Goal: Task Accomplishment & Management: Complete application form

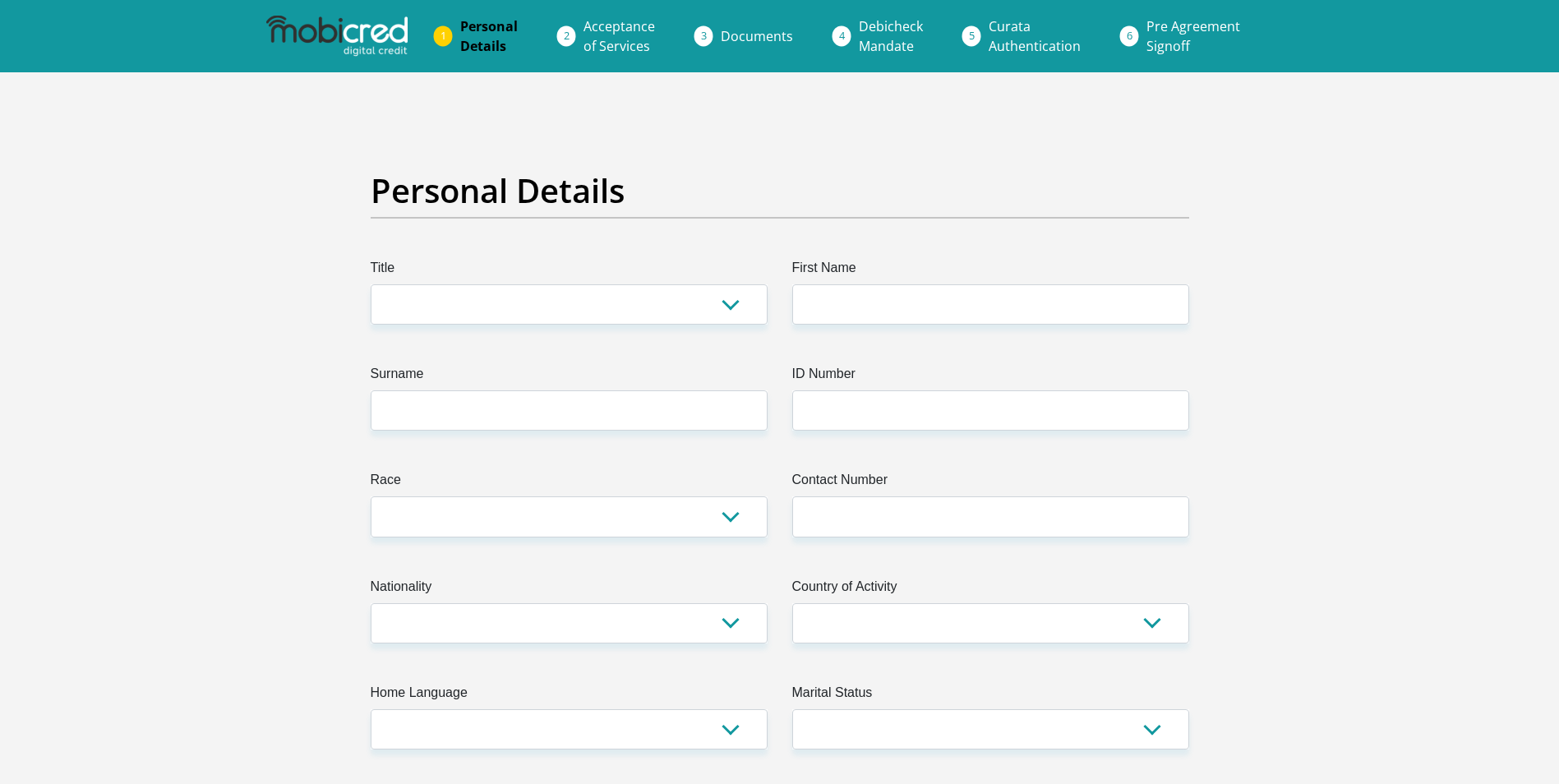
select select "Mr"
click at [371, 284] on select "Mr Ms Mrs Dr [PERSON_NAME]" at bounding box center [570, 303] width 397 height 40
click at [992, 293] on input "First Name" at bounding box center [990, 303] width 397 height 40
type input "[PERSON_NAME]"
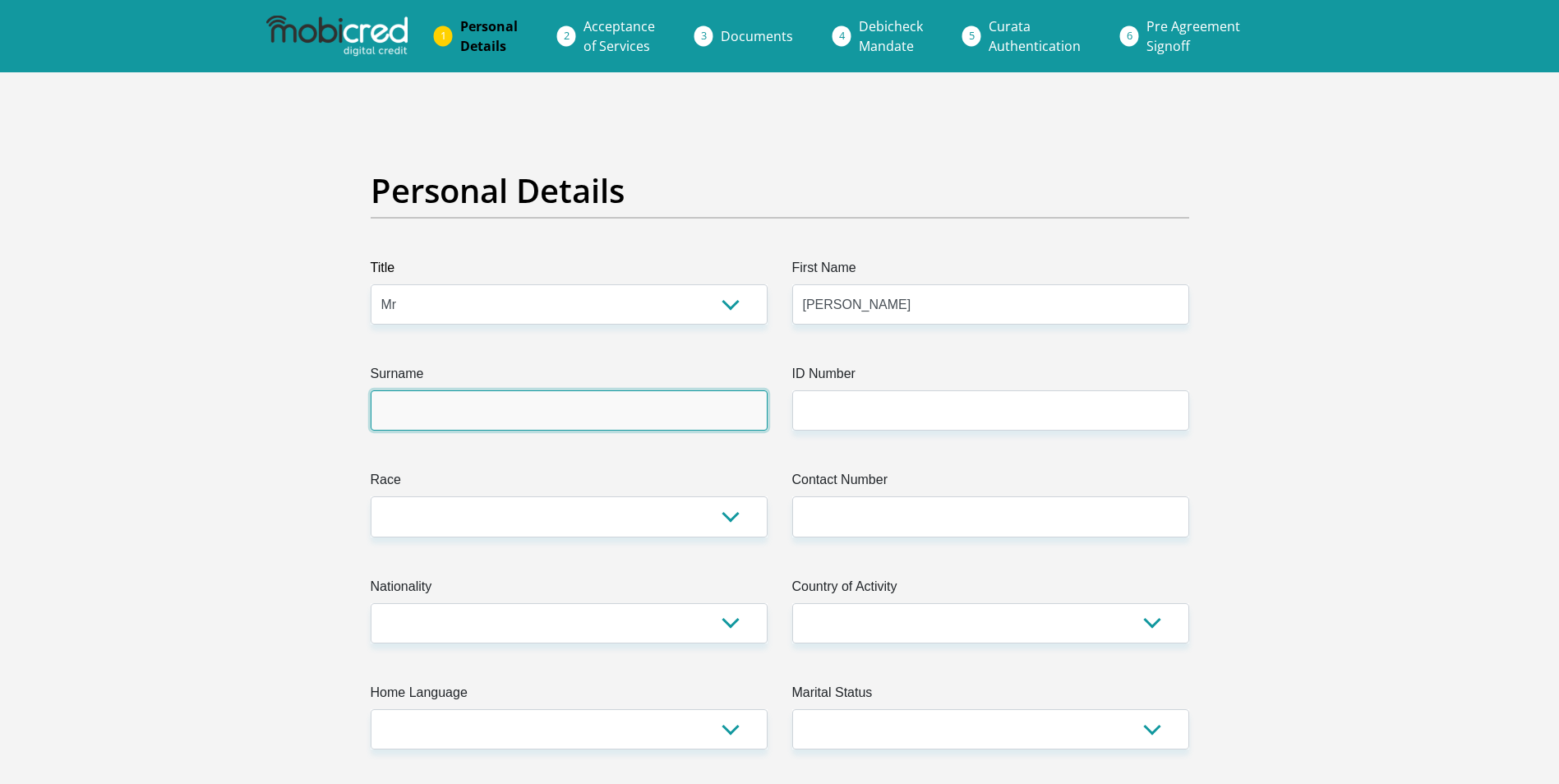
type input "Brown"
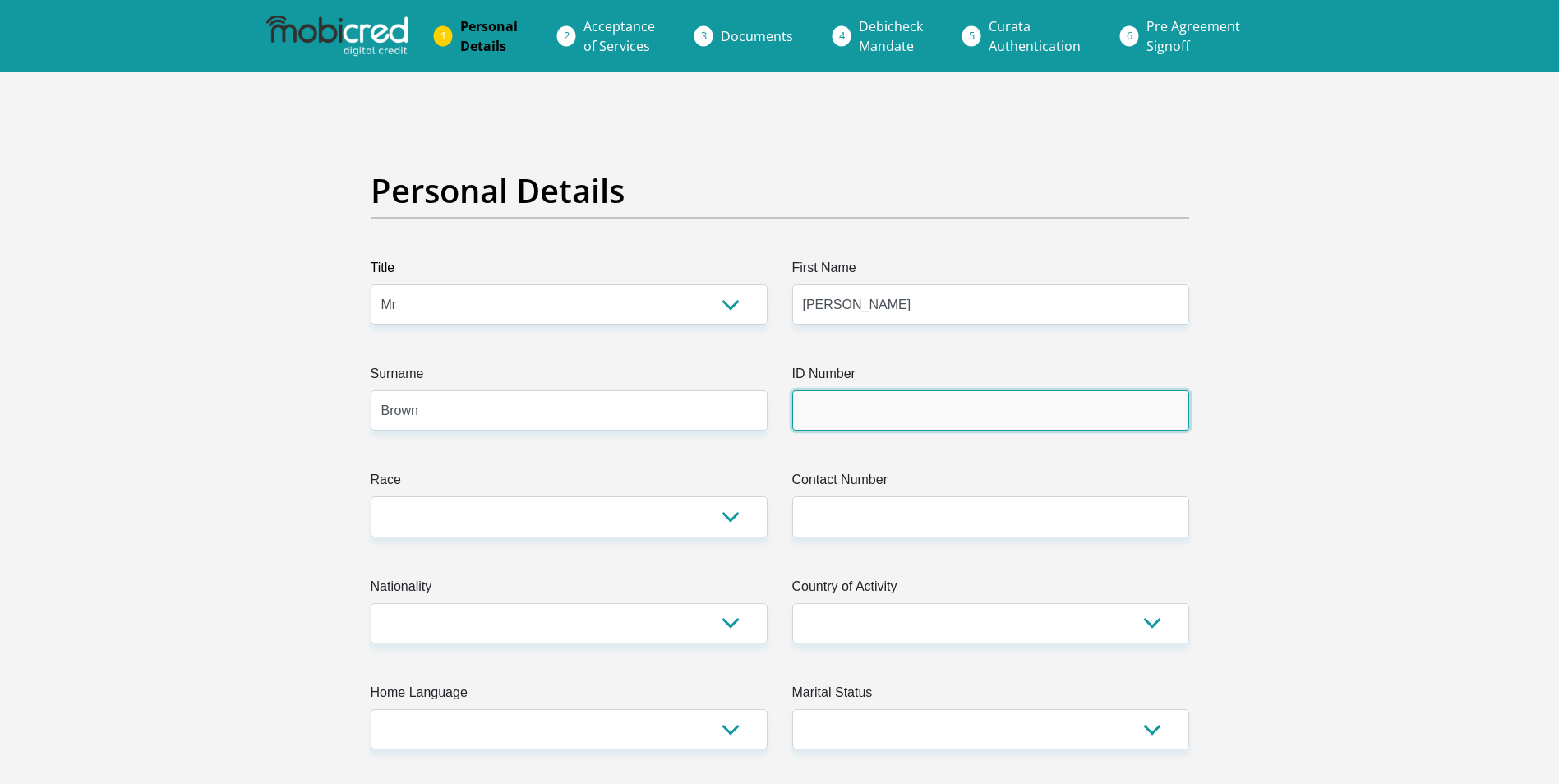
type input "[PERSON_NAME]- Fast 'n Fresh"
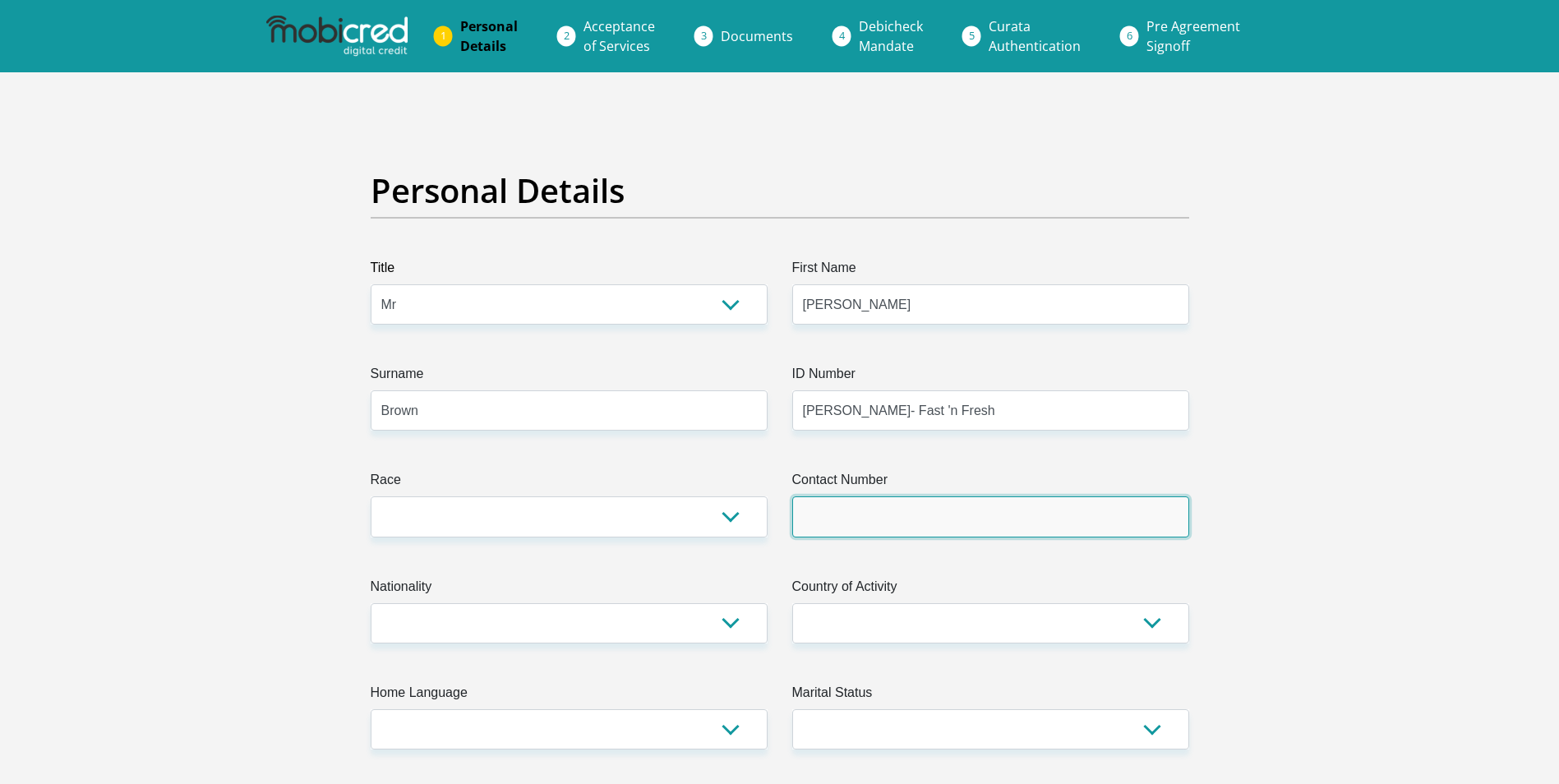
type input "0763798777"
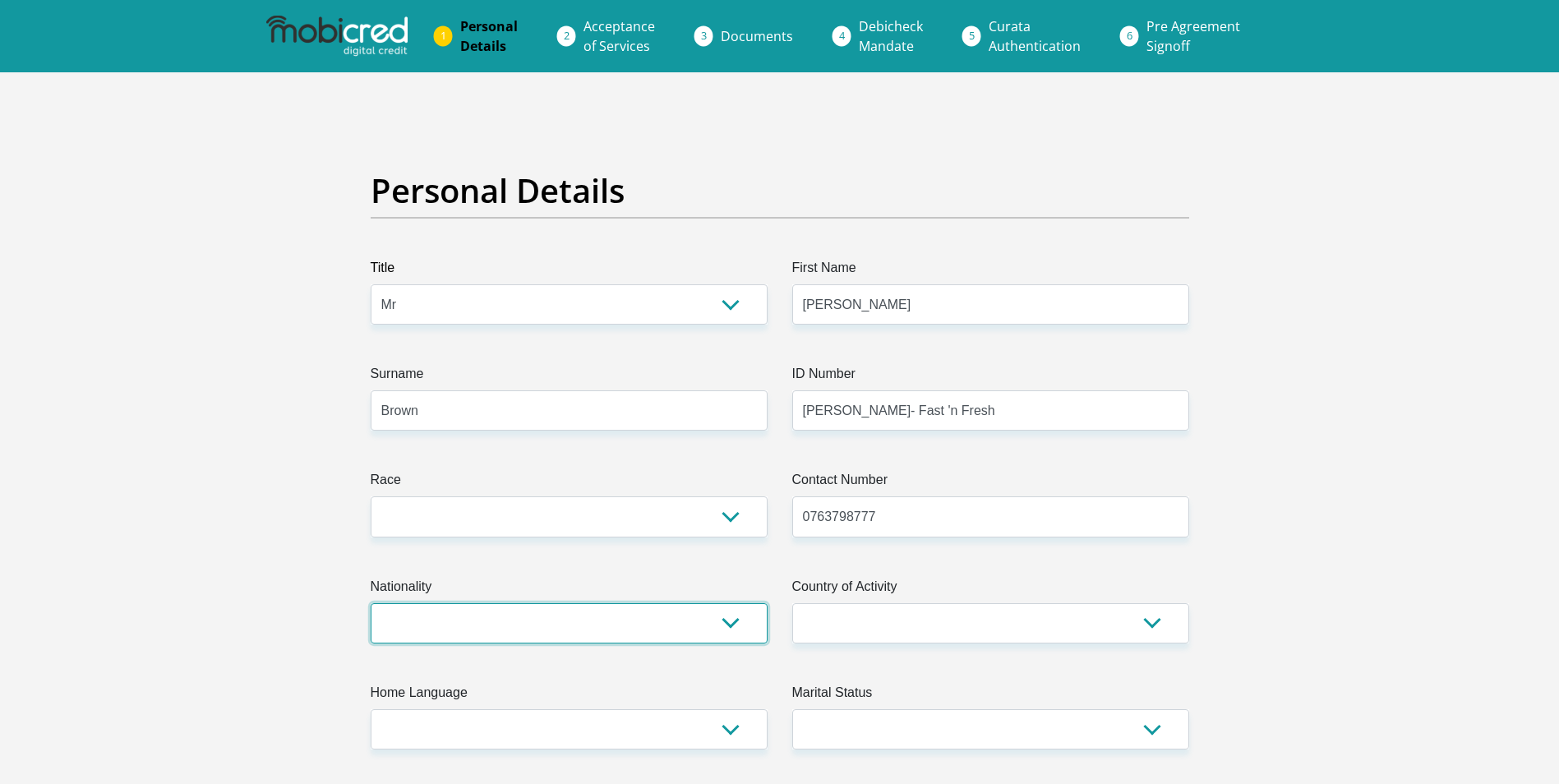
select select "ZAF"
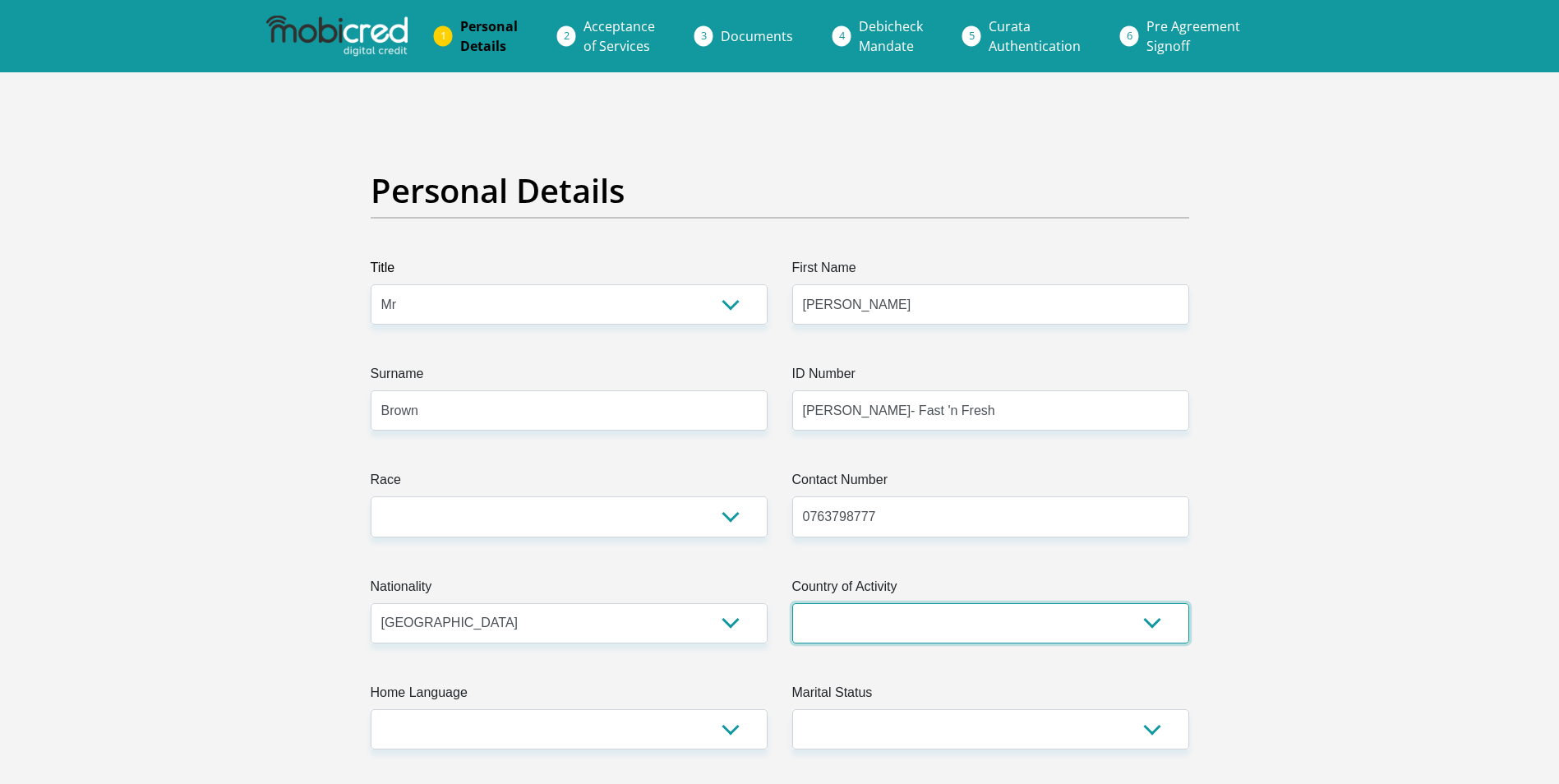
select select "ZAF"
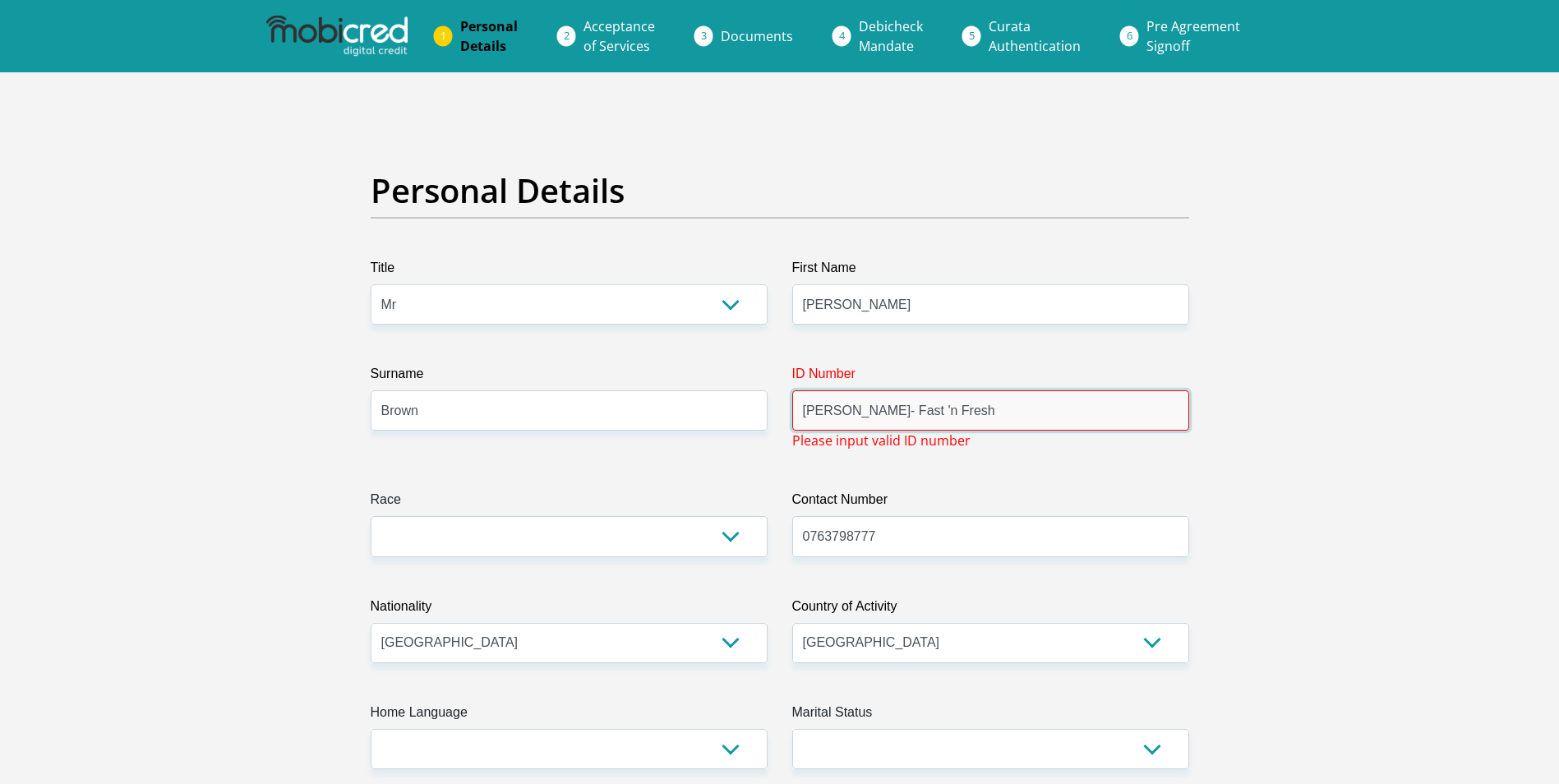
click at [1004, 416] on input "[PERSON_NAME]- Fast 'n Fresh" at bounding box center [990, 410] width 397 height 40
type input "D"
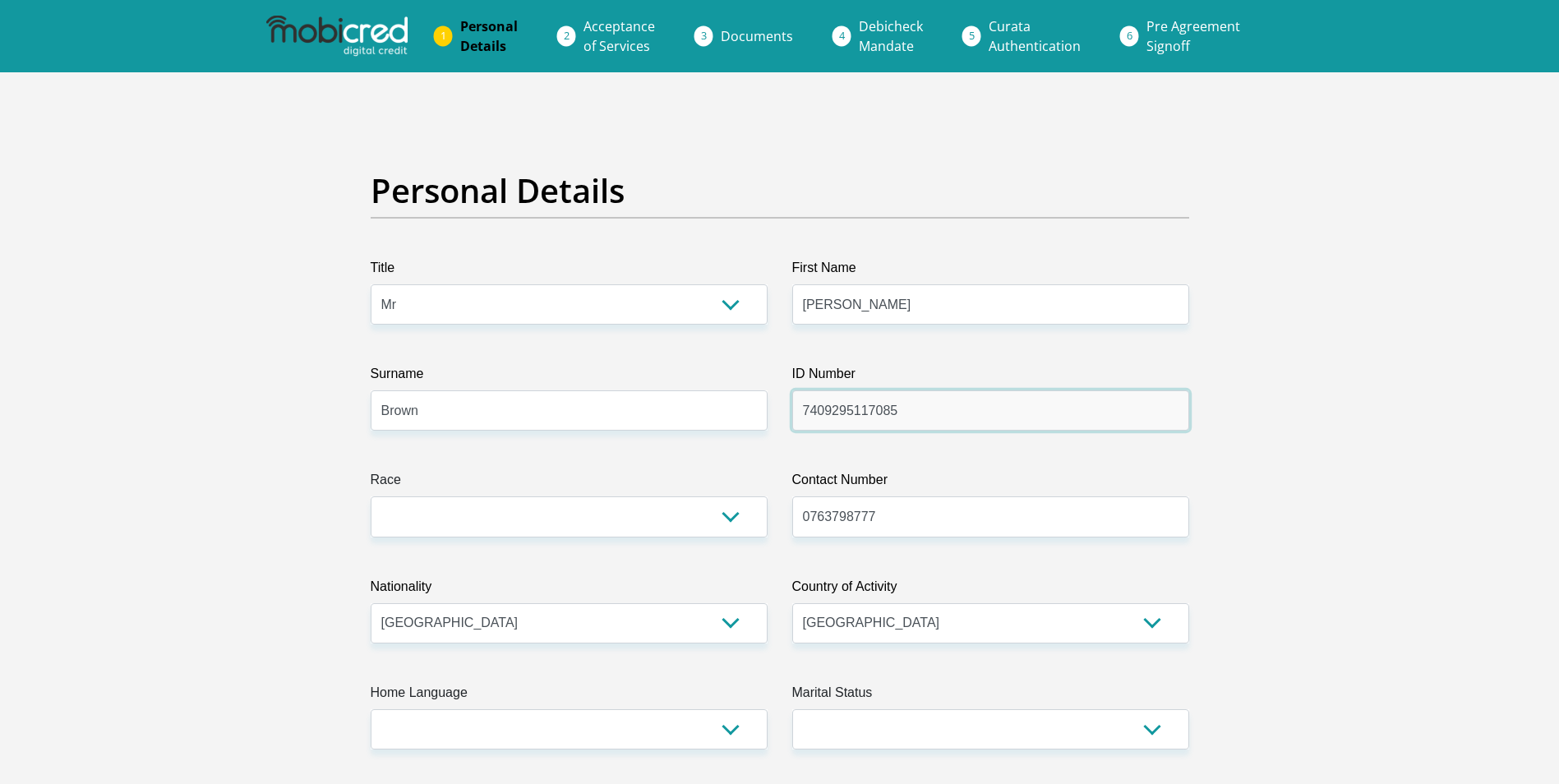
type input "7409295117085"
click at [728, 517] on select "Black Coloured Indian White Other" at bounding box center [570, 516] width 397 height 40
select select "2"
click at [371, 496] on select "Black Coloured Indian White Other" at bounding box center [570, 516] width 397 height 40
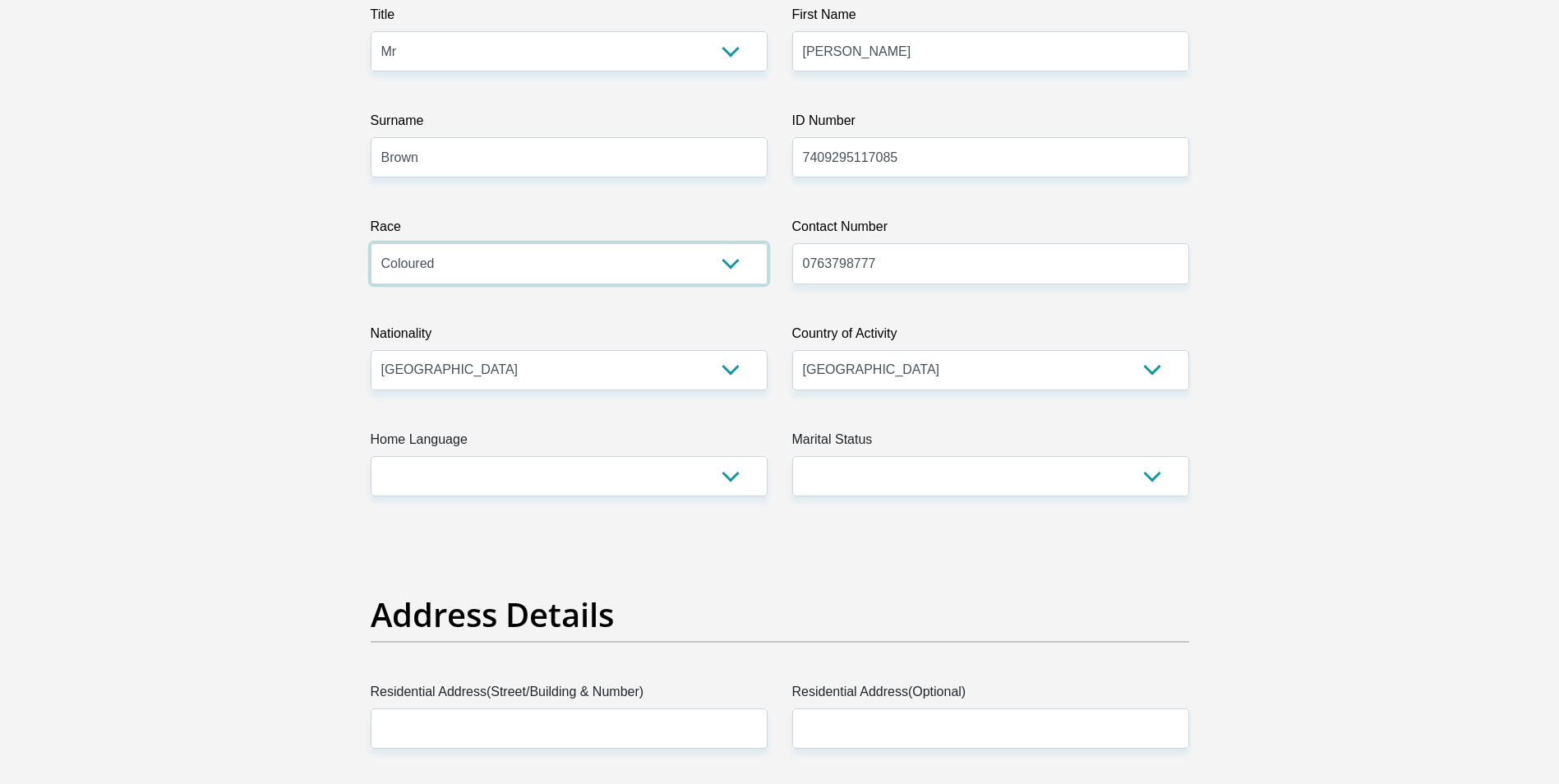
scroll to position [292, 0]
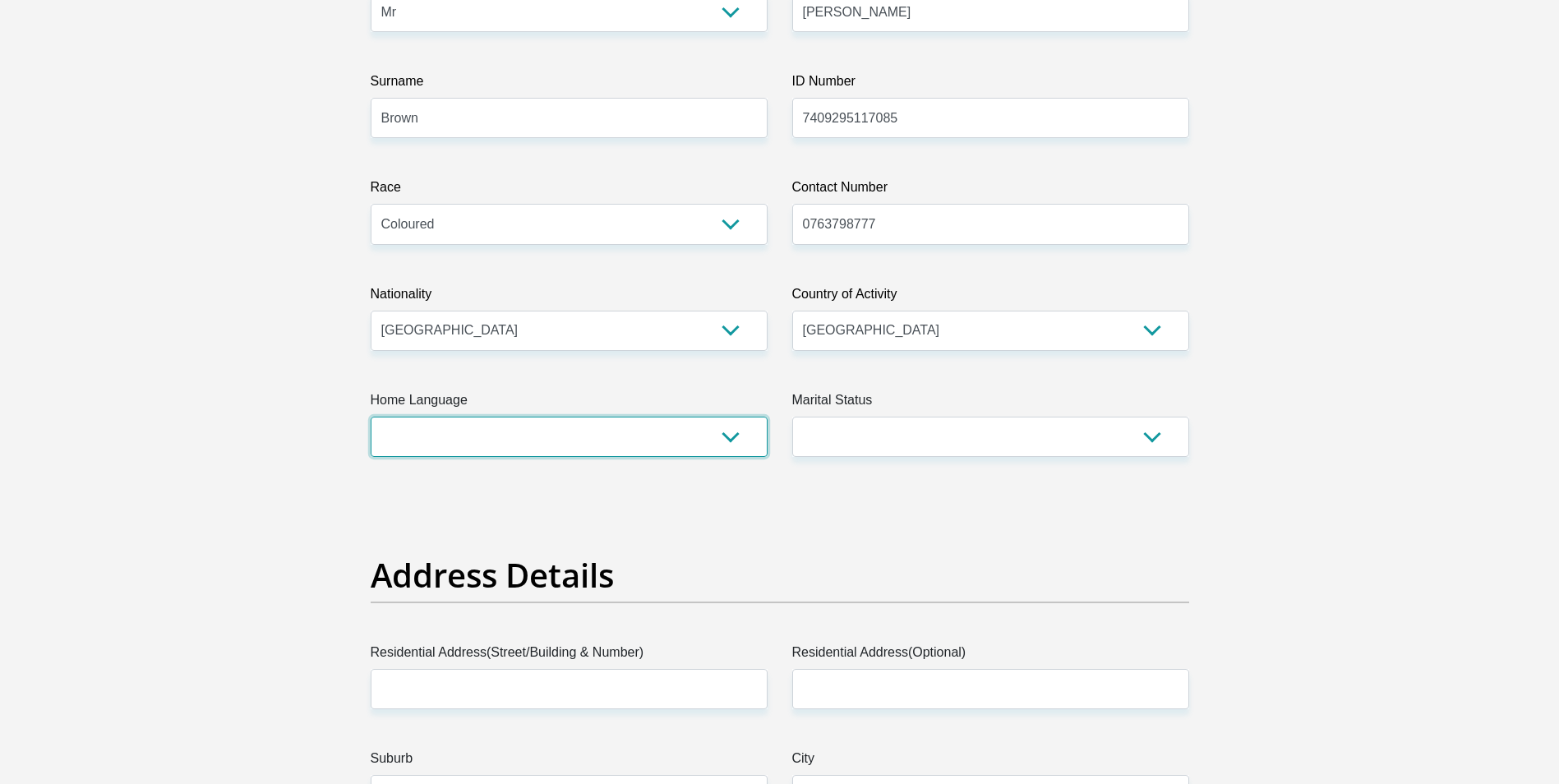
click at [729, 437] on select "Afrikaans English Sepedi South Ndebele Southern Sotho Swati Tsonga Tswana Venda…" at bounding box center [570, 436] width 397 height 40
select select "eng"
click at [371, 417] on select "Afrikaans English Sepedi South Ndebele Southern Sotho Swati Tsonga Tswana Venda…" at bounding box center [570, 436] width 397 height 40
click at [1156, 437] on select "Married ANC Single Divorced Widowed Married COP or Customary Law" at bounding box center [990, 436] width 397 height 40
select select "2"
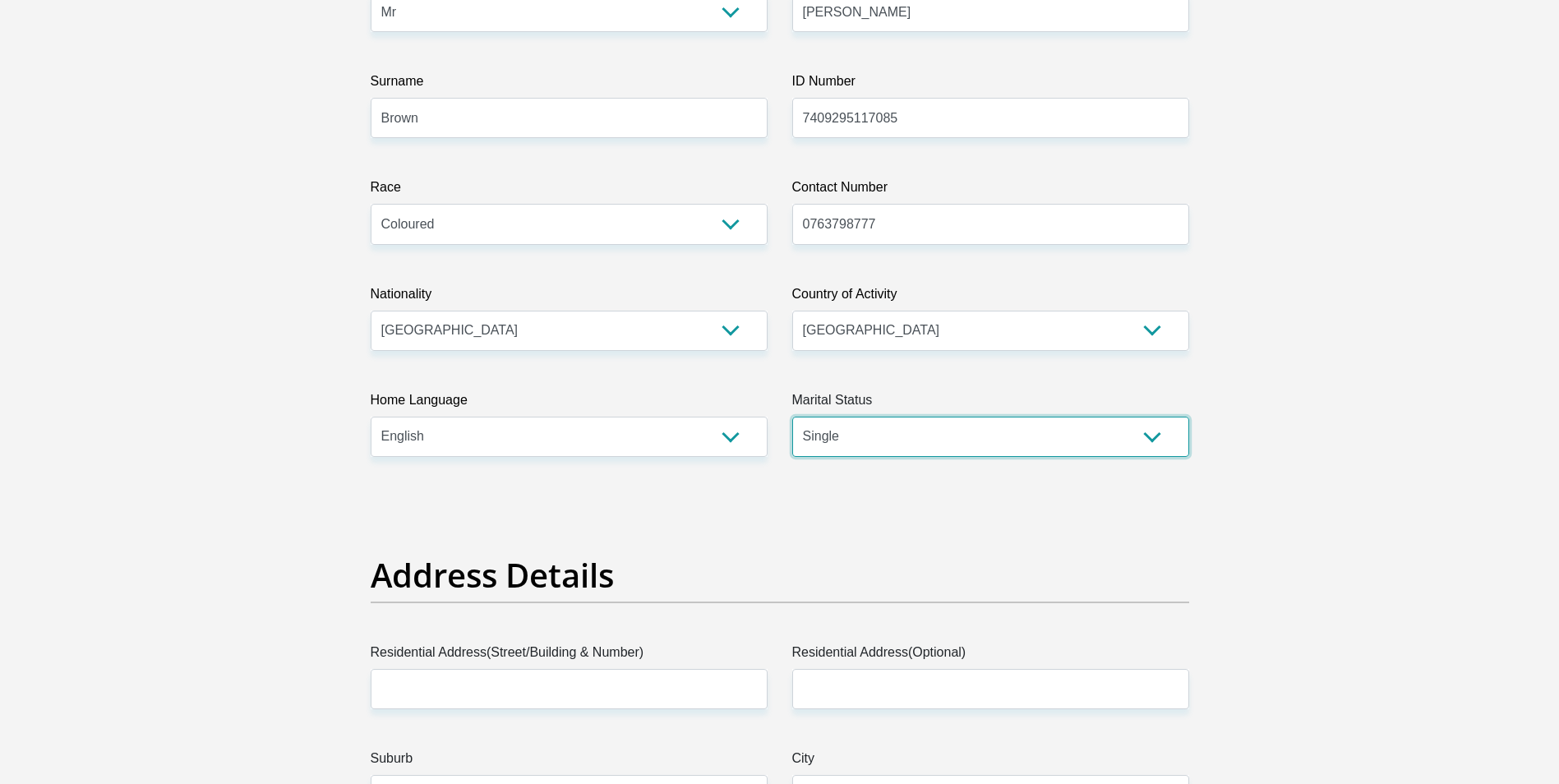
click at [792, 417] on select "Married ANC Single Divorced Widowed Married COP or Customary Law" at bounding box center [990, 436] width 397 height 40
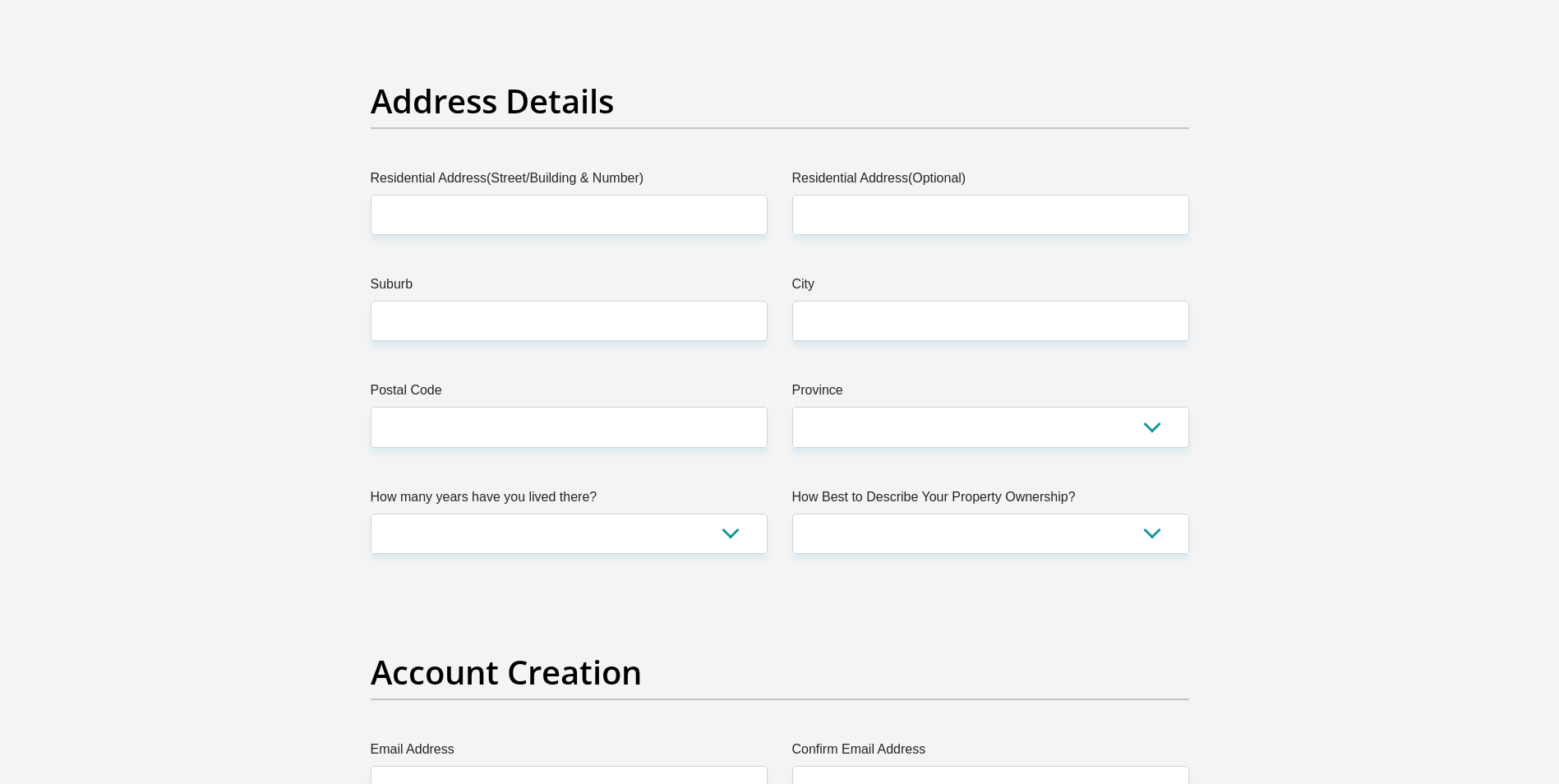
scroll to position [785, 0]
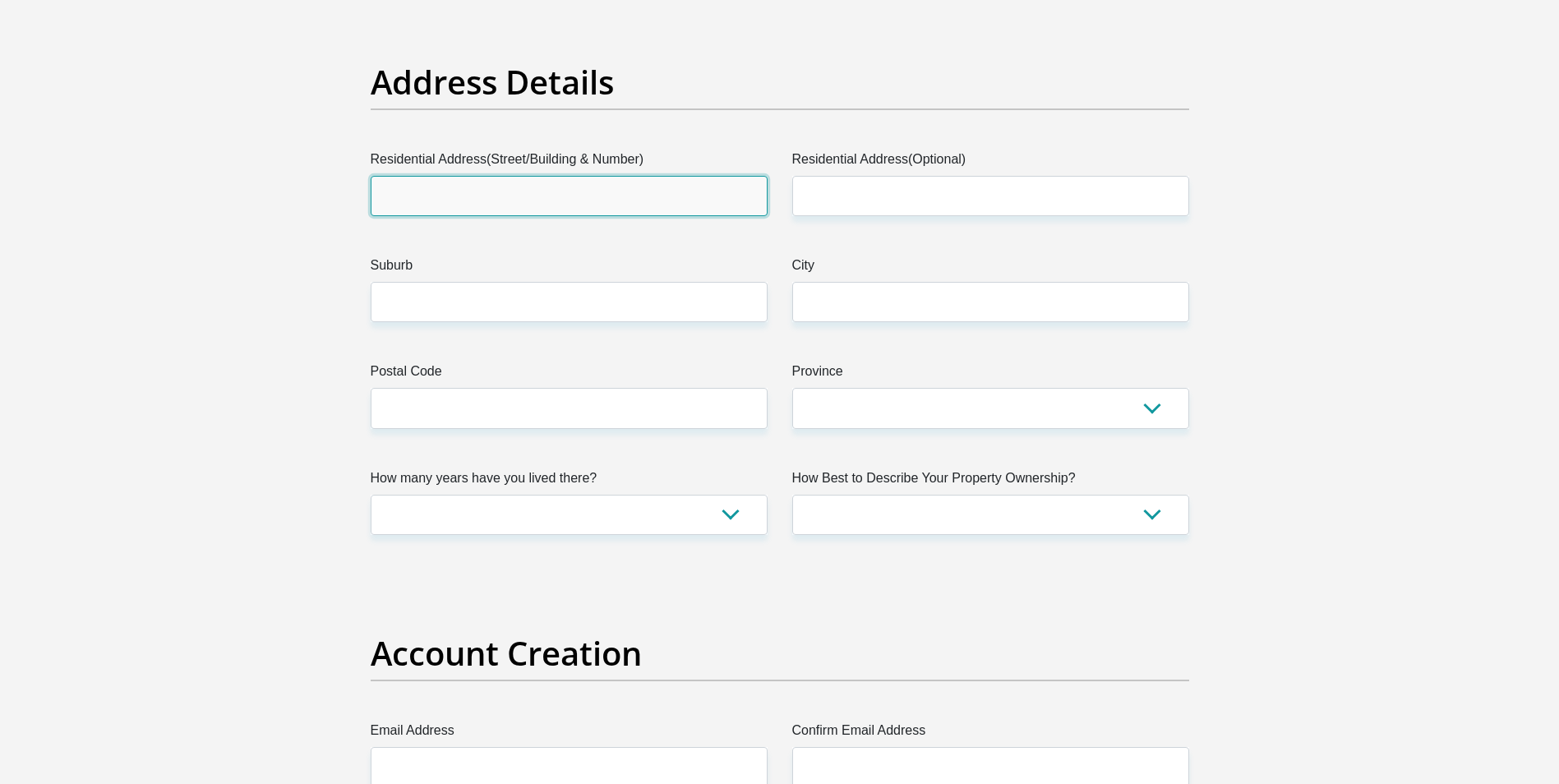
click at [720, 204] on input "Residential Address(Street/Building & Number)" at bounding box center [570, 196] width 397 height 40
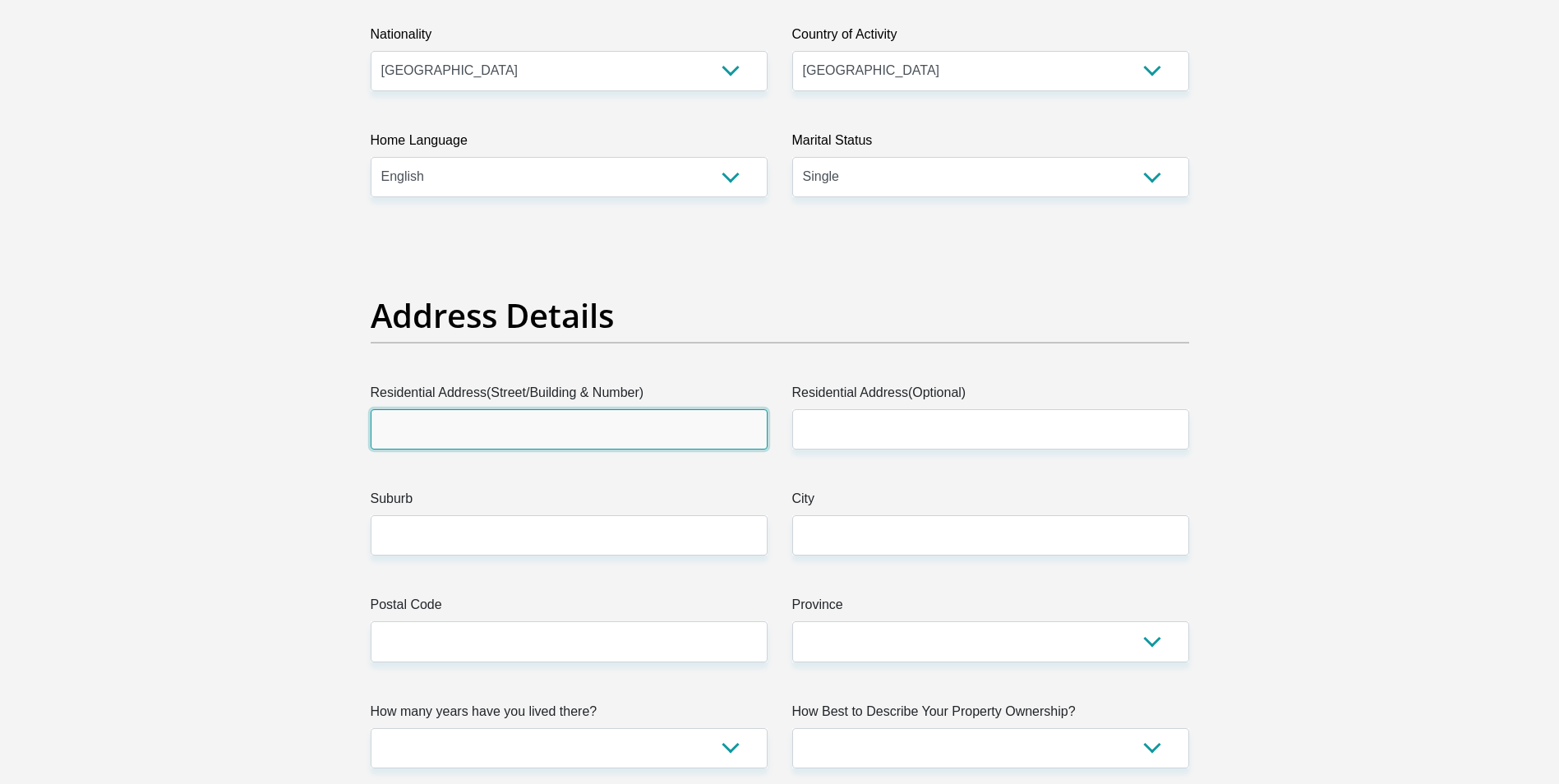
scroll to position [565, 0]
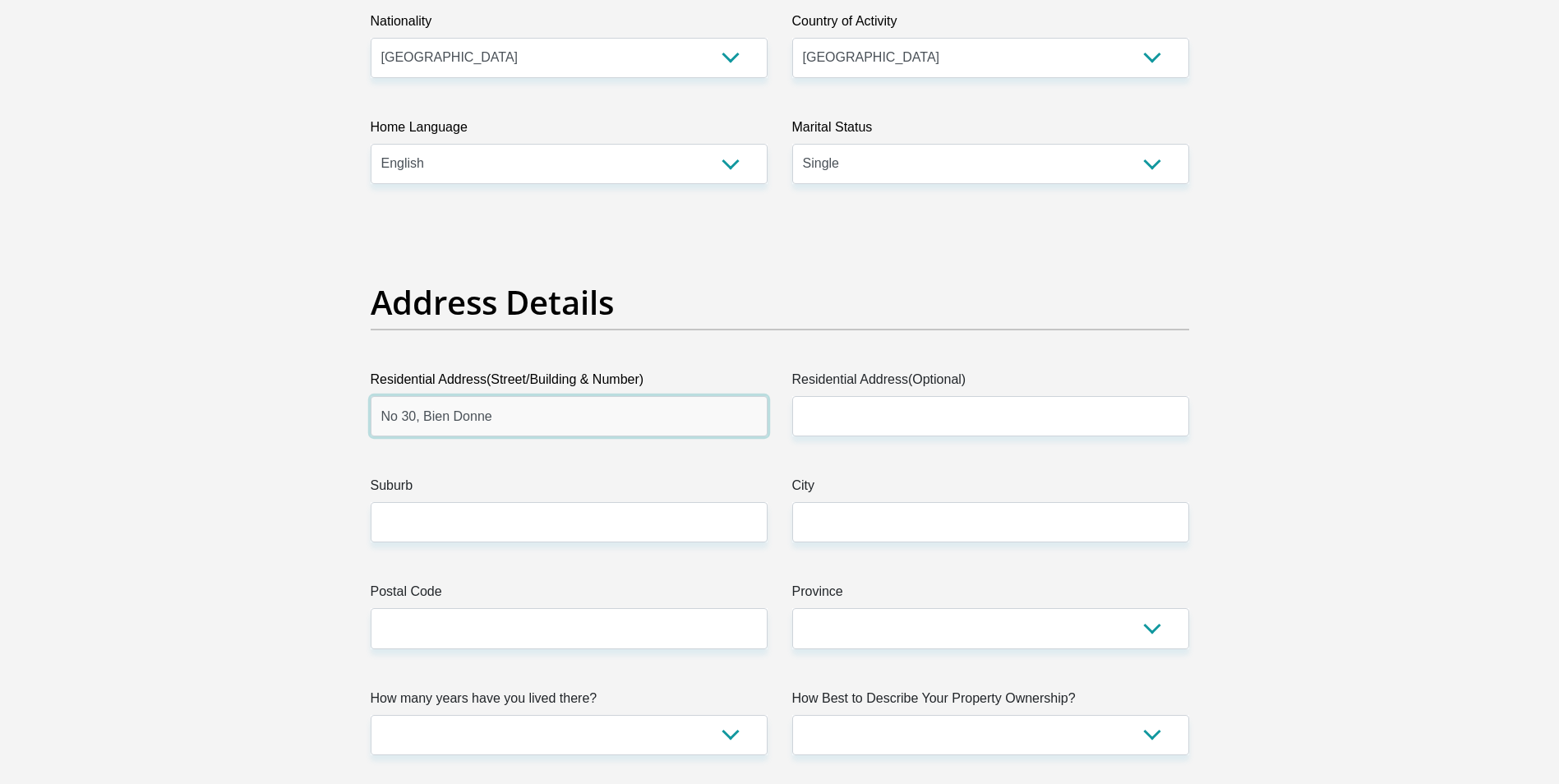
type input "No 30, Bien Donne"
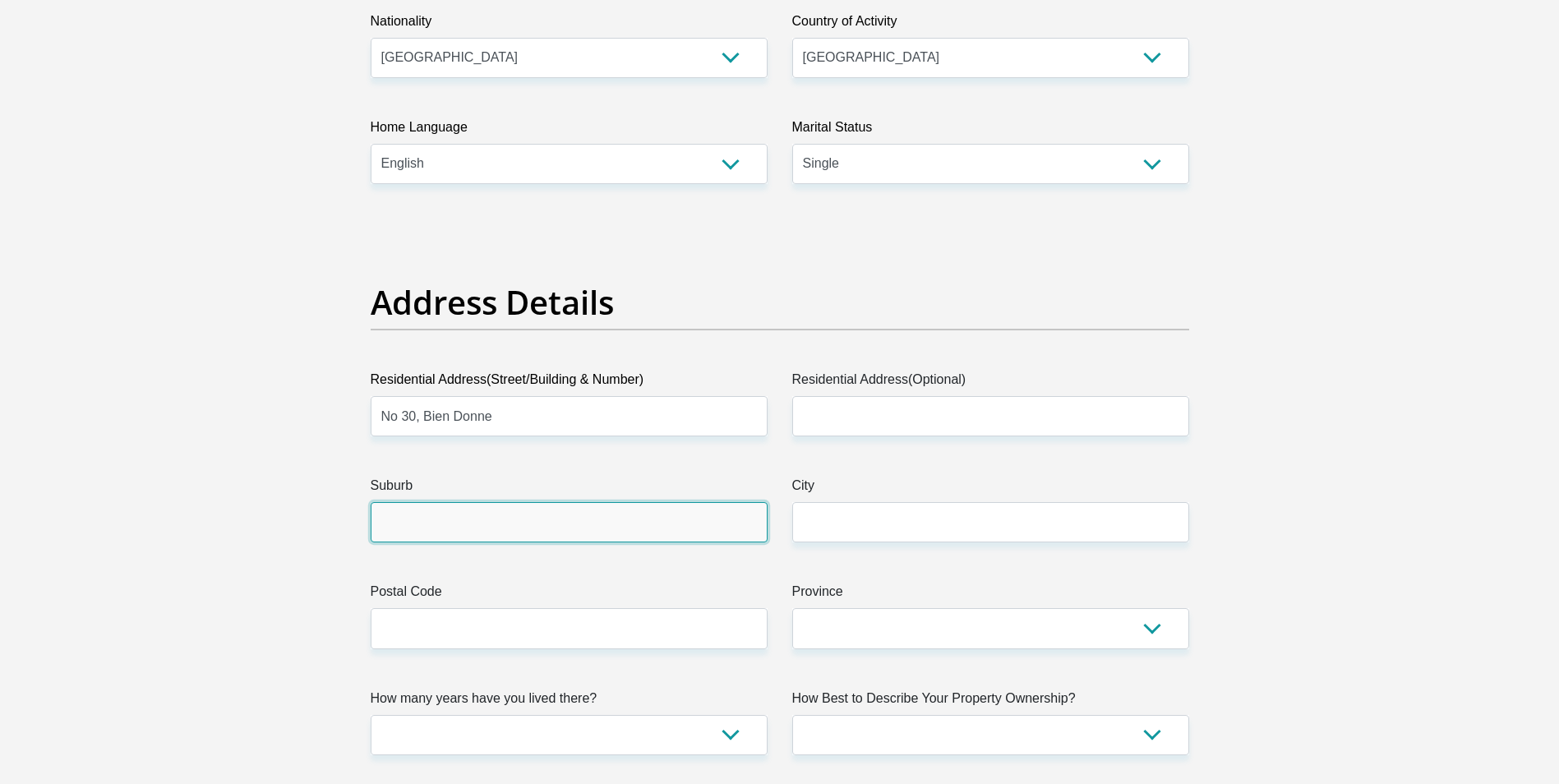
click at [431, 525] on input "Suburb" at bounding box center [570, 522] width 397 height 40
type input "Groot Drakenstein"
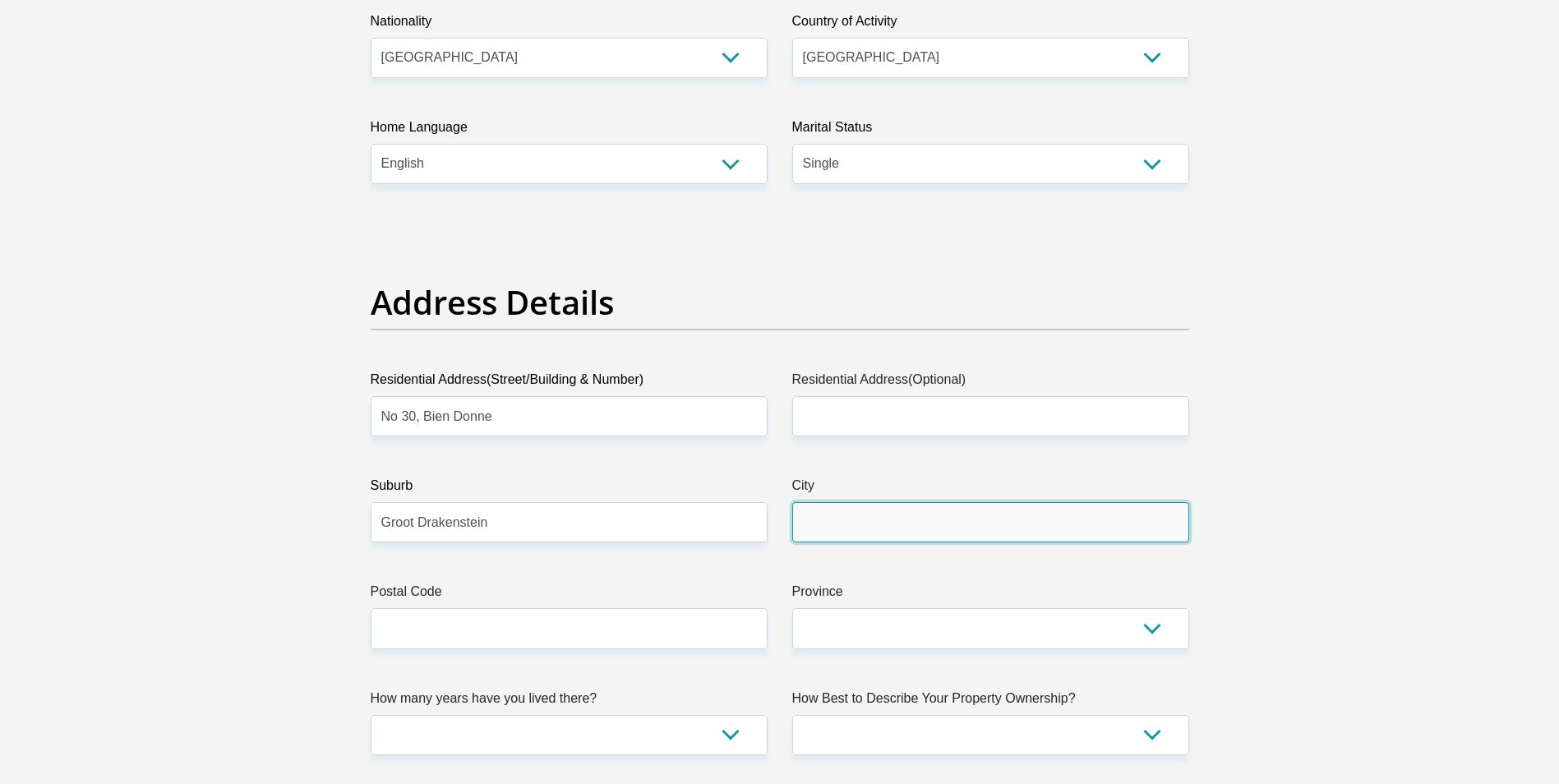
click at [915, 524] on input "City" at bounding box center [990, 522] width 397 height 40
type input "Paarl"
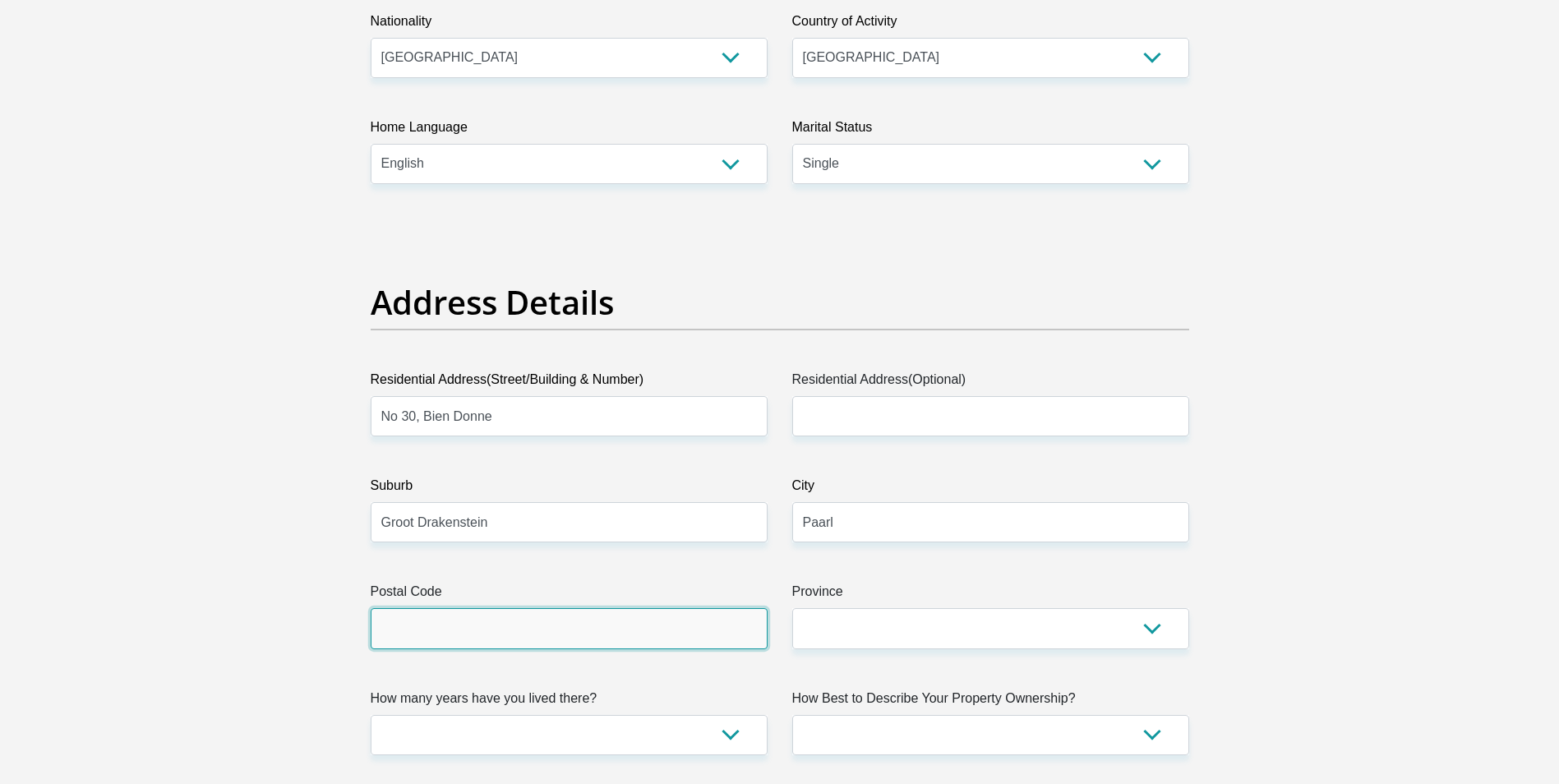
click at [676, 627] on input "Postal Code" at bounding box center [570, 628] width 397 height 40
type input "7670"
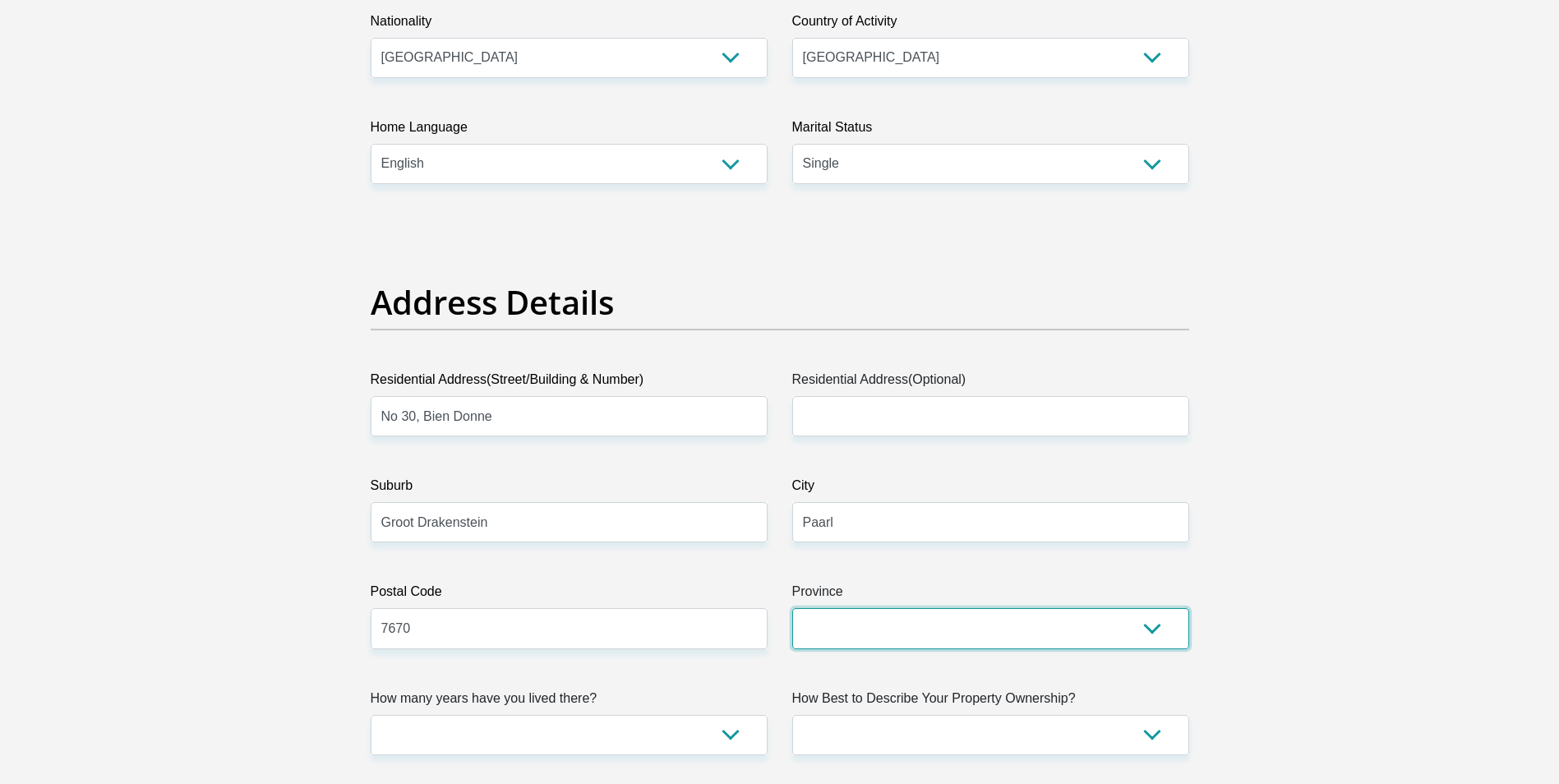
click at [1152, 627] on select "Eastern Cape Free State [GEOGRAPHIC_DATA] [GEOGRAPHIC_DATA][DATE] [GEOGRAPHIC_D…" at bounding box center [990, 628] width 397 height 40
select select "Western Cape"
click at [792, 608] on select "Eastern Cape Free State [GEOGRAPHIC_DATA] [GEOGRAPHIC_DATA][DATE] [GEOGRAPHIC_D…" at bounding box center [990, 628] width 397 height 40
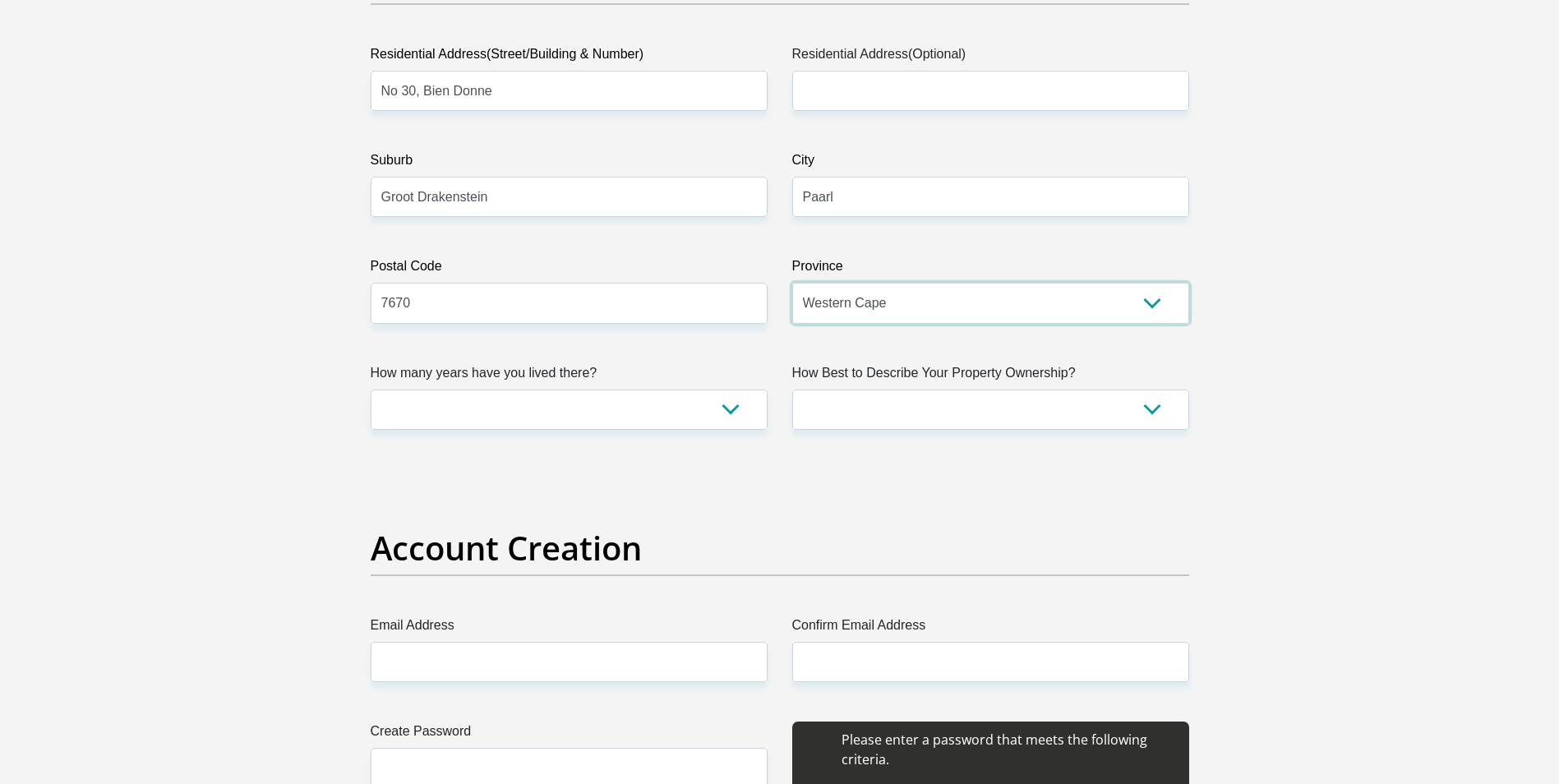
scroll to position [897, 0]
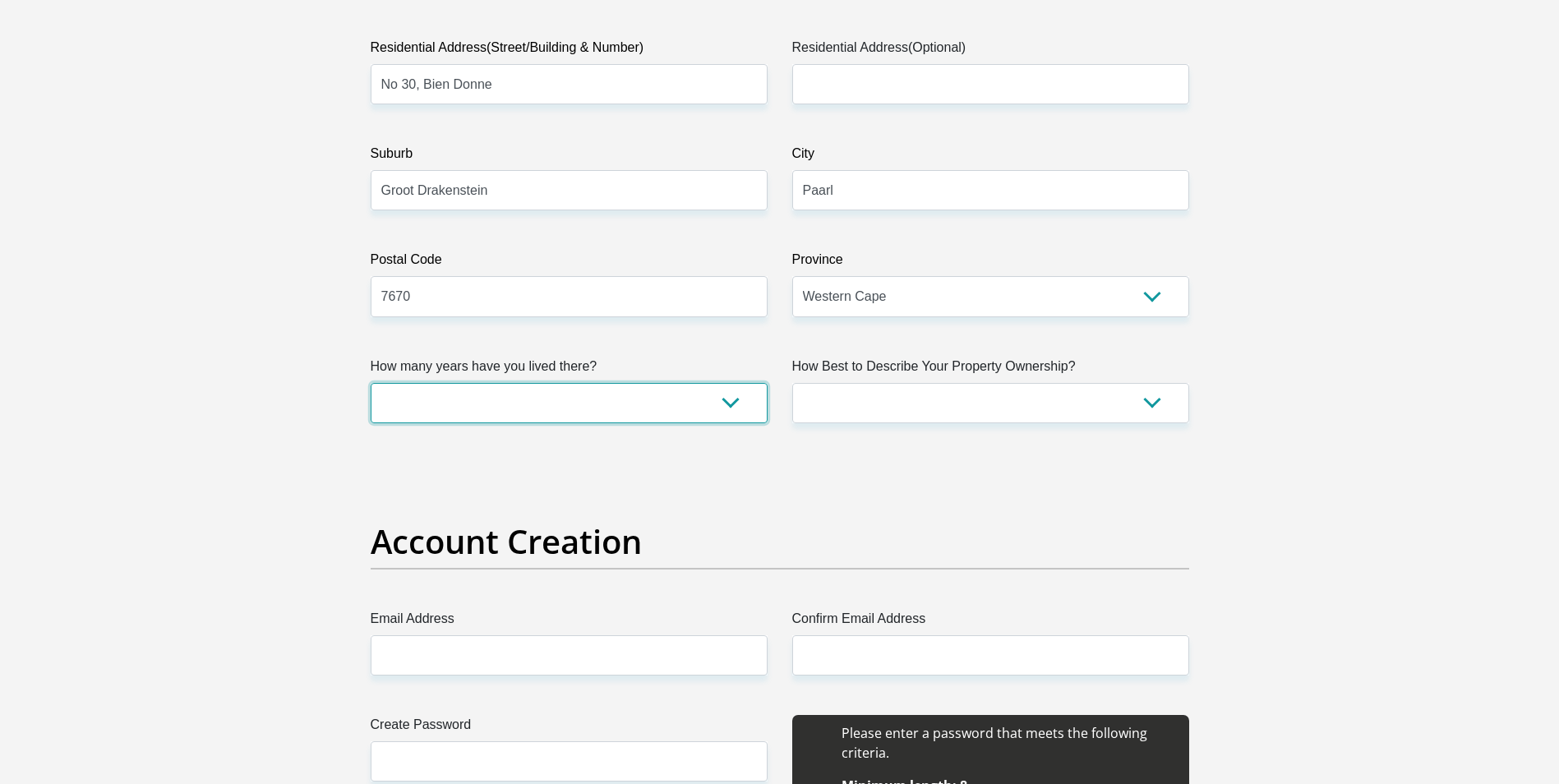
click at [732, 404] on select "less than 1 year 1-3 years 3-5 years 5+ years" at bounding box center [570, 403] width 397 height 40
select select "5"
click at [371, 383] on select "less than 1 year 1-3 years 3-5 years 5+ years" at bounding box center [570, 403] width 397 height 40
click at [1152, 403] on select "Owned Rented Family Owned Company Dwelling" at bounding box center [990, 403] width 397 height 40
select select "Rented"
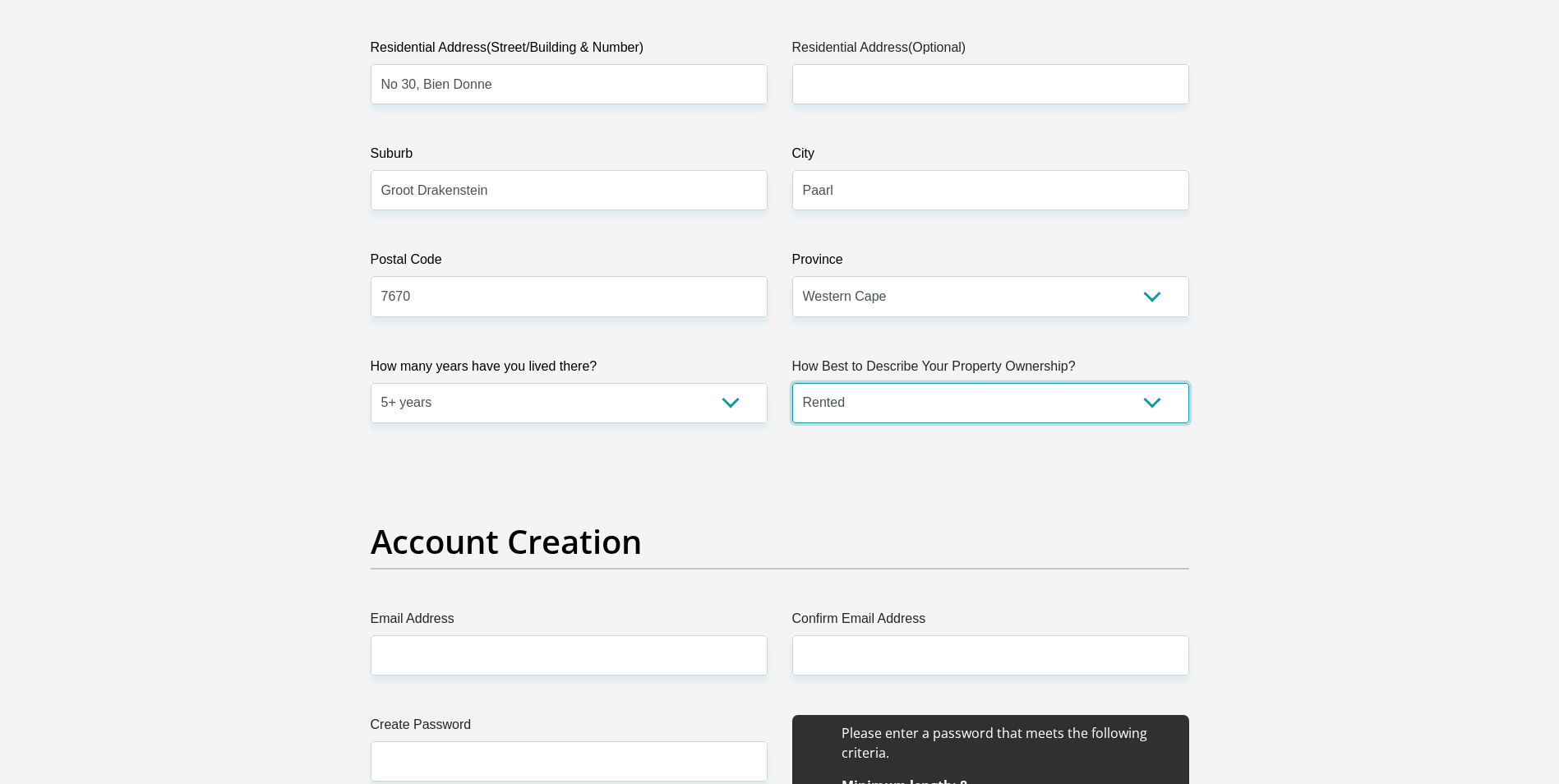
click at [792, 383] on select "Owned Rented Family Owned Company Dwelling" at bounding box center [990, 403] width 397 height 40
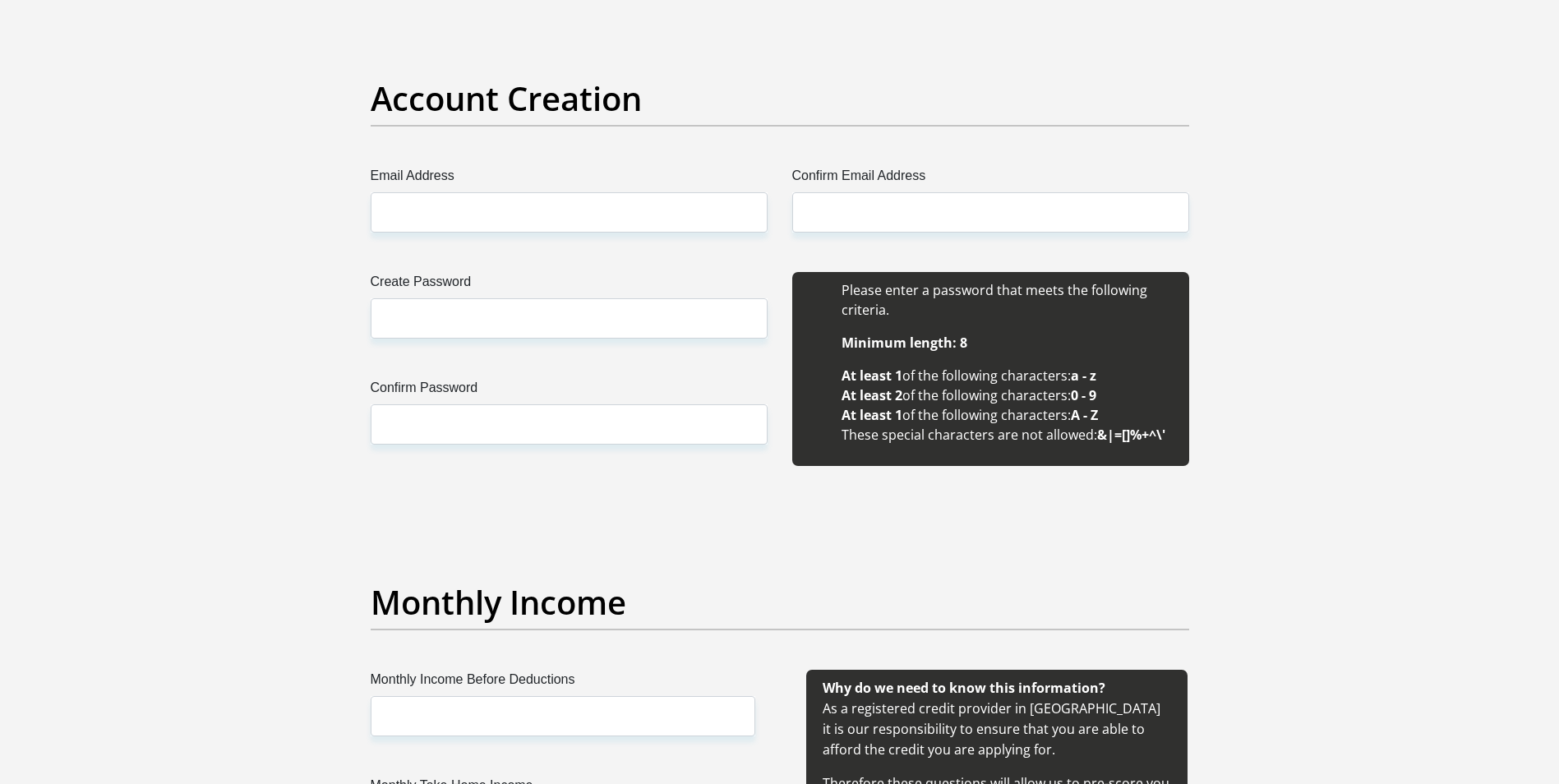
scroll to position [1287, 0]
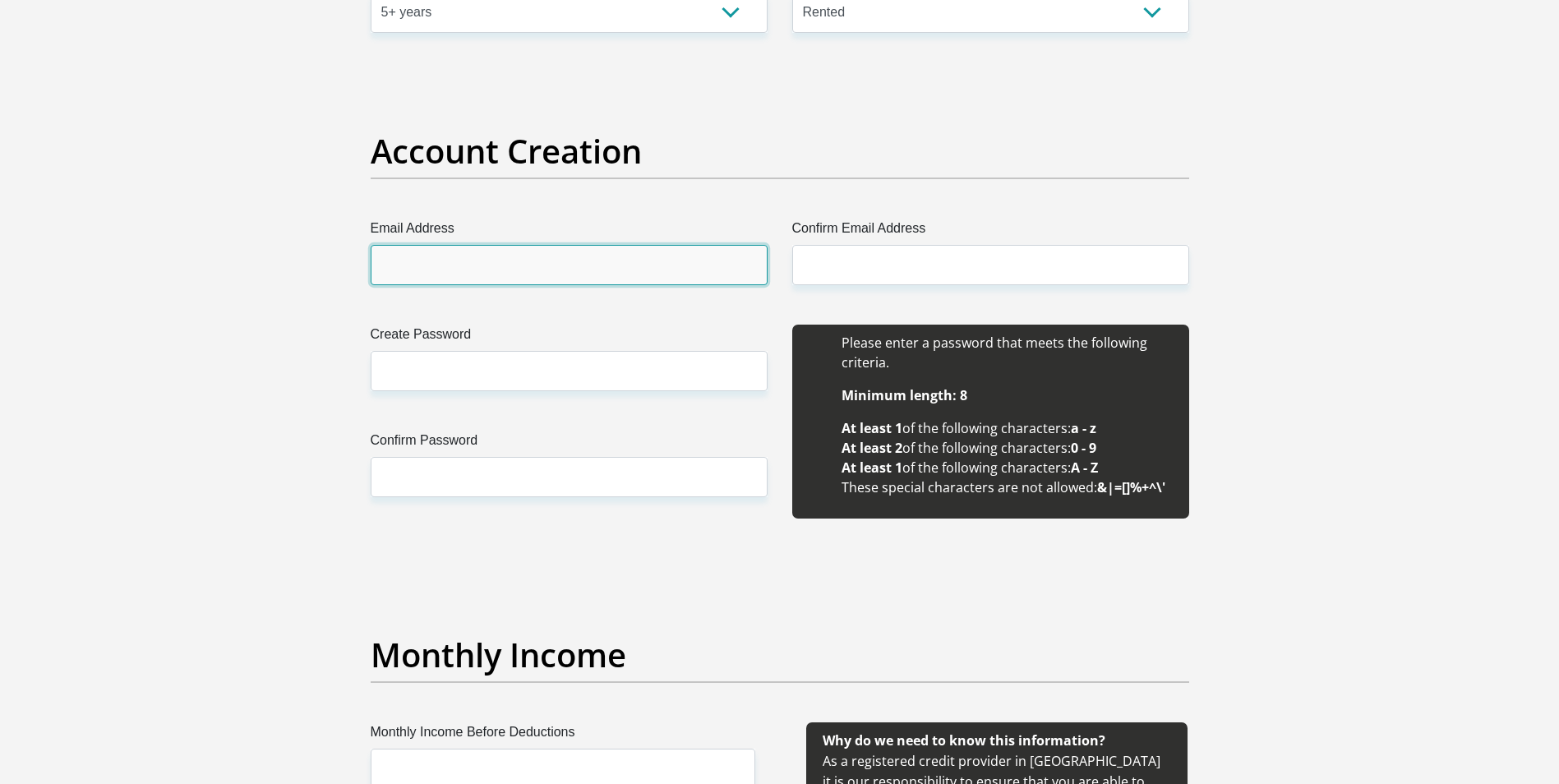
click at [539, 271] on input "Email Address" at bounding box center [570, 264] width 397 height 40
type input "[PERSON_NAME][EMAIL_ADDRESS][DOMAIN_NAME]"
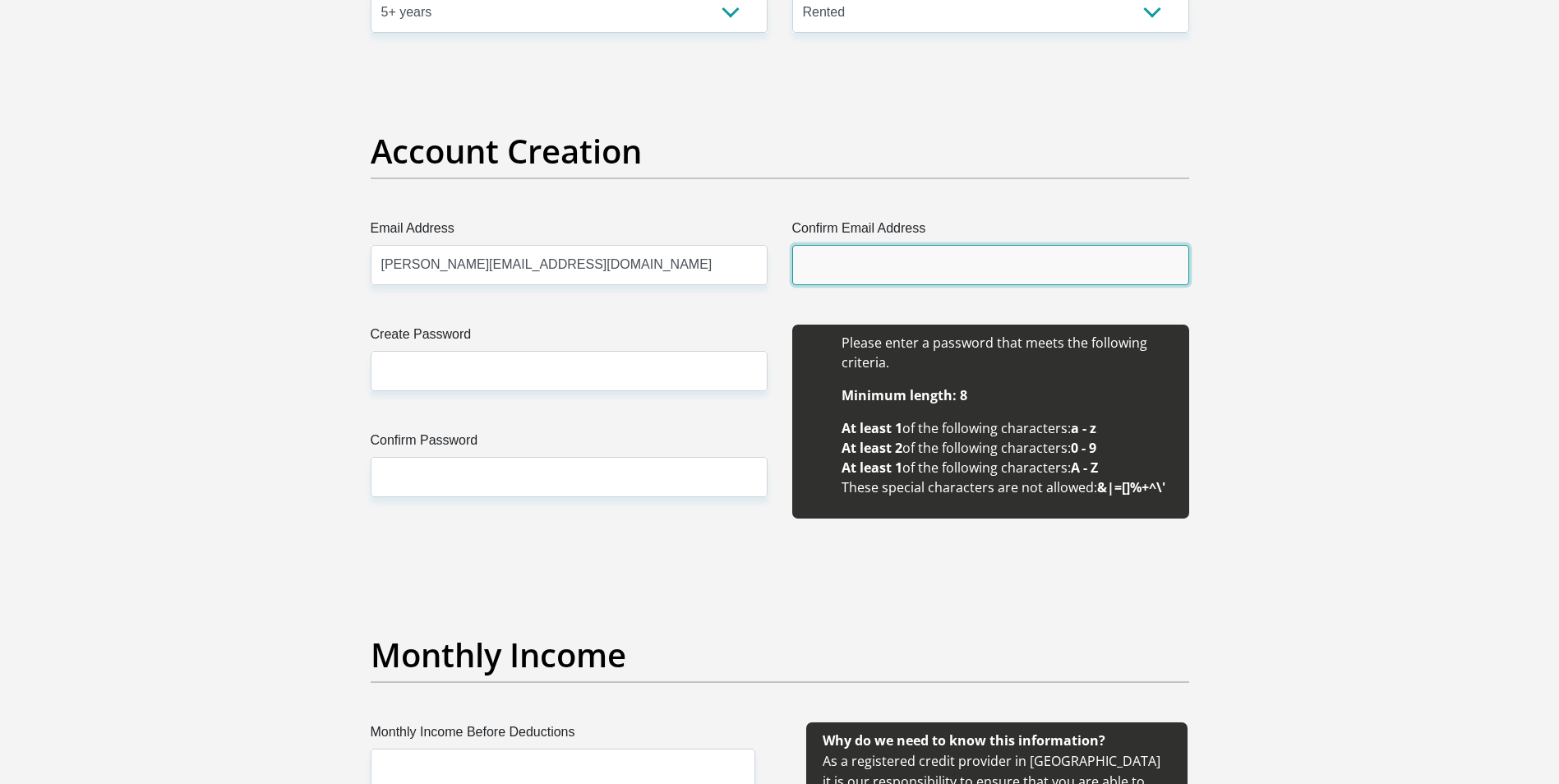
type input "[PERSON_NAME][EMAIL_ADDRESS][DOMAIN_NAME]"
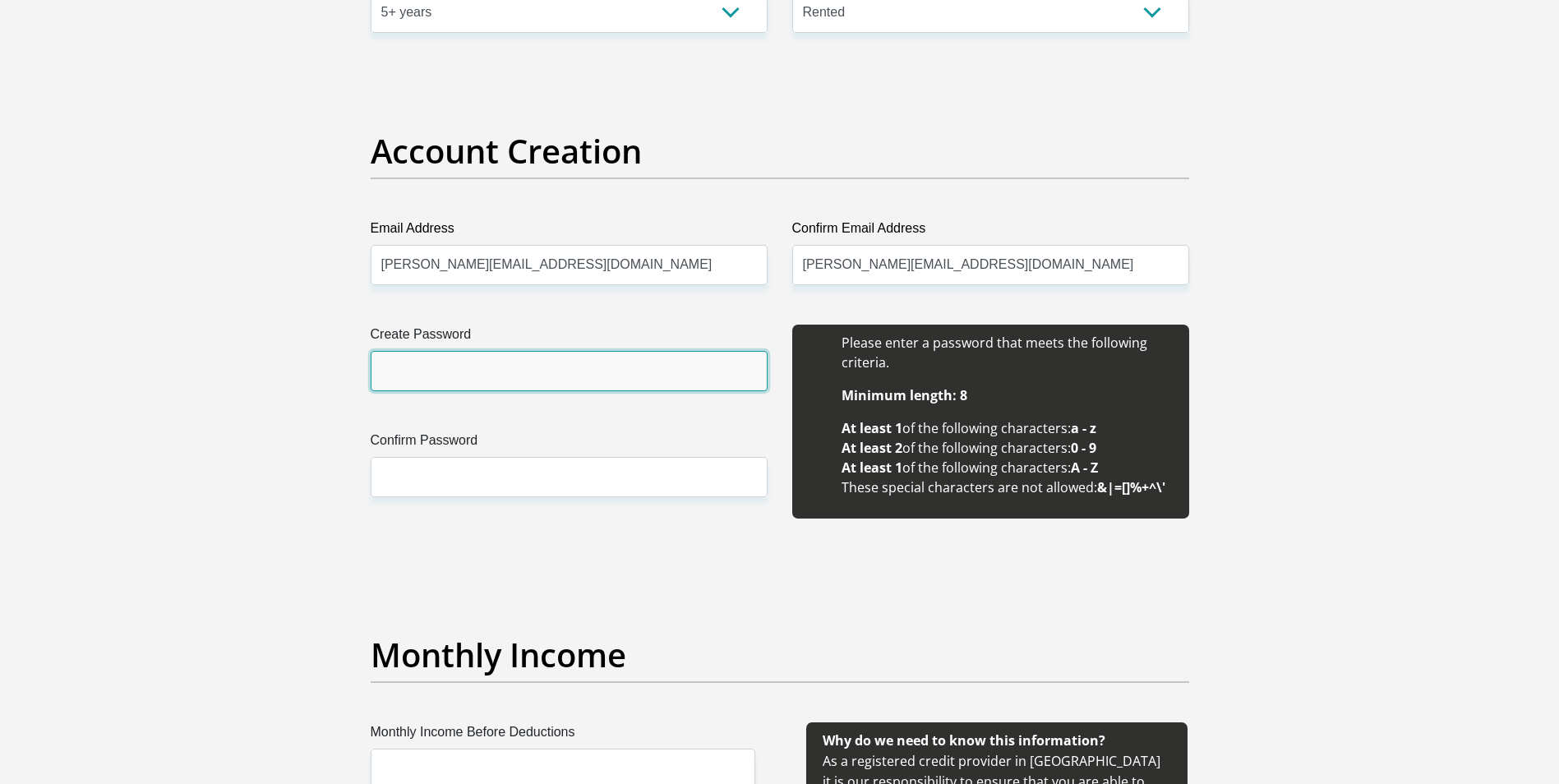
click at [597, 361] on input "Create Password" at bounding box center [570, 370] width 397 height 40
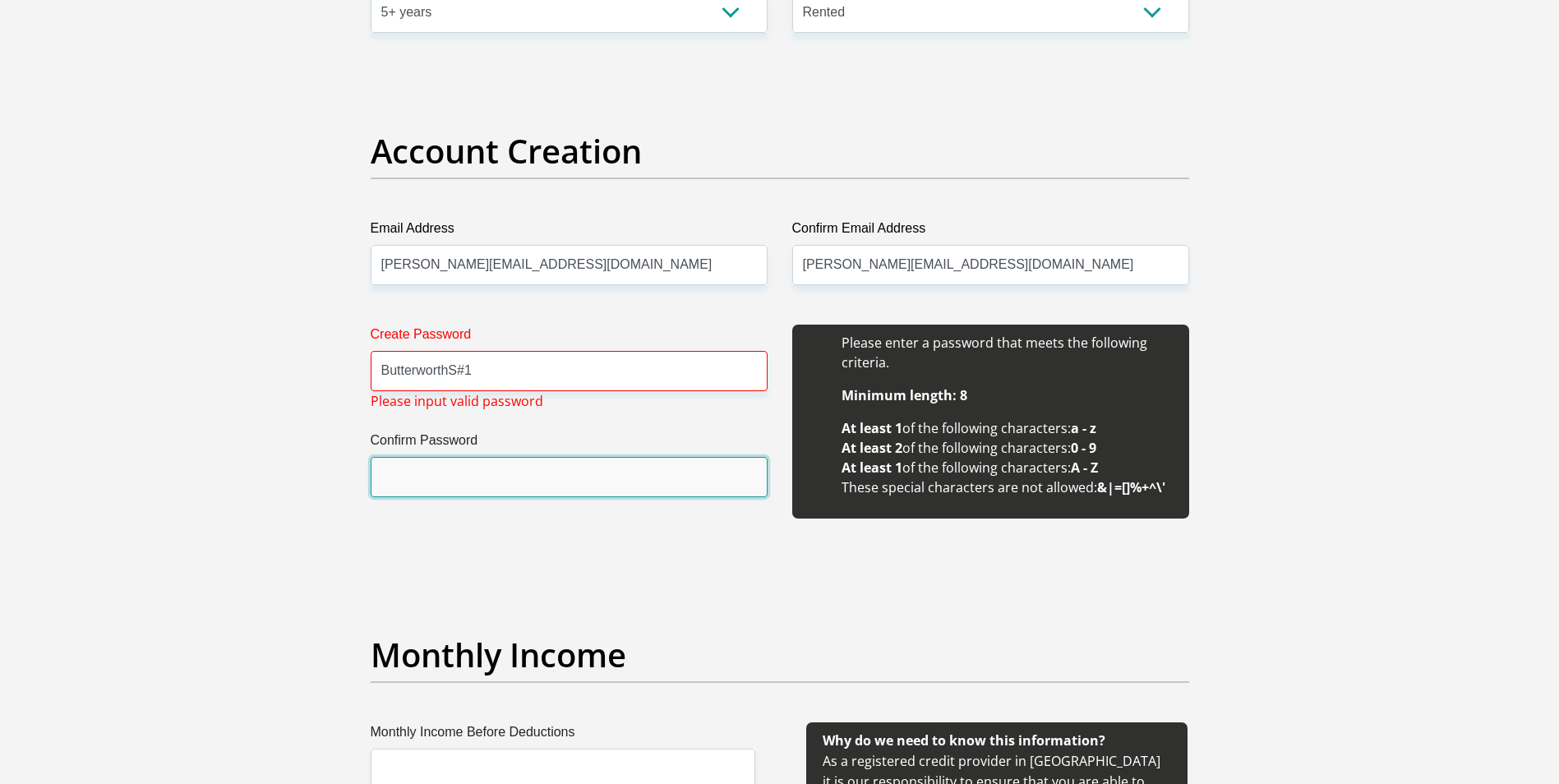
click at [572, 461] on input "Confirm Password" at bounding box center [570, 477] width 397 height 40
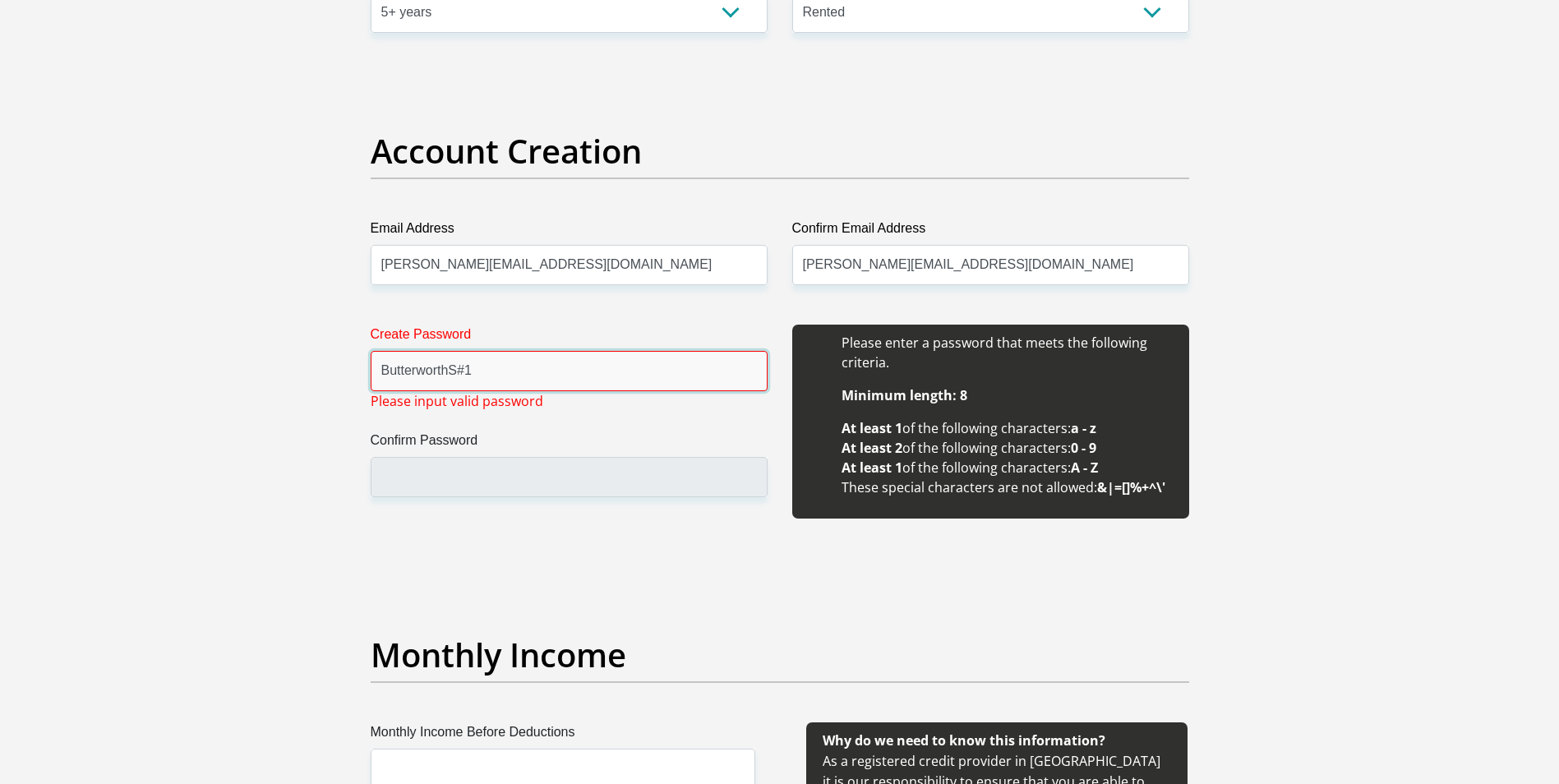
click at [483, 371] on input "ButterworthS#1" at bounding box center [570, 370] width 397 height 40
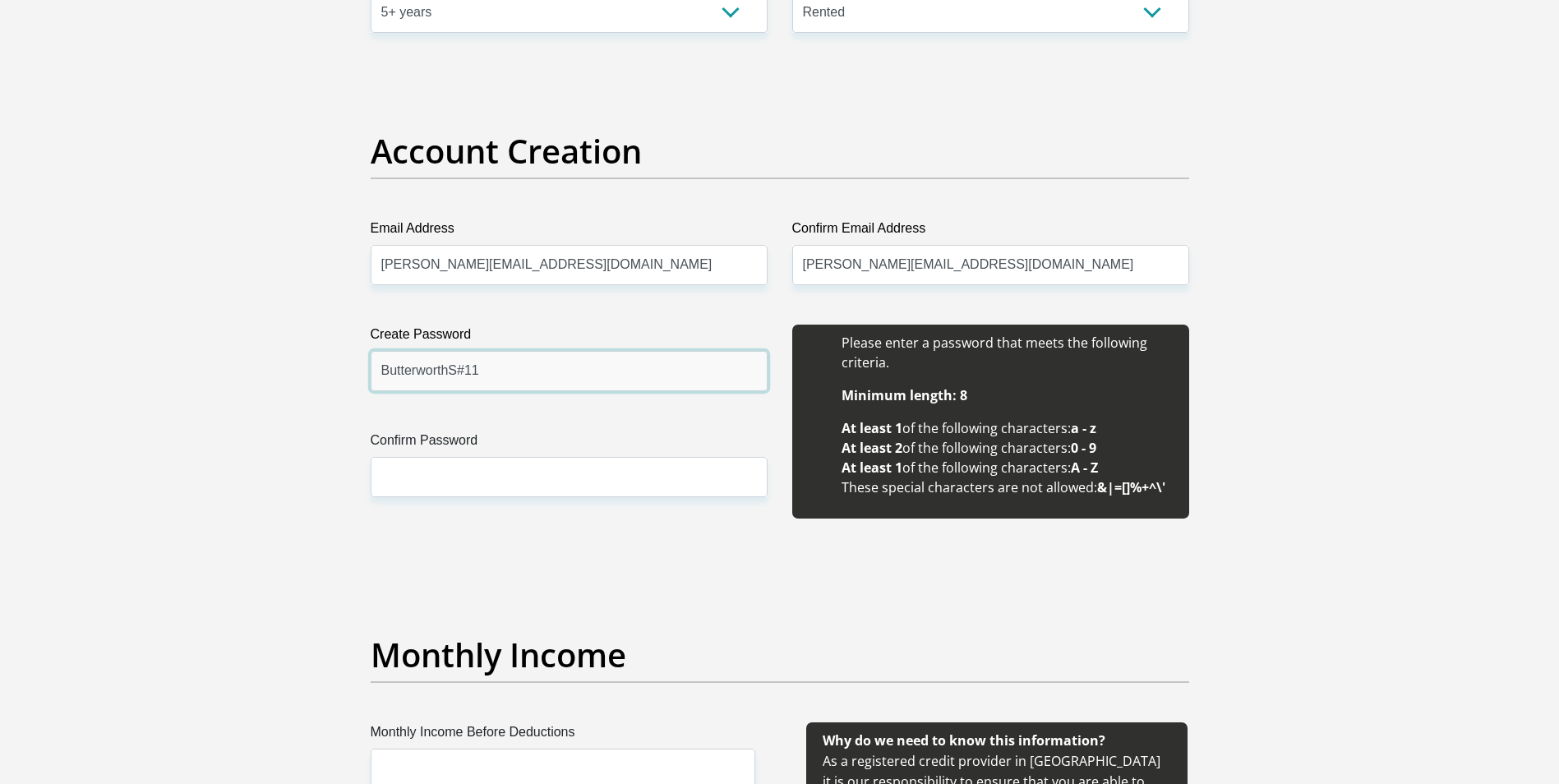
type input "ButterworthS#11"
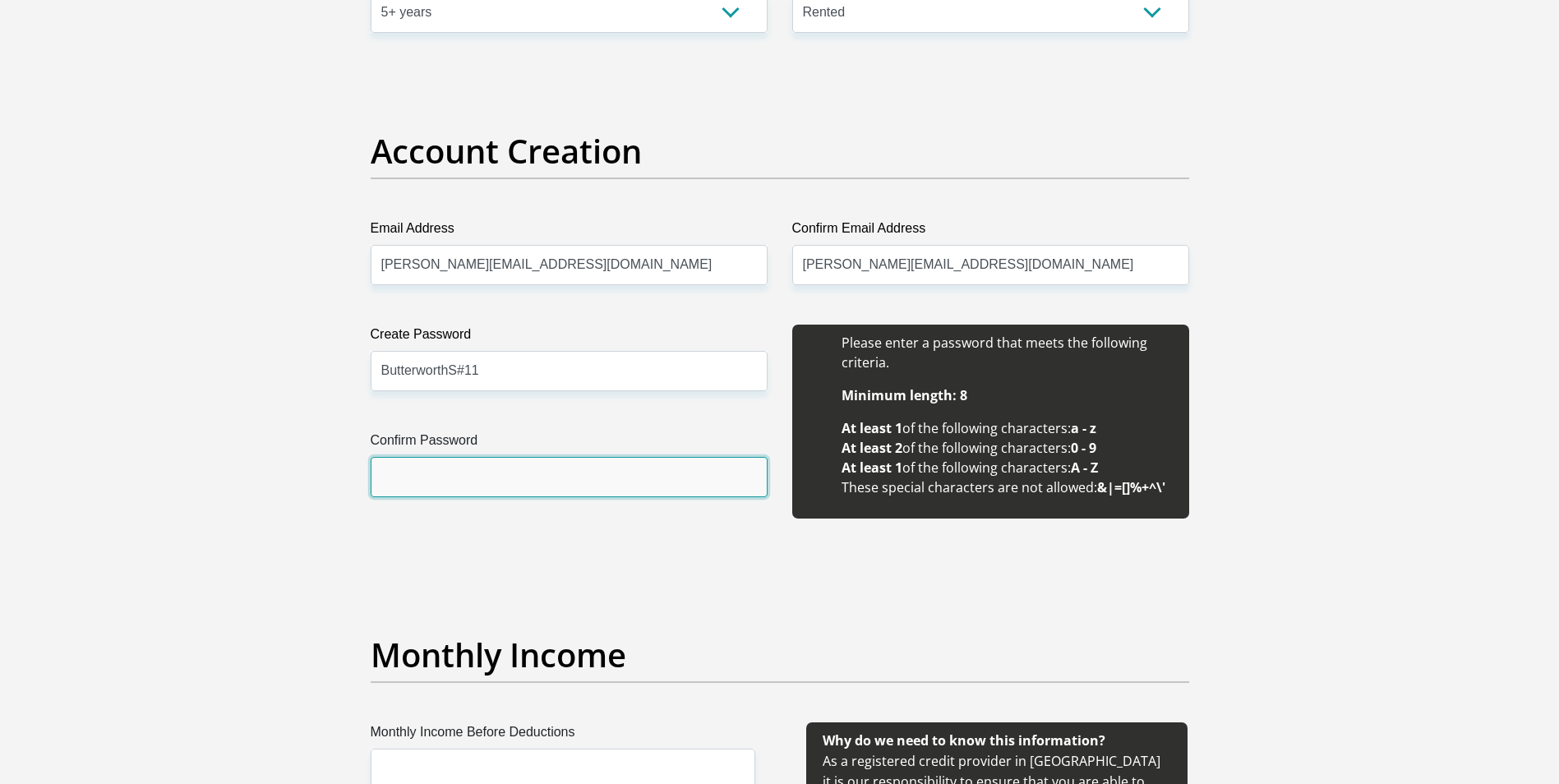
click at [439, 462] on input "Confirm Password" at bounding box center [570, 477] width 397 height 40
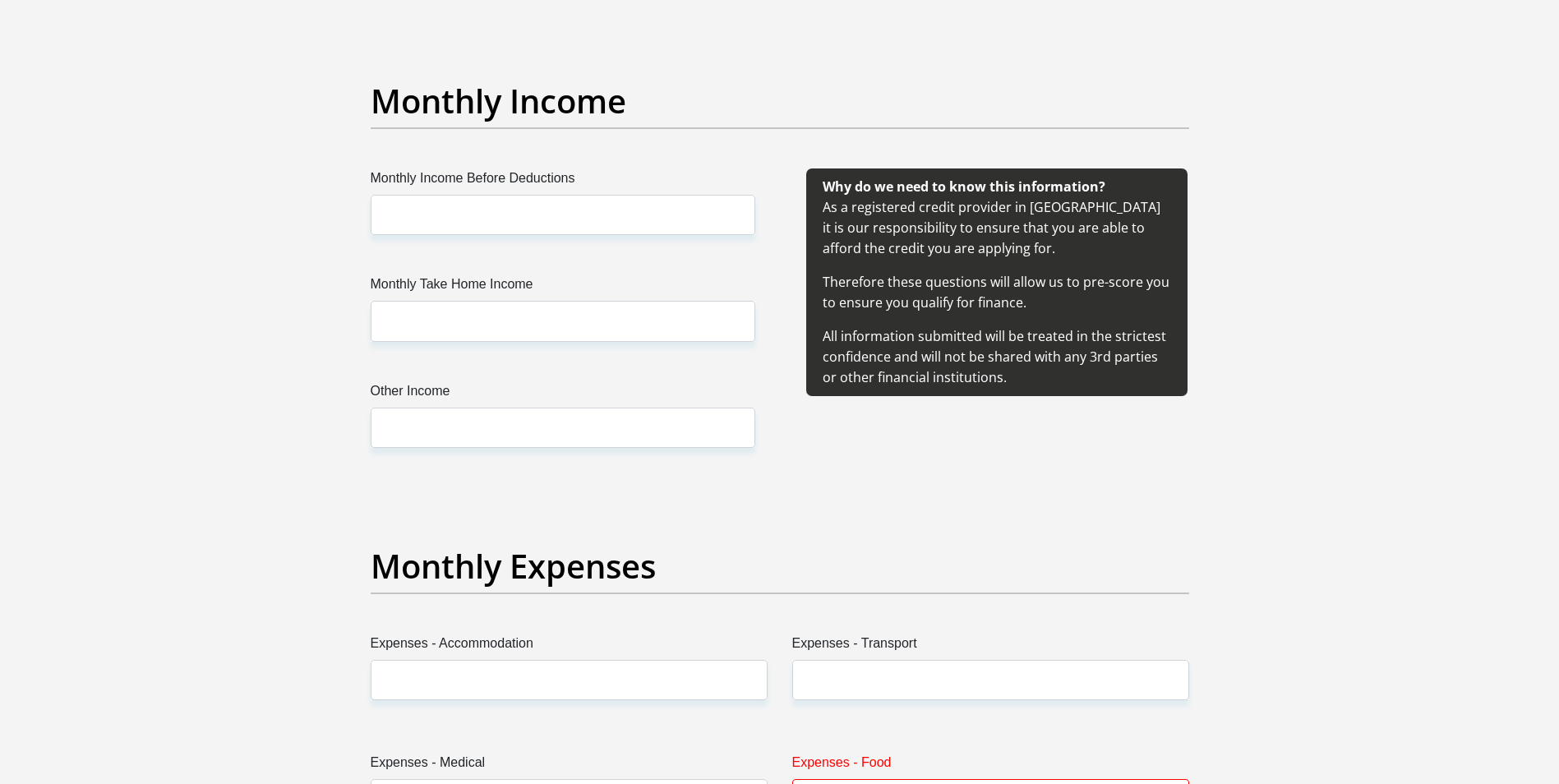
scroll to position [1847, 0]
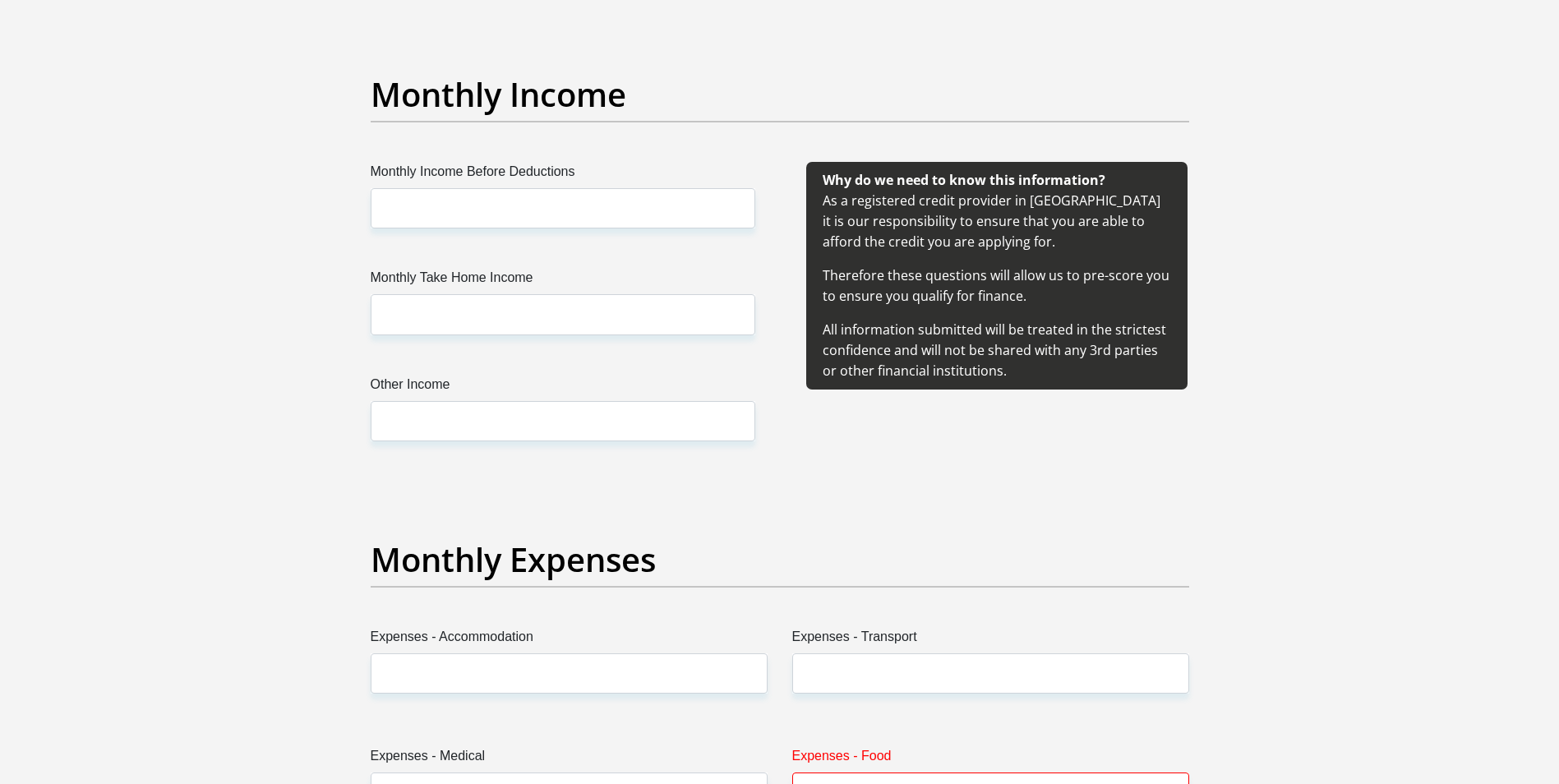
type input "ButterworthS#11"
click at [511, 213] on input "Monthly Income Before Deductions" at bounding box center [563, 208] width 384 height 40
type input "658000"
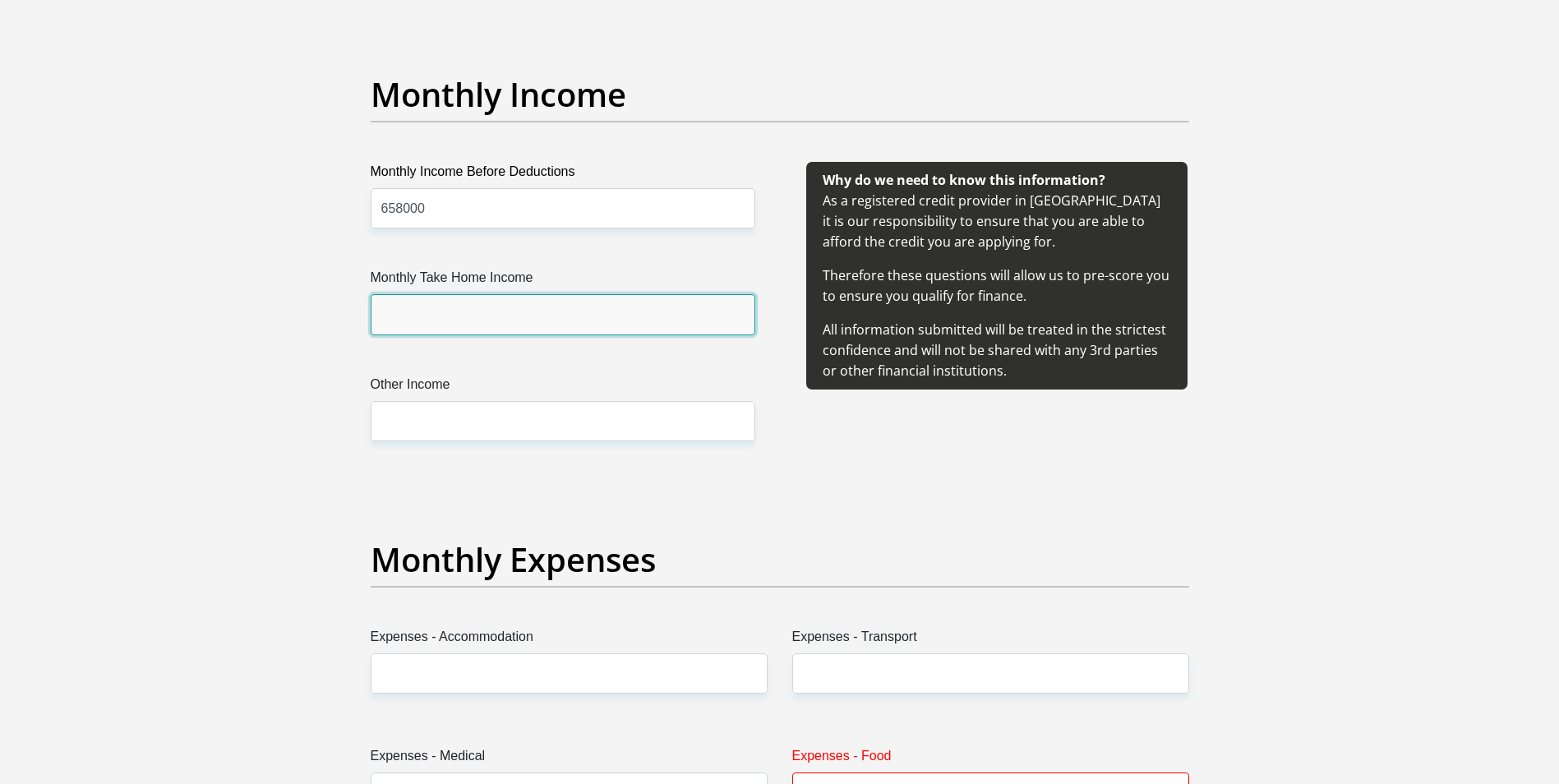
click at [512, 306] on input "Monthly Take Home Income" at bounding box center [563, 314] width 384 height 40
type input "37800"
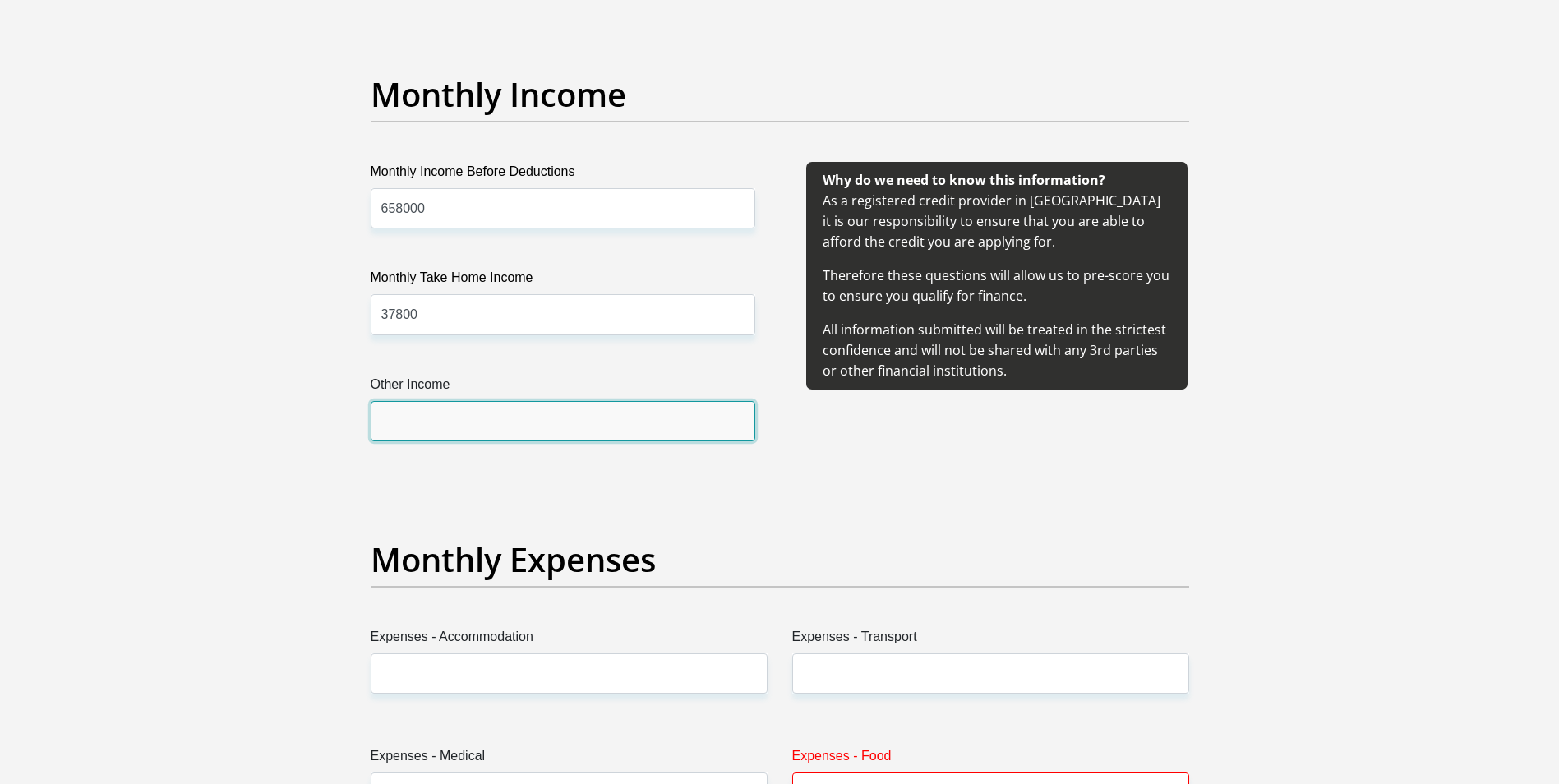
click at [522, 424] on input "Other Income" at bounding box center [563, 421] width 384 height 40
type input "0"
drag, startPoint x: 1555, startPoint y: 295, endPoint x: 1554, endPoint y: 350, distance: 55.0
drag, startPoint x: 1554, startPoint y: 350, endPoint x: 1543, endPoint y: 410, distance: 61.0
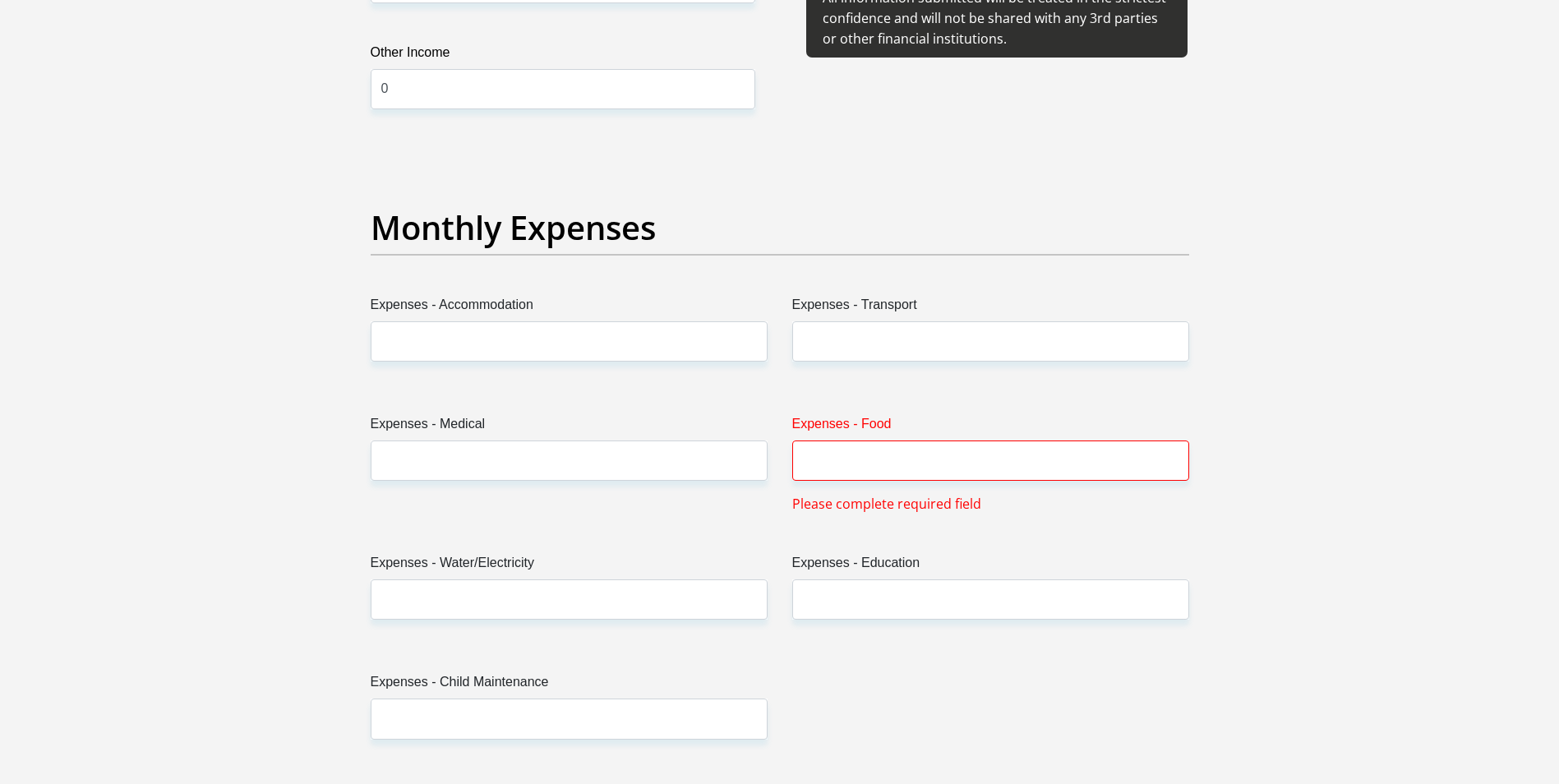
scroll to position [2251, 0]
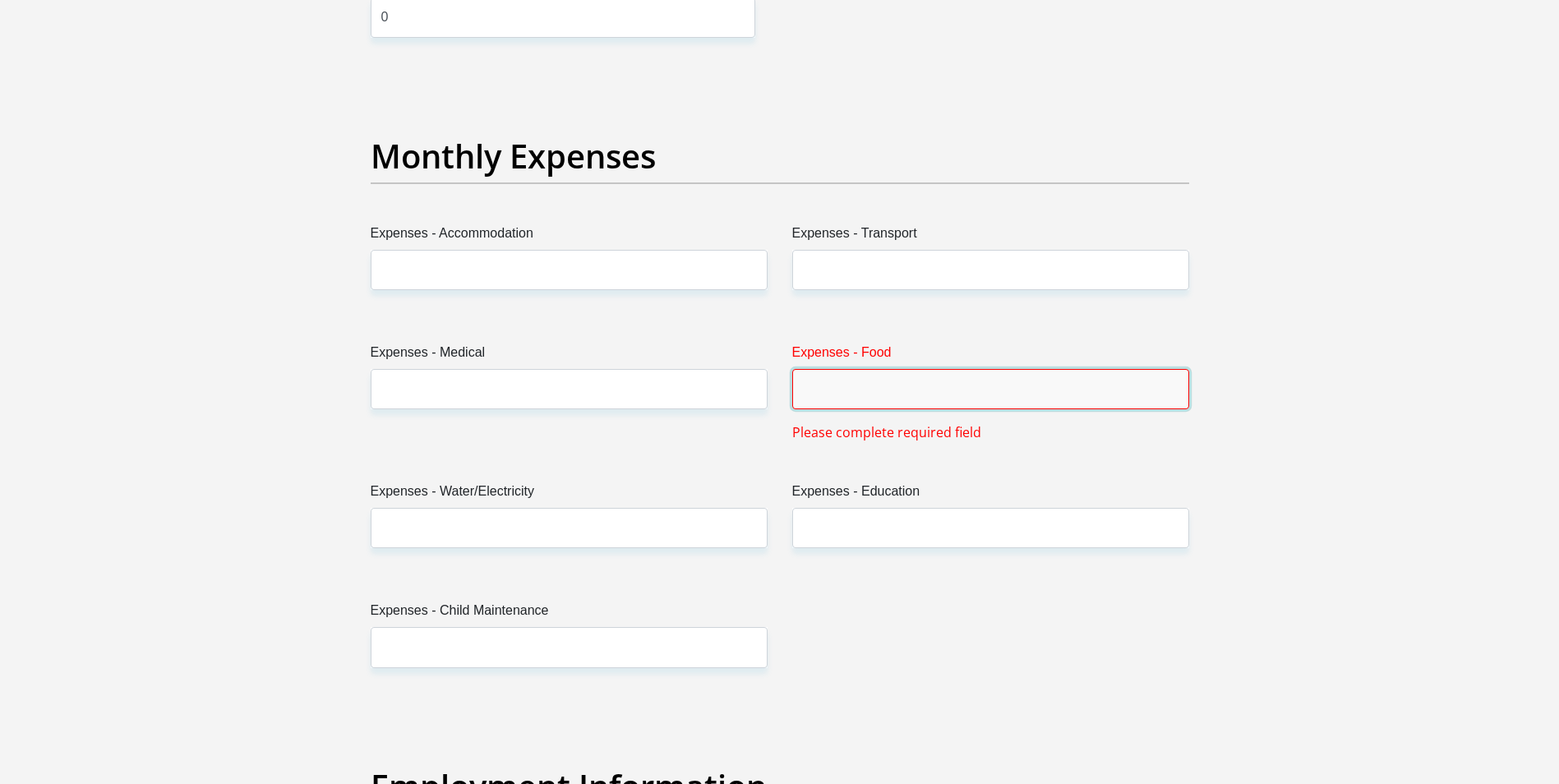
click at [843, 392] on input "Expenses - Food" at bounding box center [990, 389] width 397 height 40
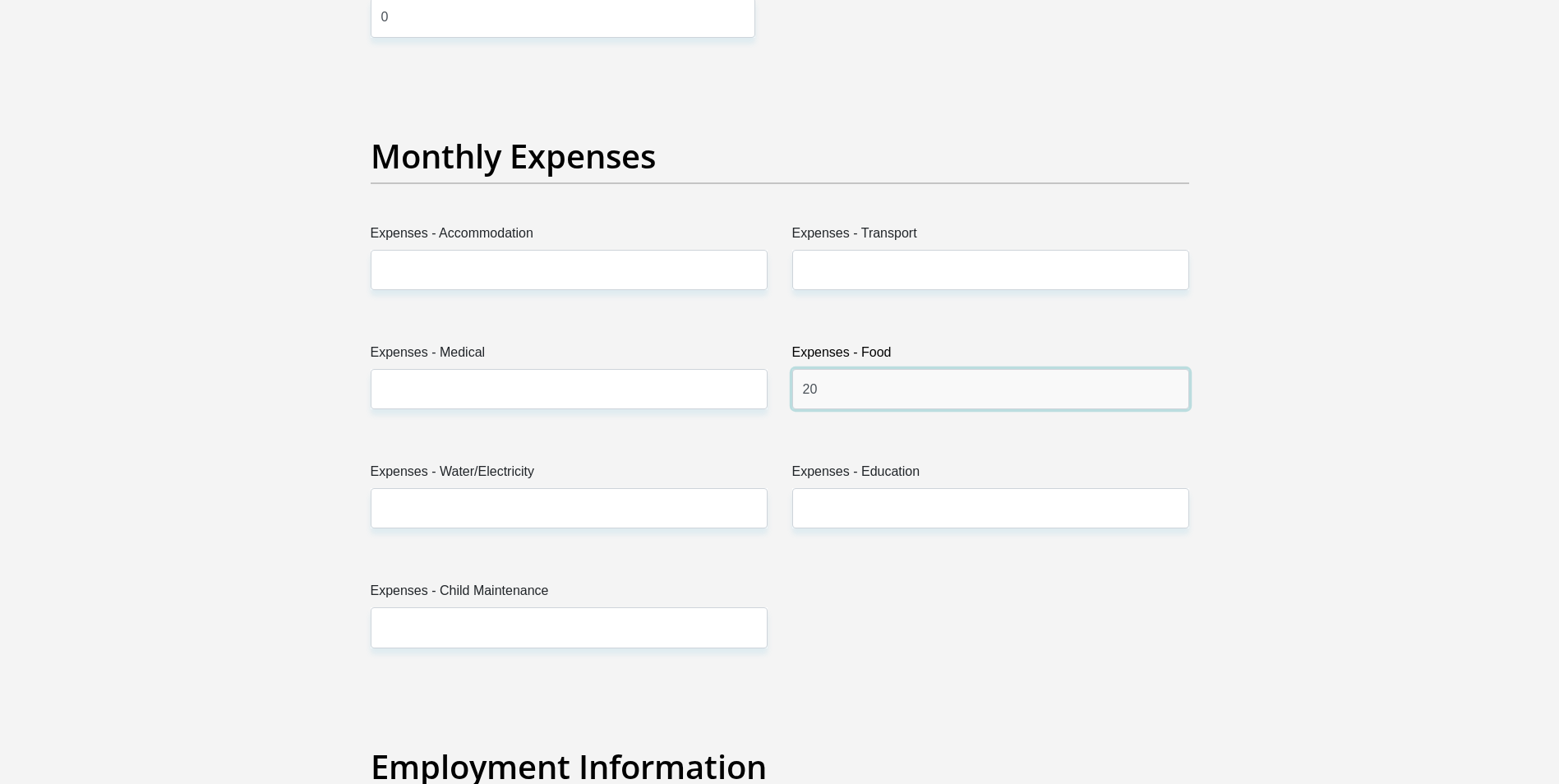
type input "2"
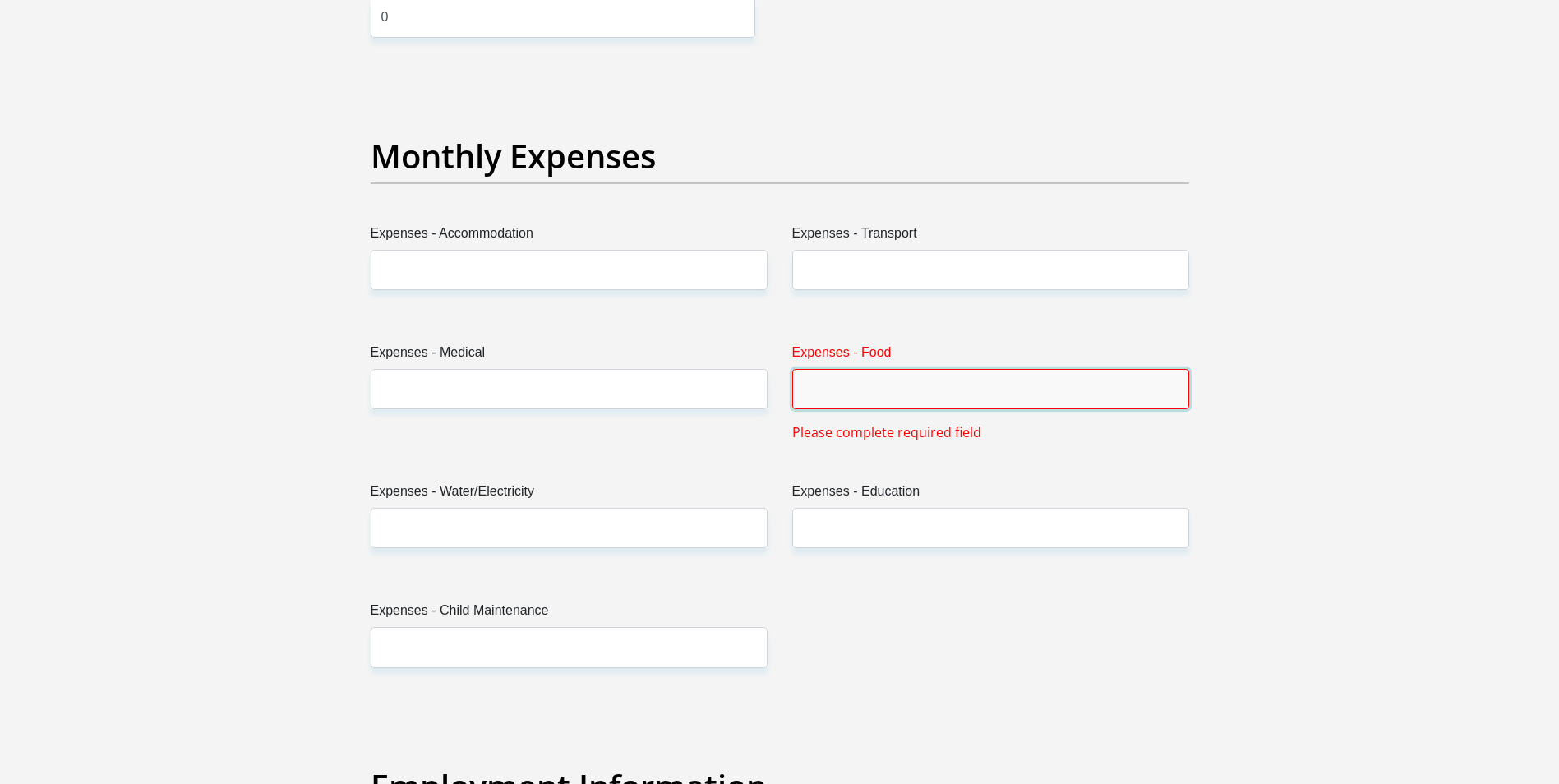
type input "2"
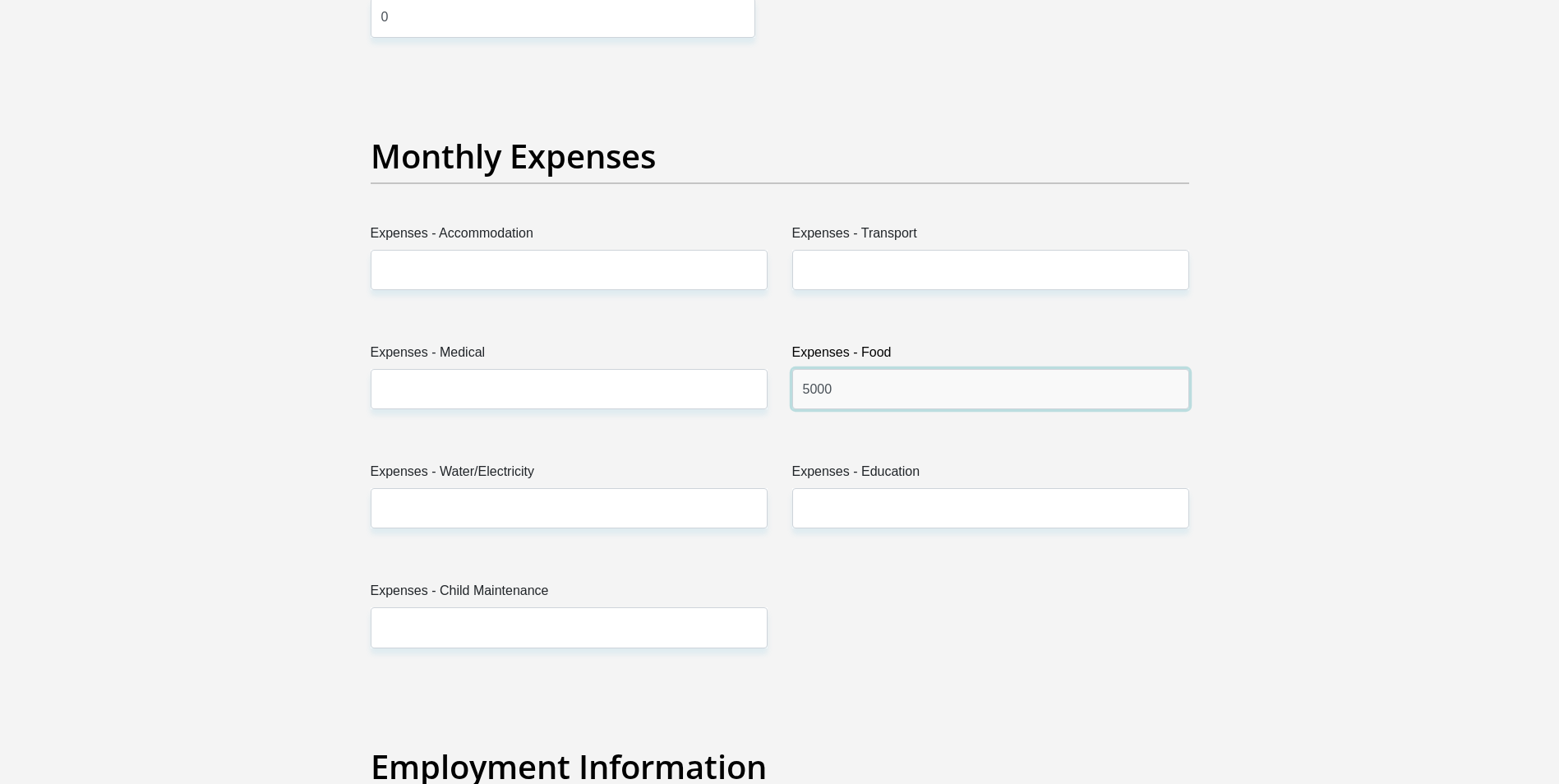
type input "5000"
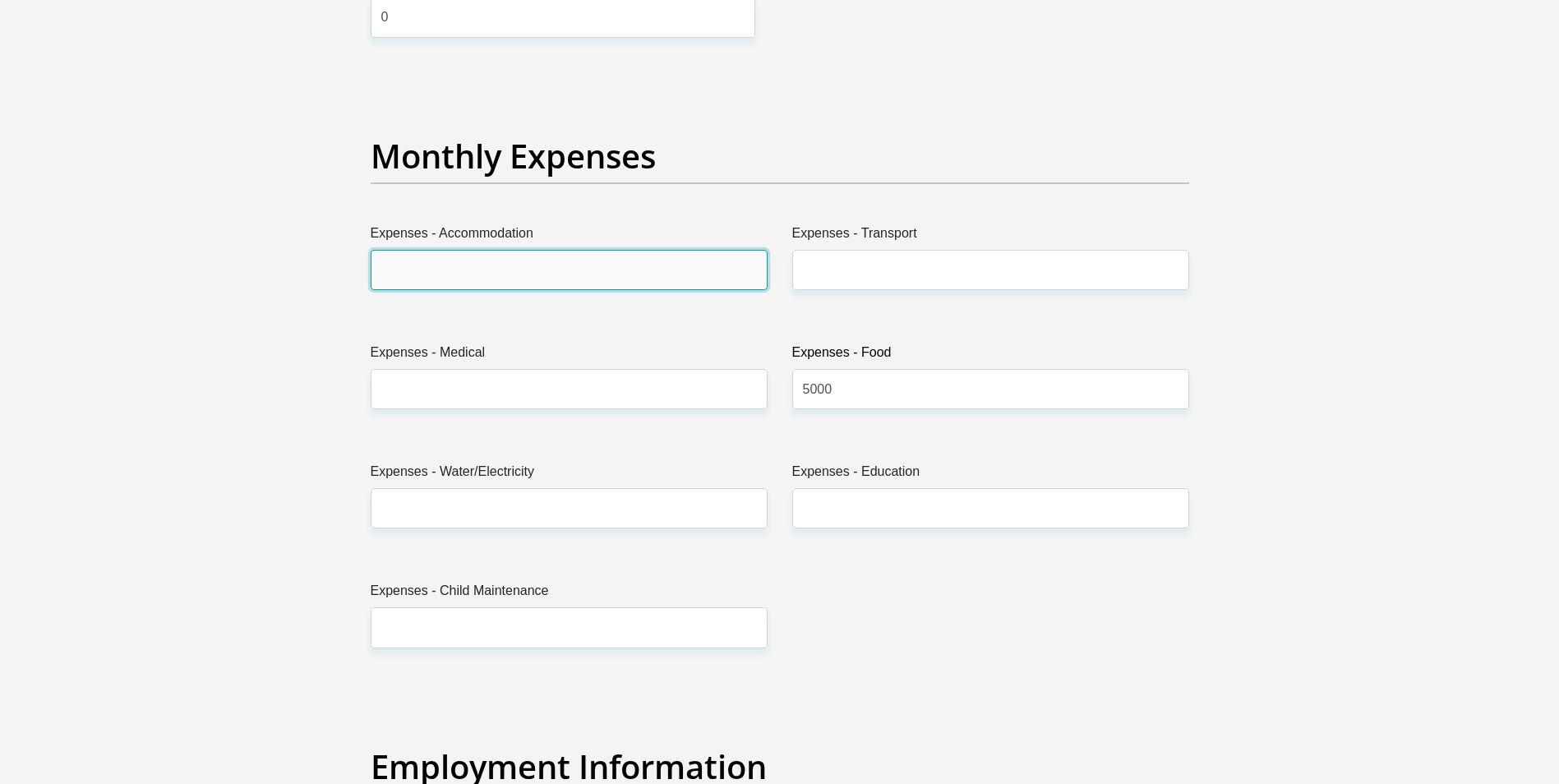
click at [516, 257] on input "Expenses - Accommodation" at bounding box center [570, 270] width 397 height 40
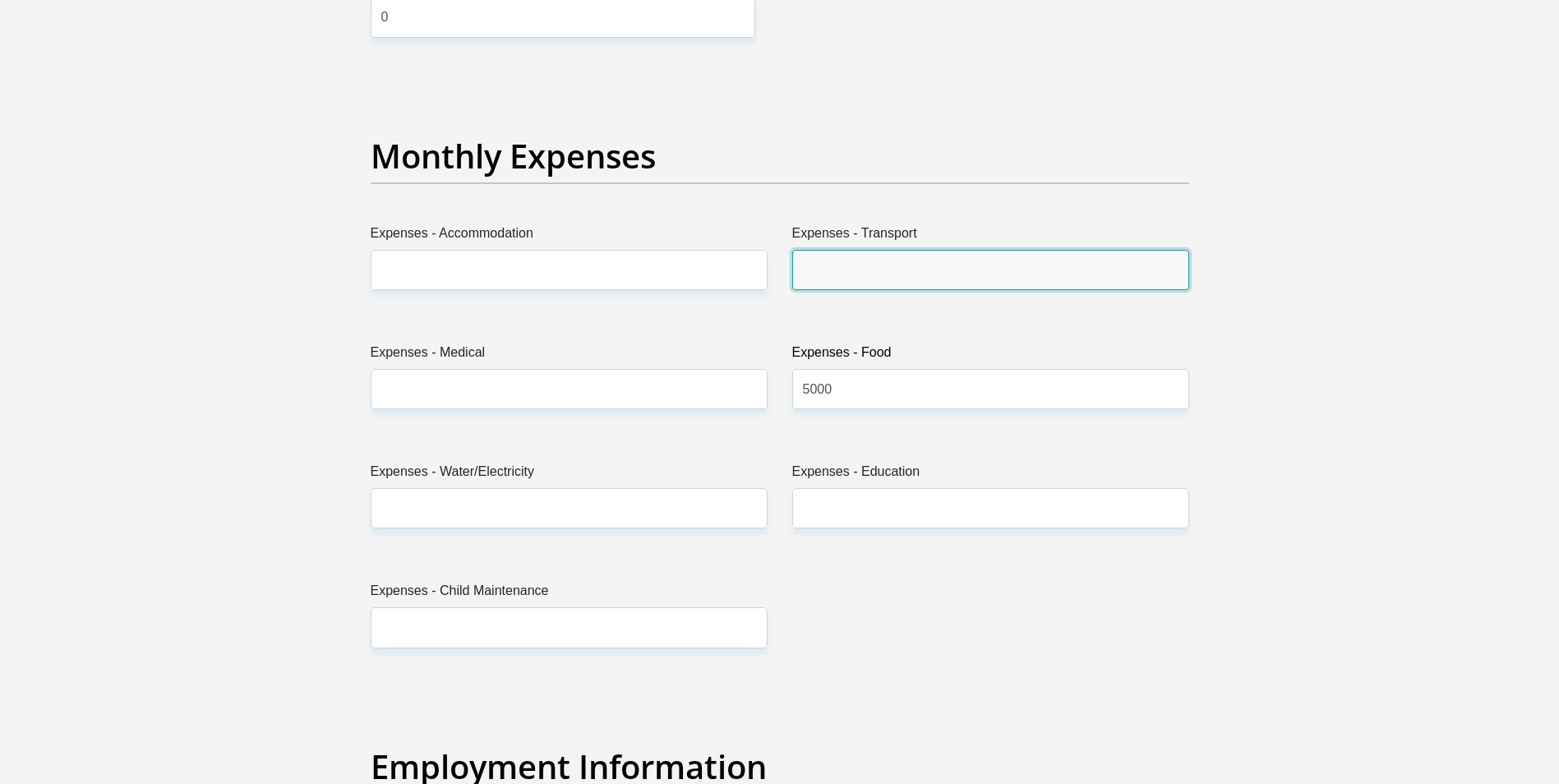
click at [854, 255] on input "Expenses - Transport" at bounding box center [990, 270] width 397 height 40
type input "200"
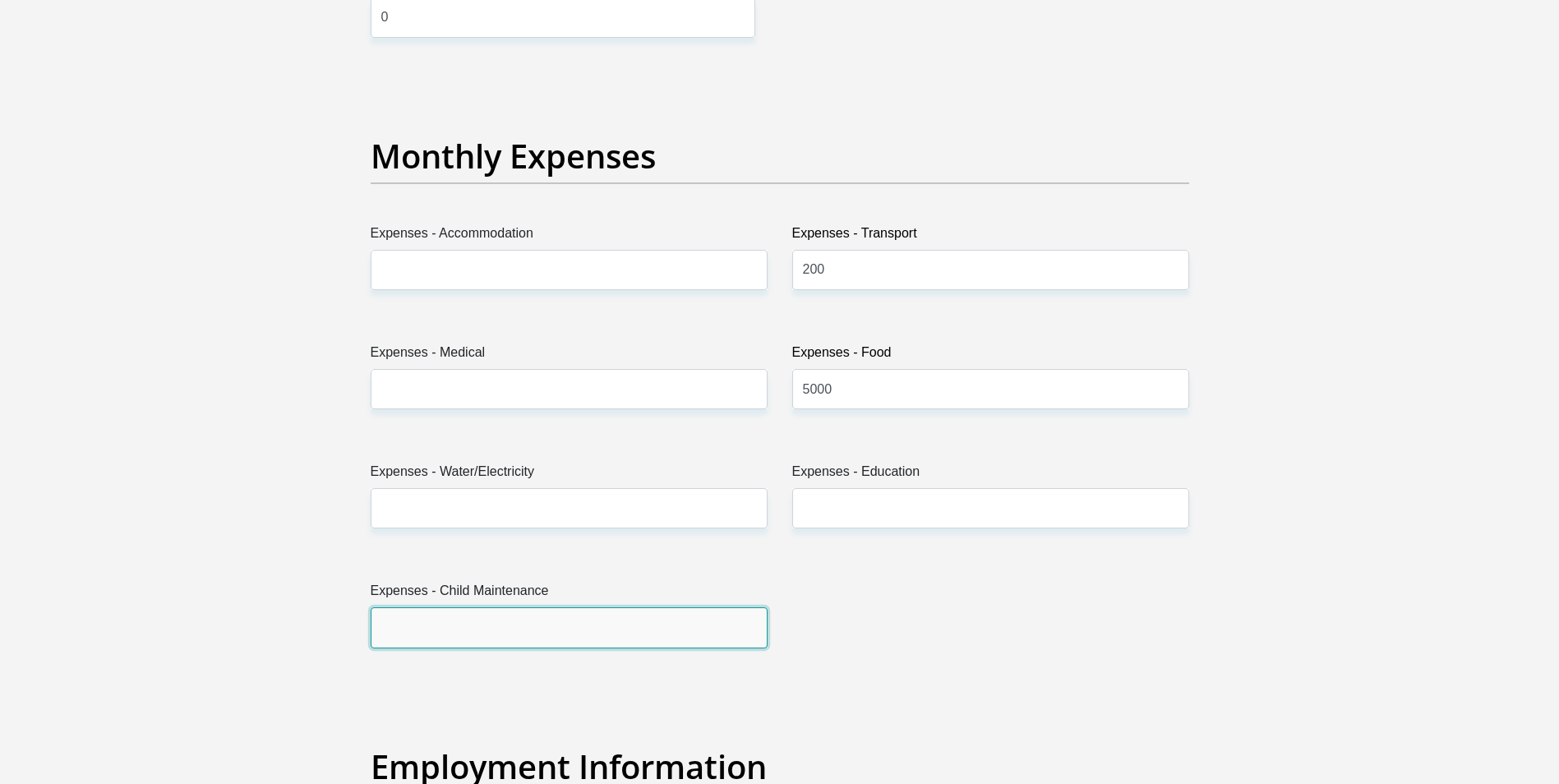
click at [564, 628] on input "Expenses - Child Maintenance" at bounding box center [570, 627] width 397 height 40
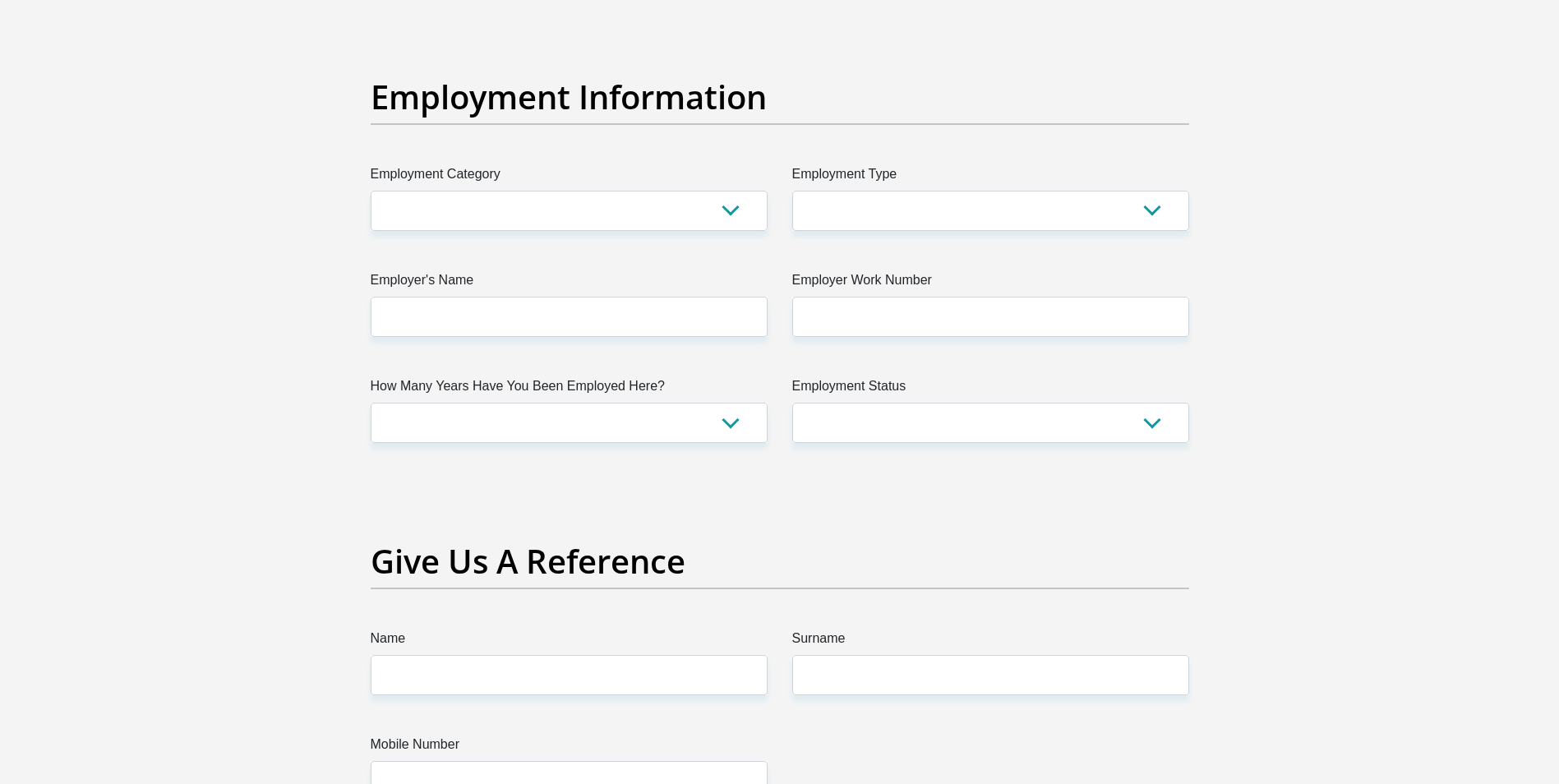
scroll to position [2997, 0]
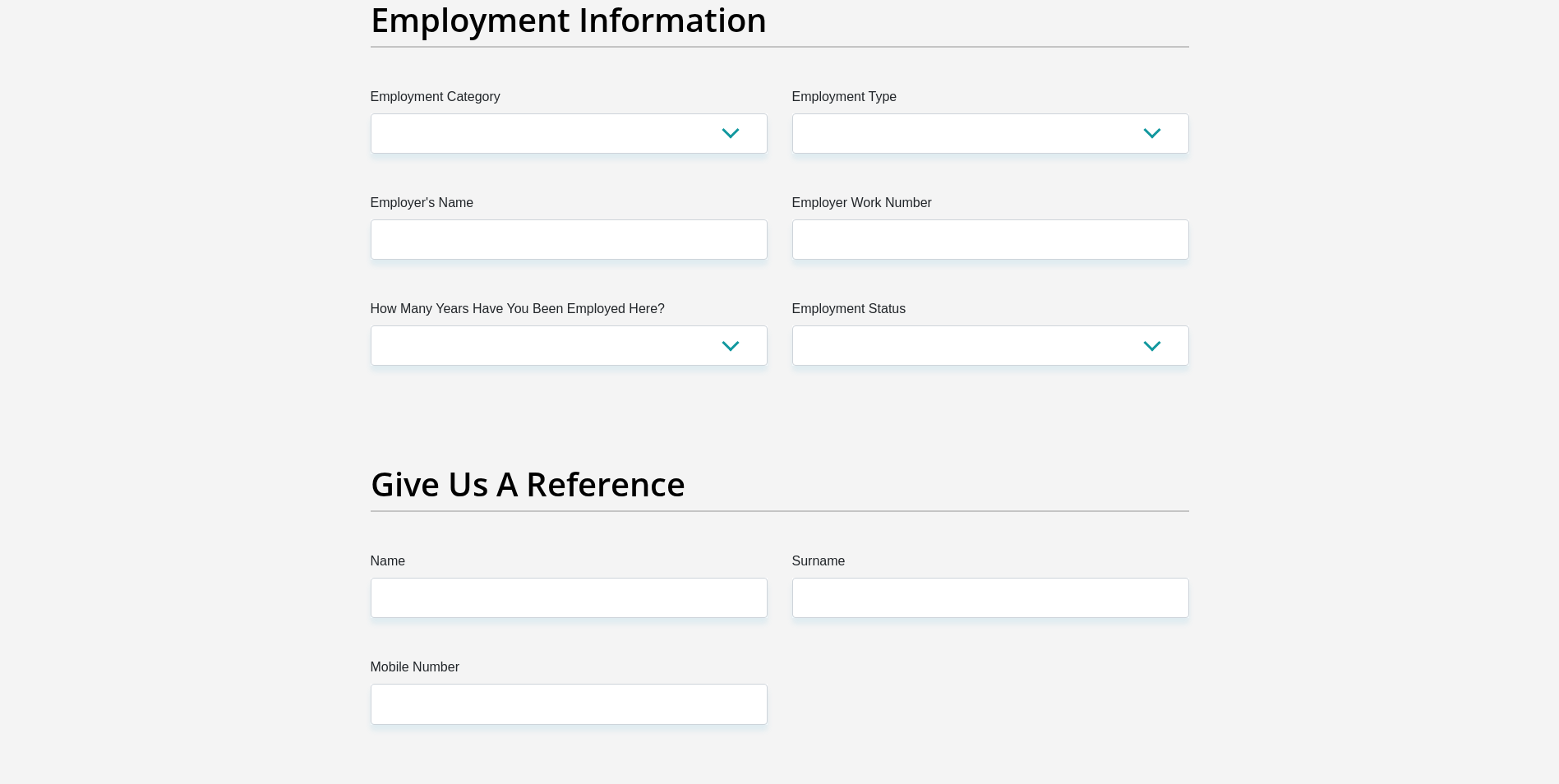
type input "1400"
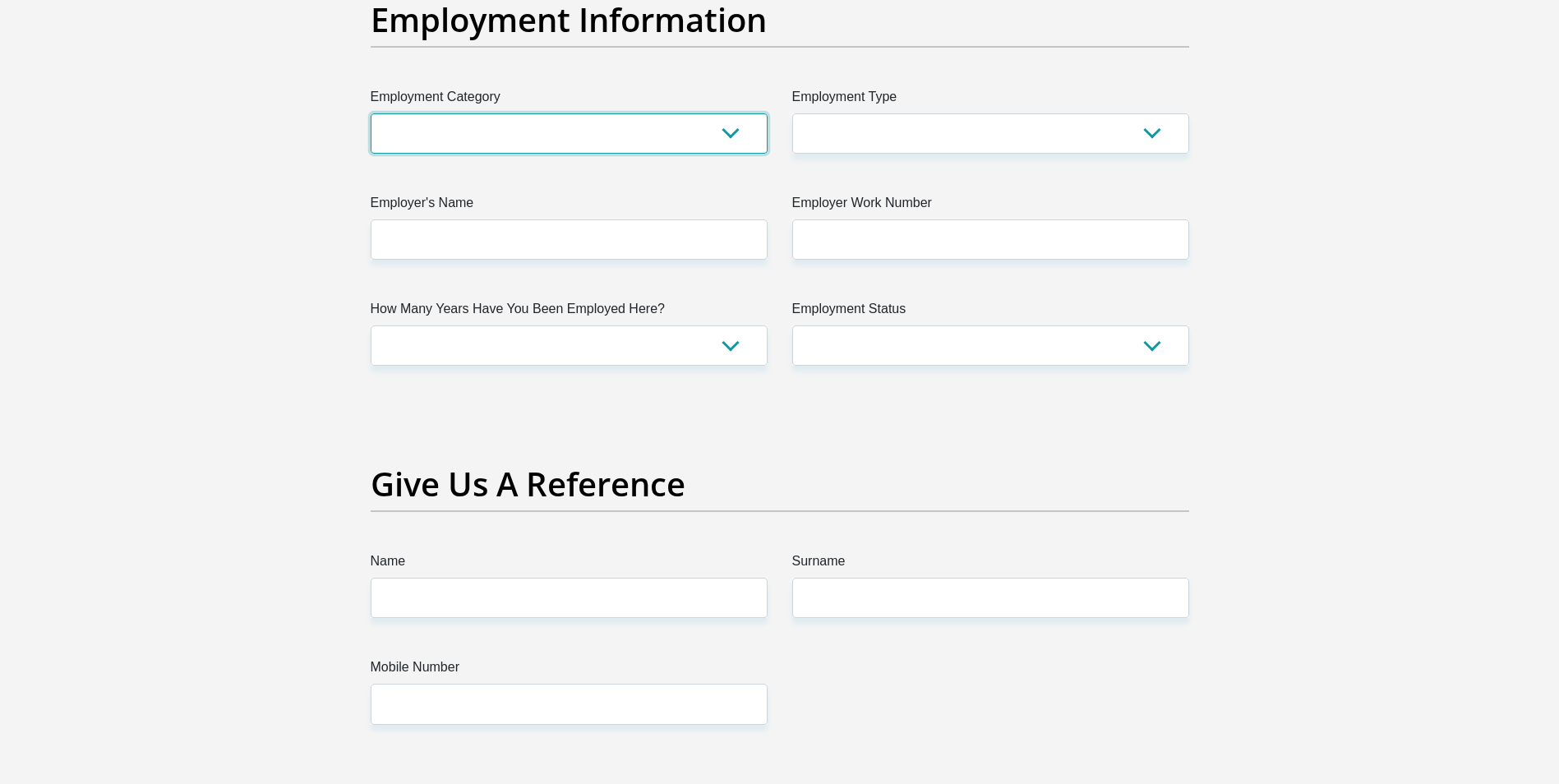
click at [730, 134] on select "AGRICULTURE ALCOHOL & TOBACCO CONSTRUCTION MATERIALS METALLURGY EQUIPMENT FOR R…" at bounding box center [570, 133] width 397 height 40
select select "71"
click at [371, 113] on select "AGRICULTURE ALCOHOL & TOBACCO CONSTRUCTION MATERIALS METALLURGY EQUIPMENT FOR R…" at bounding box center [570, 133] width 397 height 40
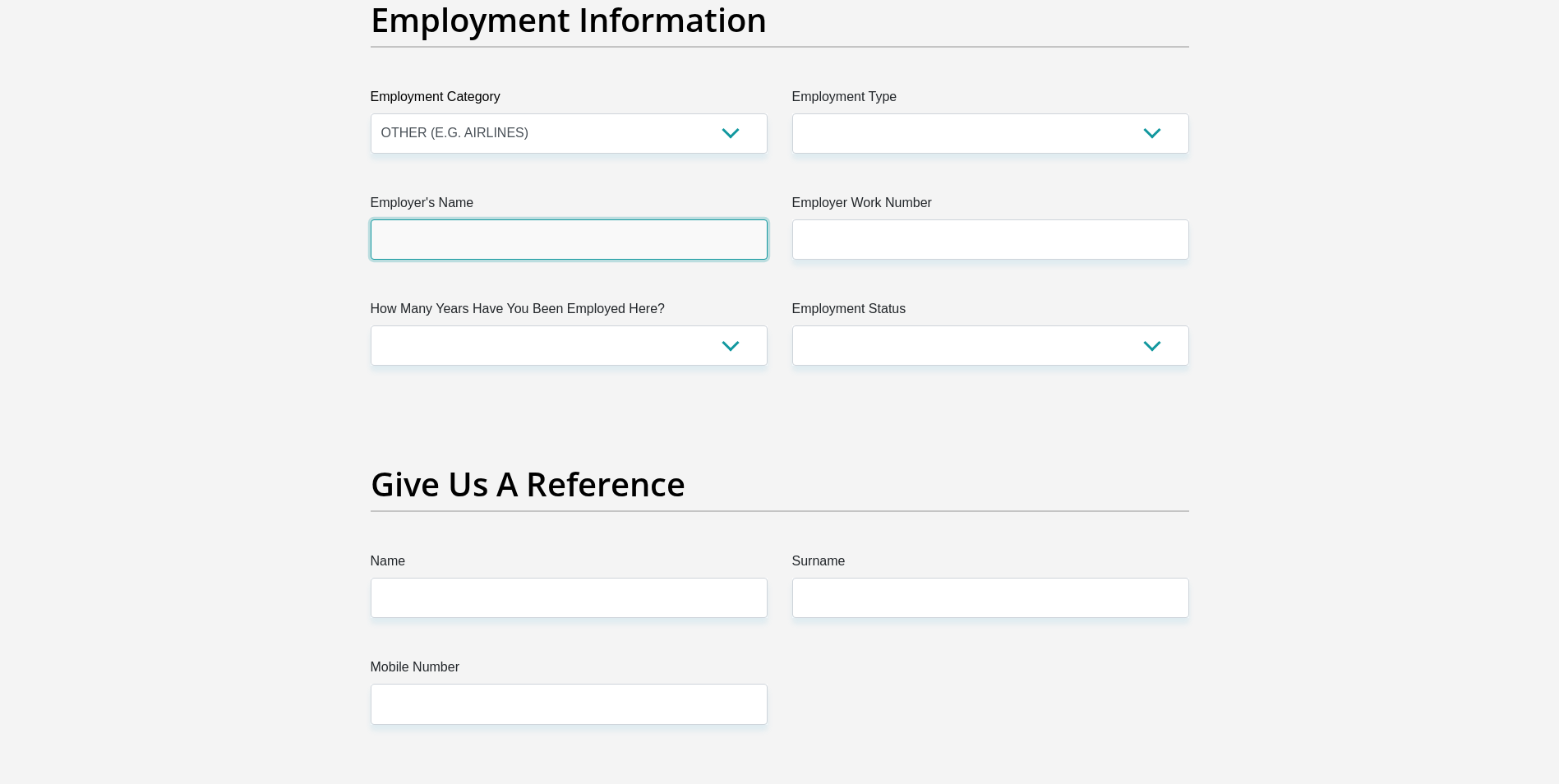
click at [661, 251] on input "Employer's Name" at bounding box center [570, 239] width 397 height 40
type input "DPWorlFastnFresh"
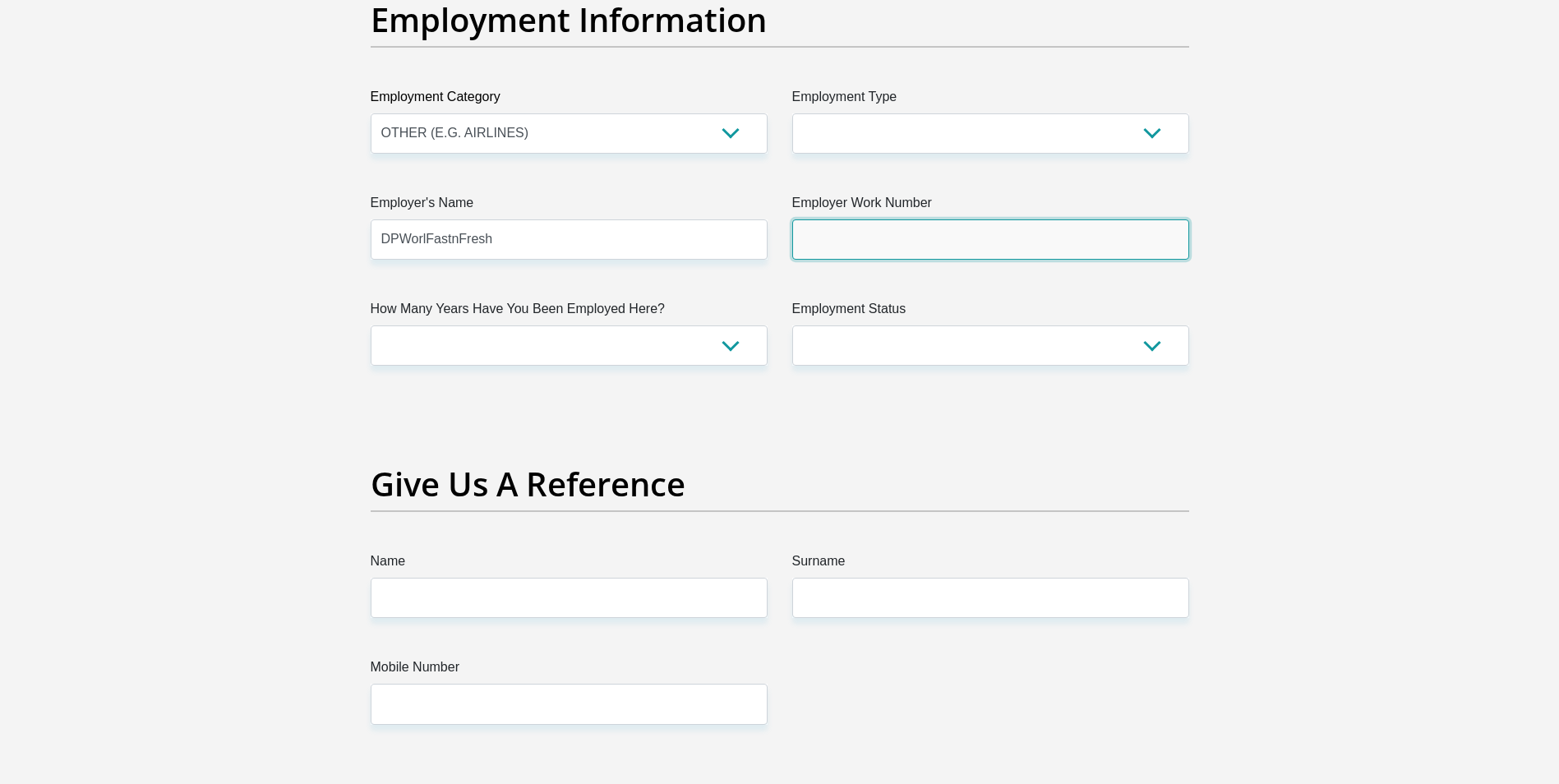
type input "0763798777"
type input "[PERSON_NAME]"
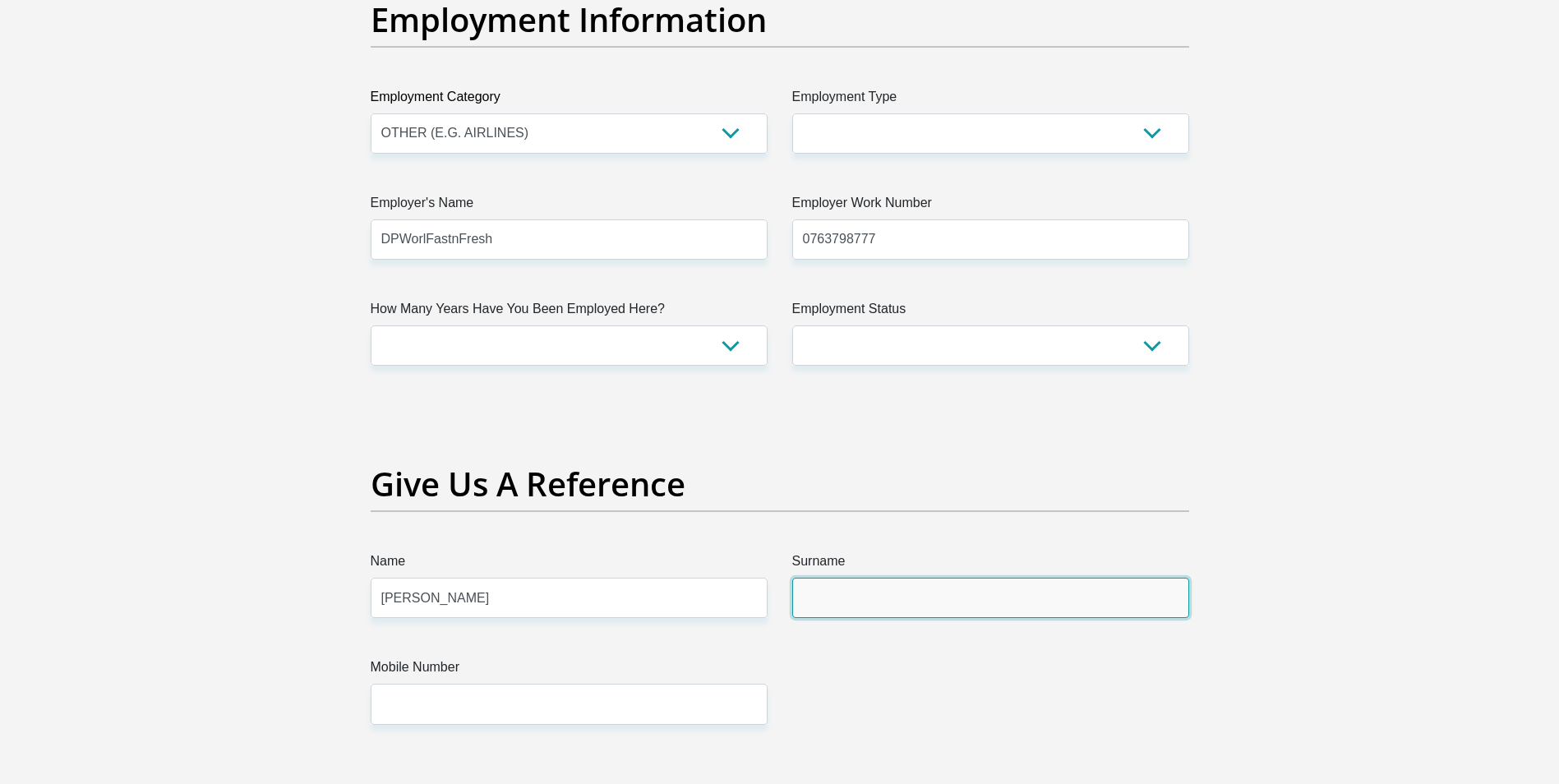
type input "Brown"
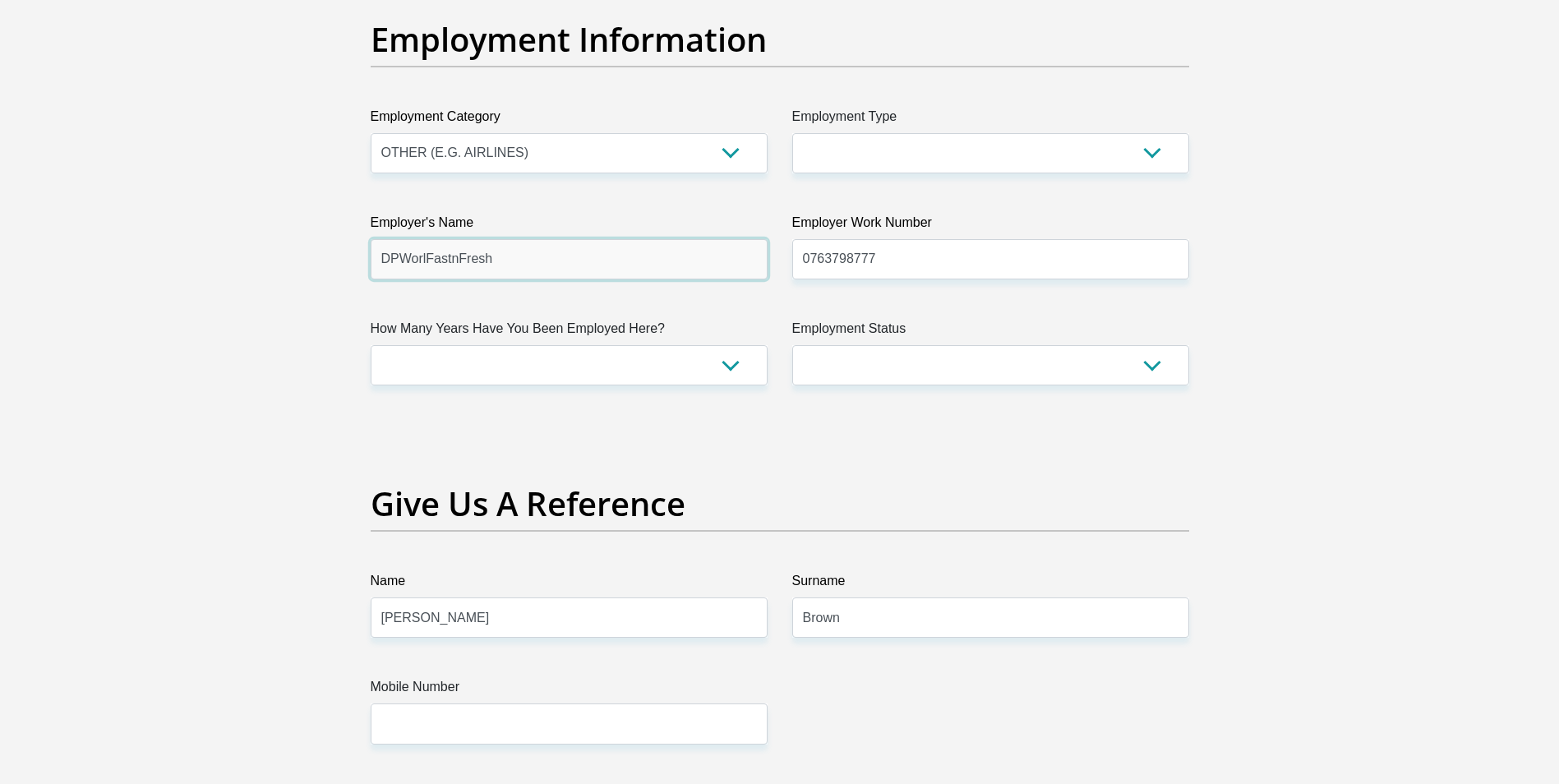
scroll to position [3017, 0]
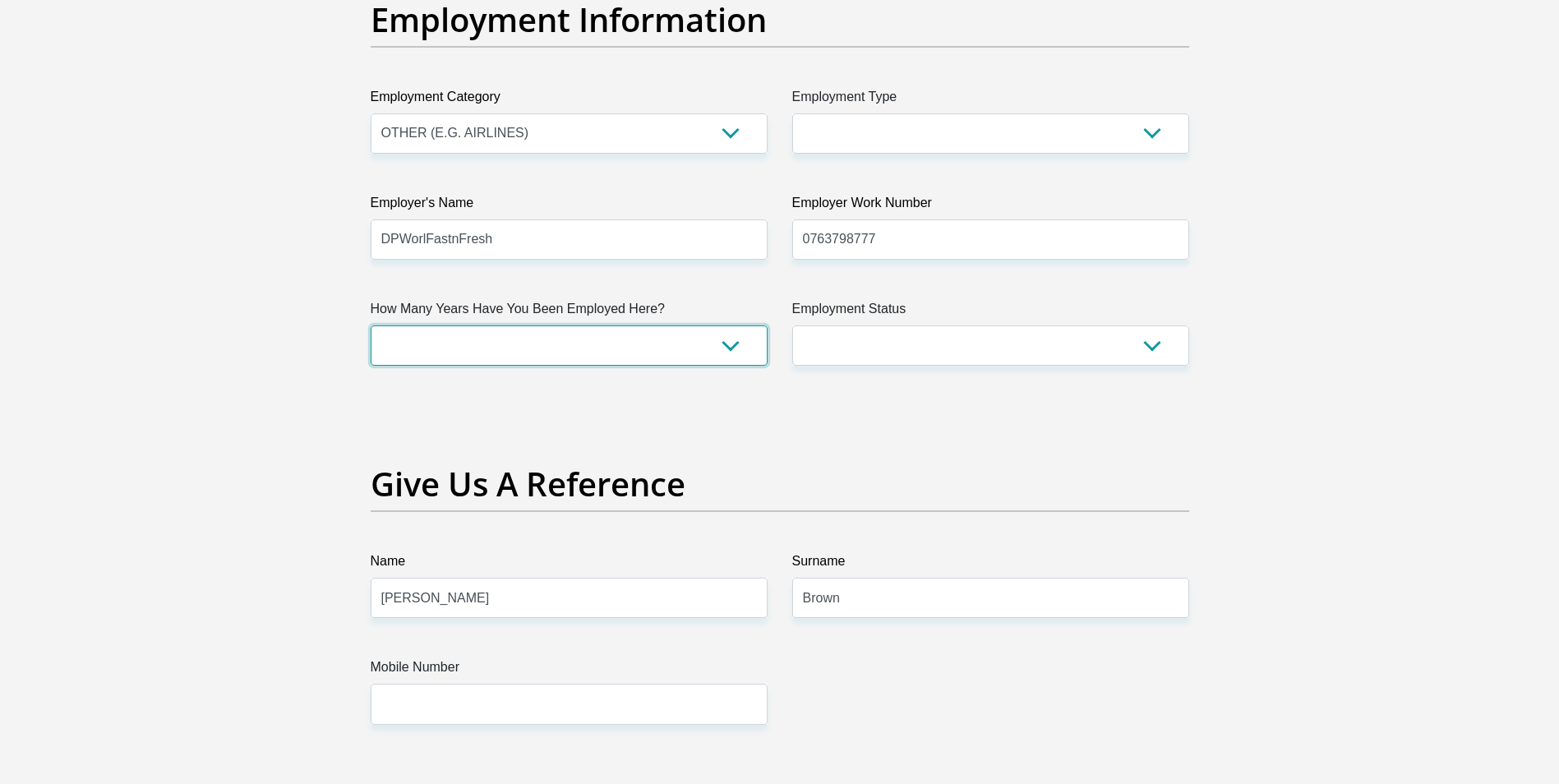
click at [732, 341] on select "less than 1 year 1-3 years 3-5 years 5+ years" at bounding box center [570, 345] width 397 height 40
select select "60"
click at [371, 325] on select "less than 1 year 1-3 years 3-5 years 5+ years" at bounding box center [570, 345] width 397 height 40
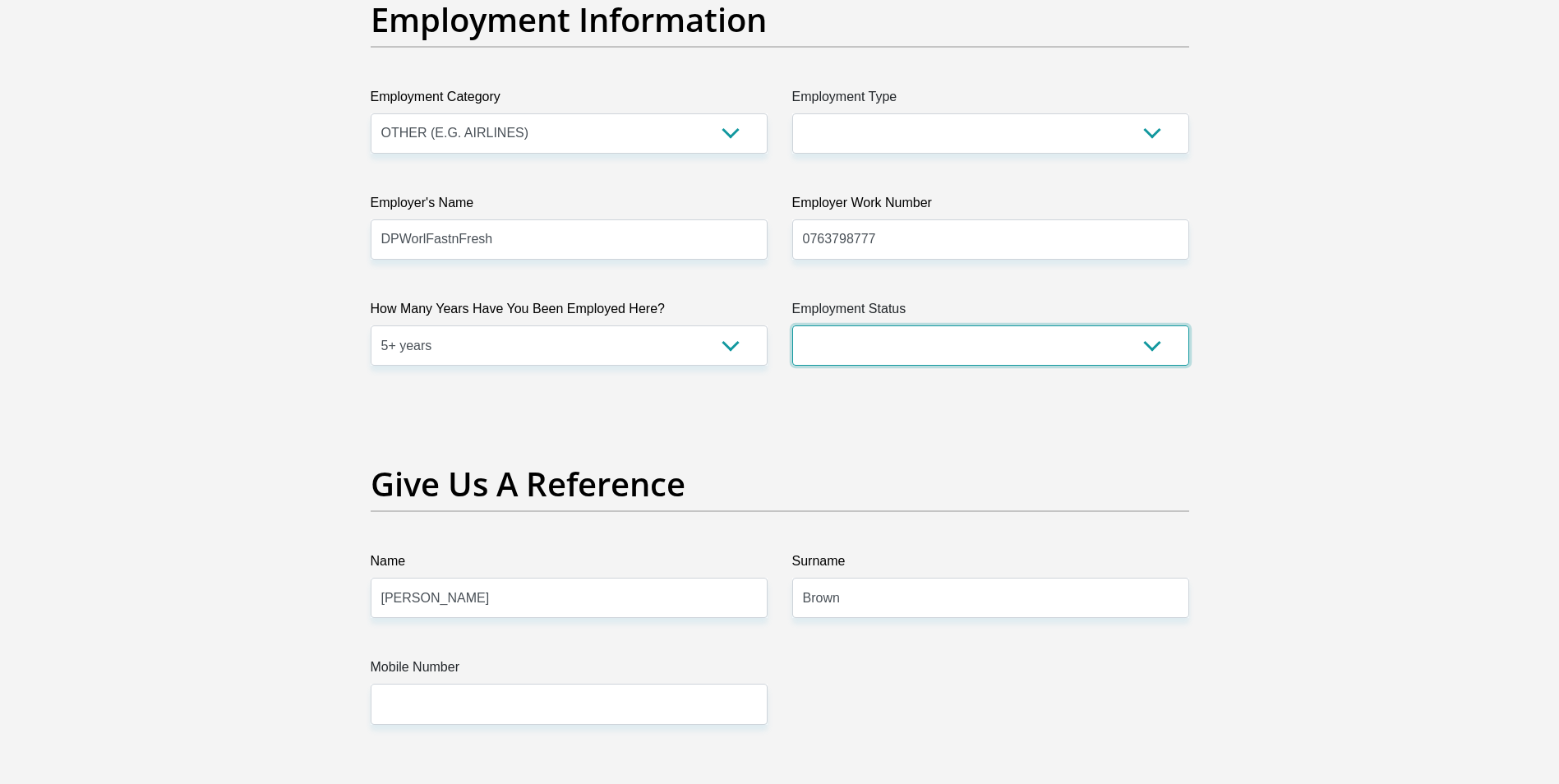
click at [1157, 348] on select "Permanent/Full-time Part-time/Casual [DEMOGRAPHIC_DATA] Worker Self-Employed Ho…" at bounding box center [990, 345] width 397 height 40
select select "1"
click at [792, 325] on select "Permanent/Full-time Part-time/Casual [DEMOGRAPHIC_DATA] Worker Self-Employed Ho…" at bounding box center [990, 345] width 397 height 40
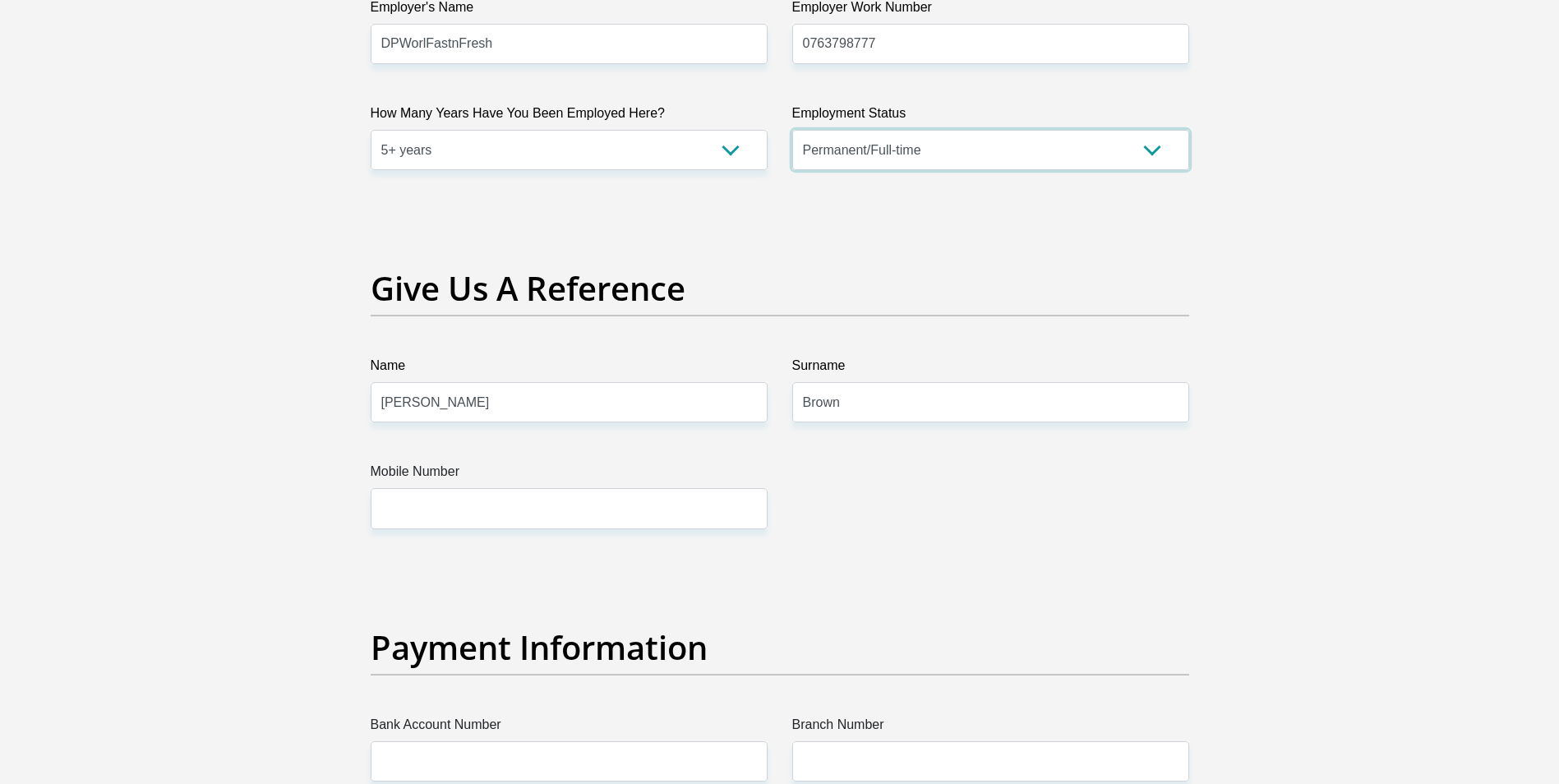
scroll to position [3259, 0]
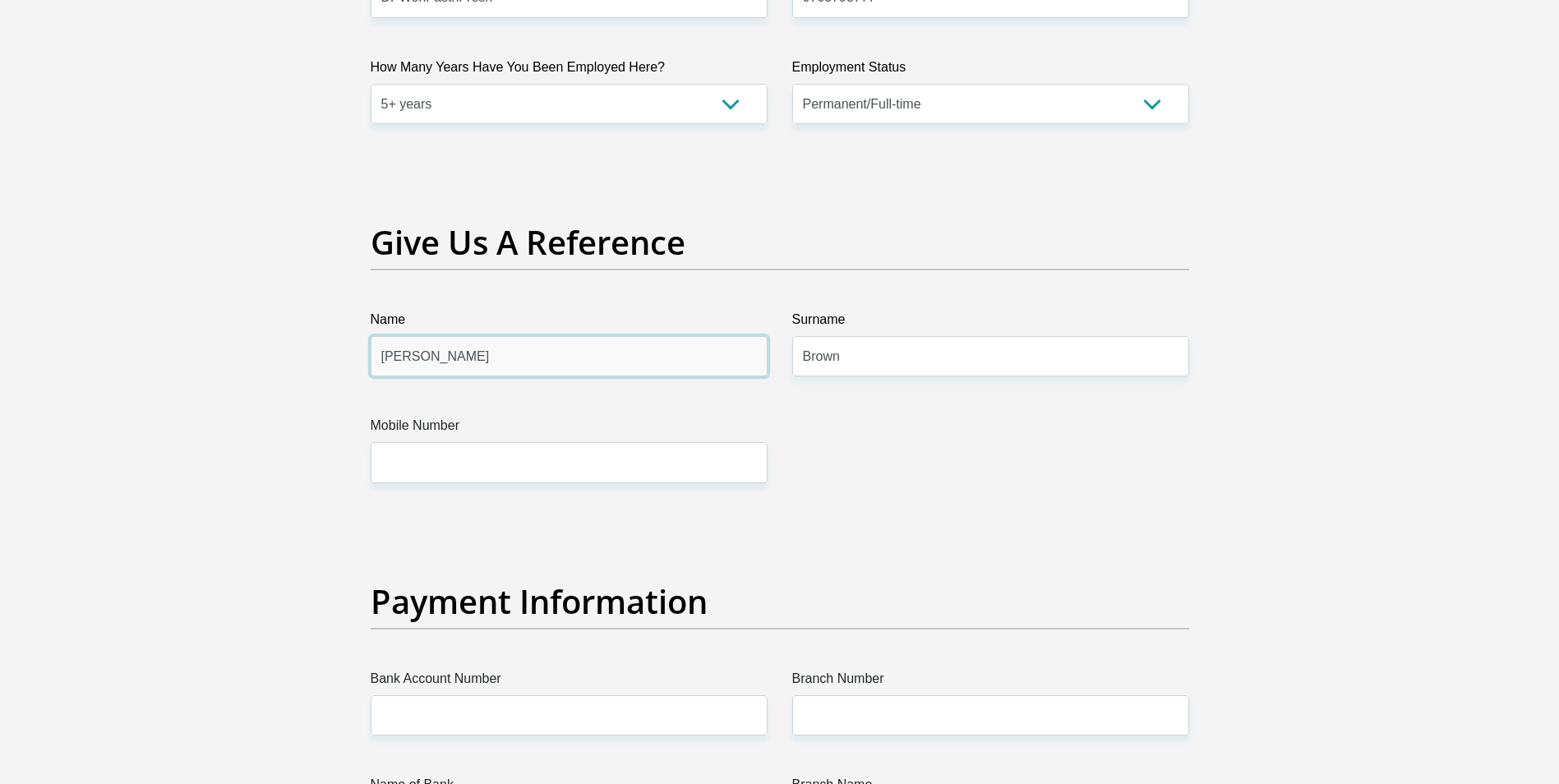
click at [414, 364] on input "[PERSON_NAME]" at bounding box center [570, 356] width 397 height 40
type input "G"
type input "s"
type input "[PERSON_NAME]"
click at [849, 350] on input "Brown" at bounding box center [990, 356] width 397 height 40
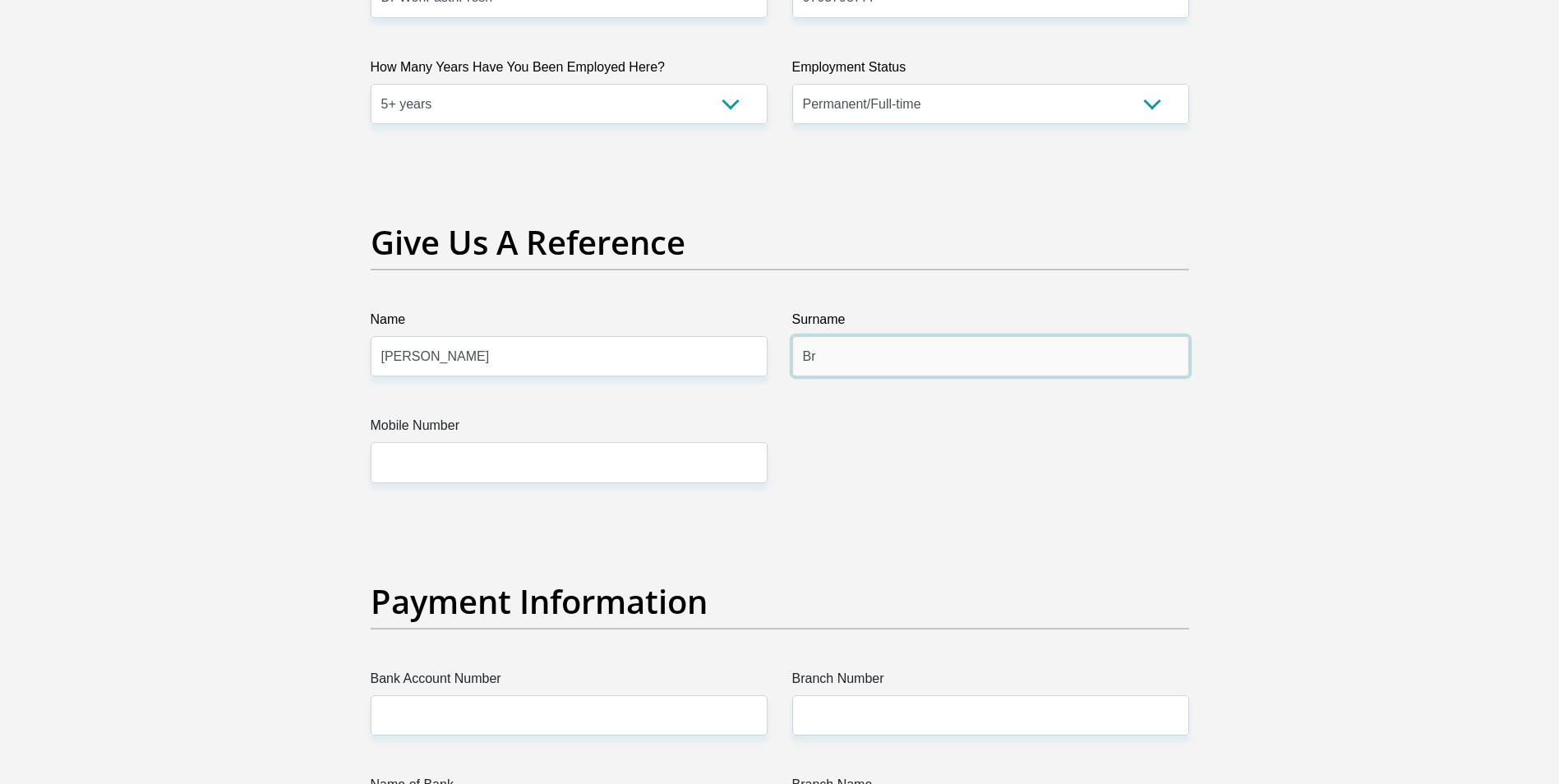
type input "B"
type input "April"
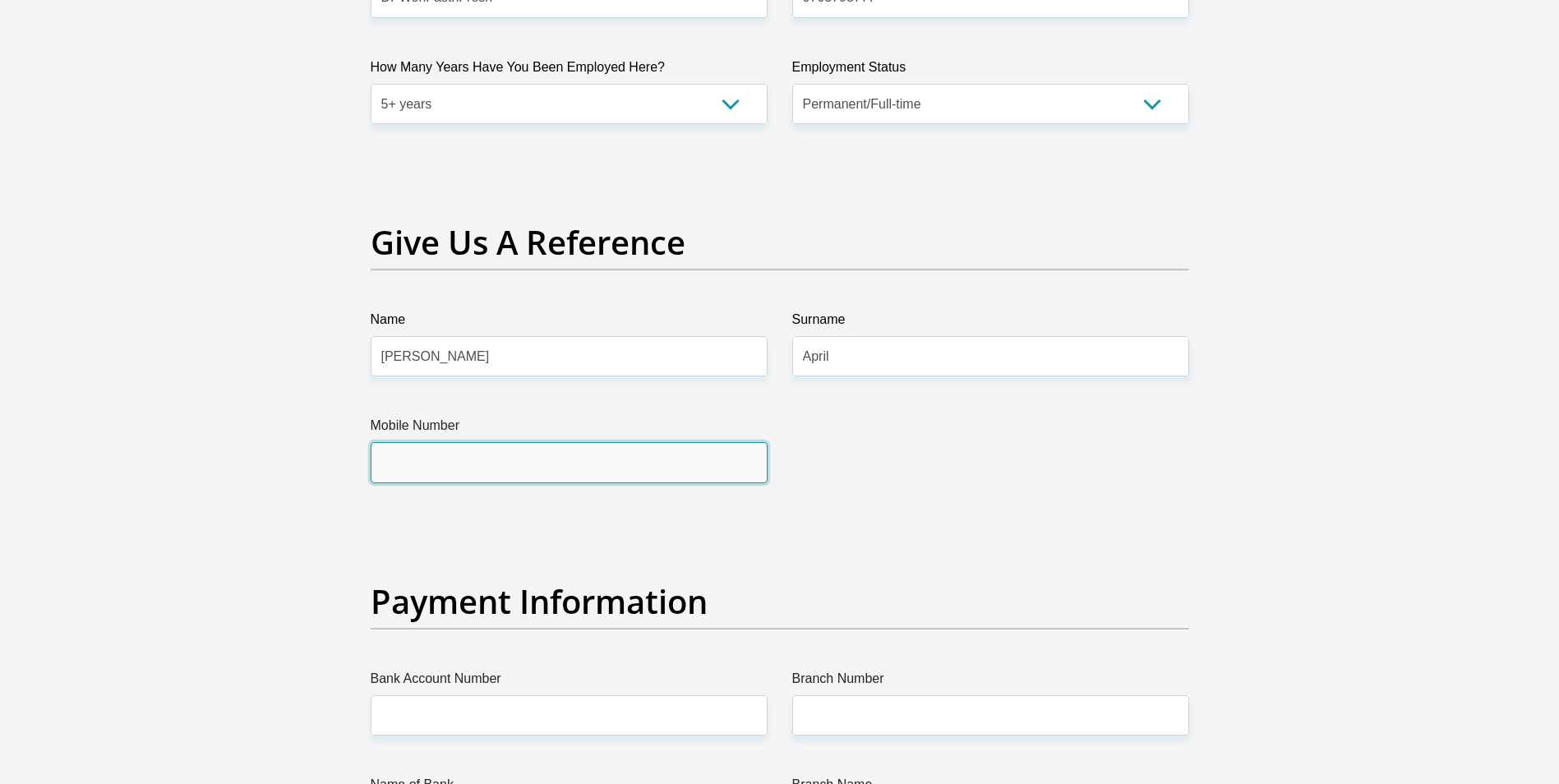
click at [548, 465] on input "Mobile Number" at bounding box center [570, 462] width 397 height 40
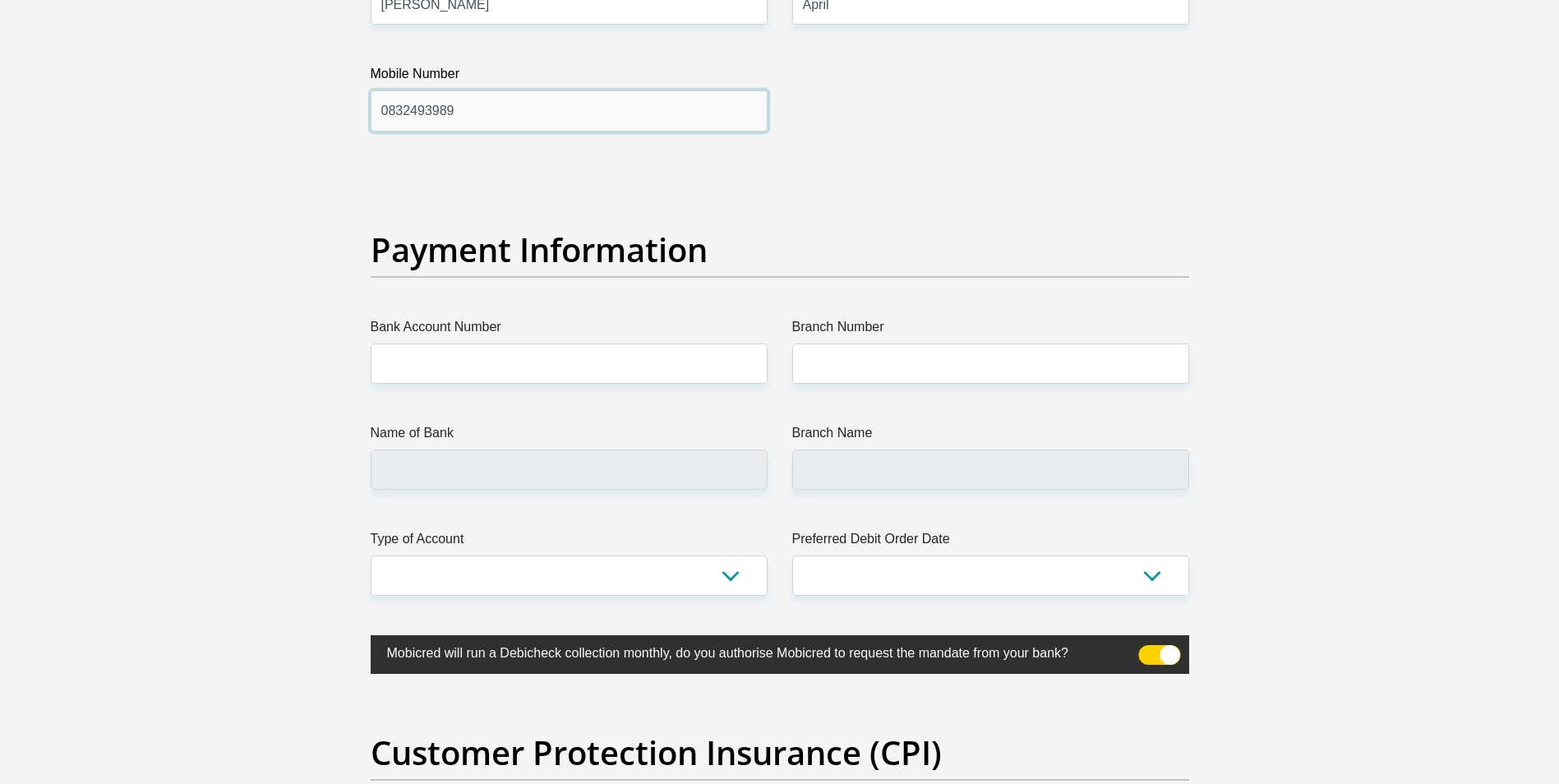
scroll to position [3676, 0]
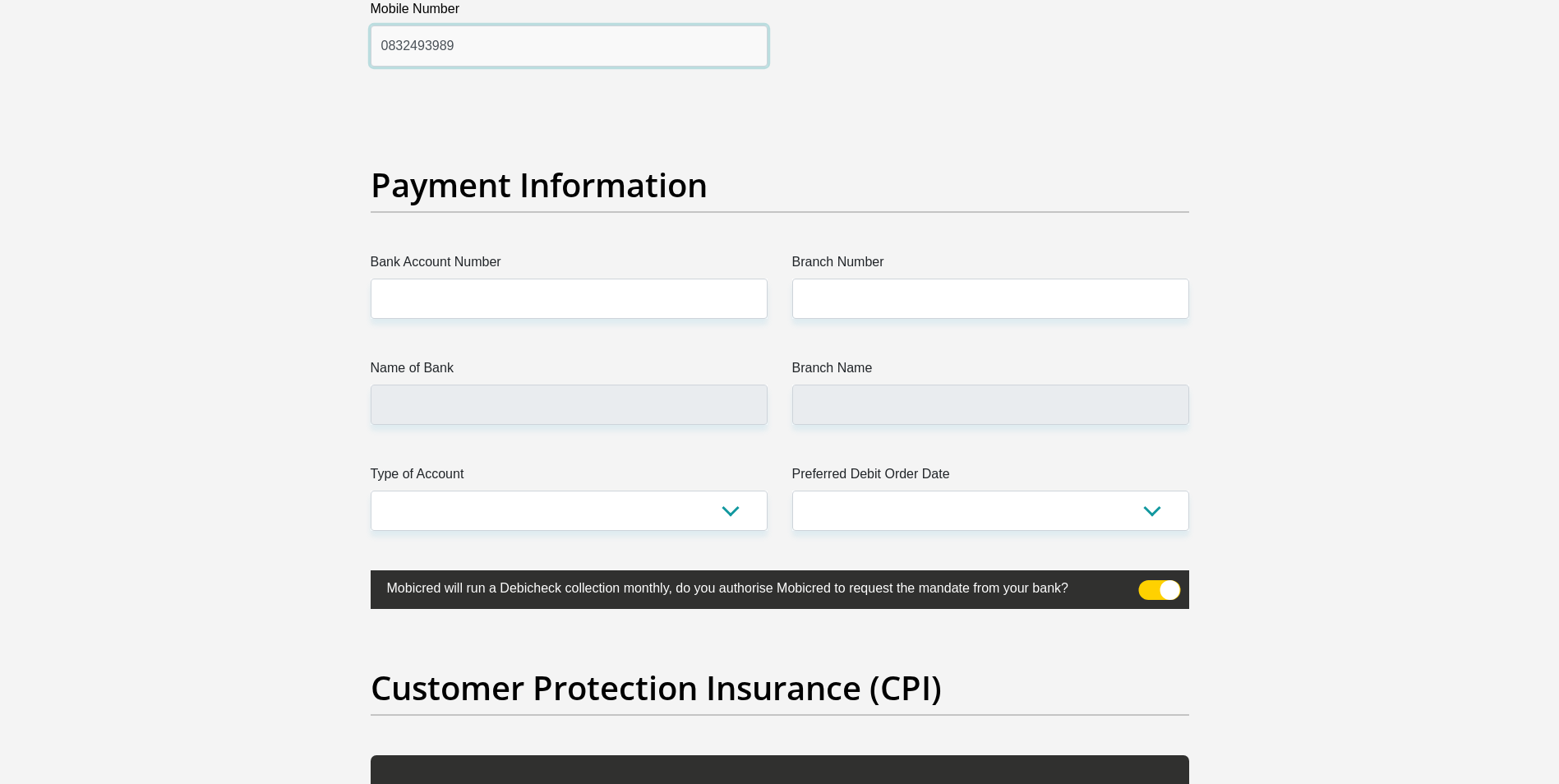
type input "0832493989"
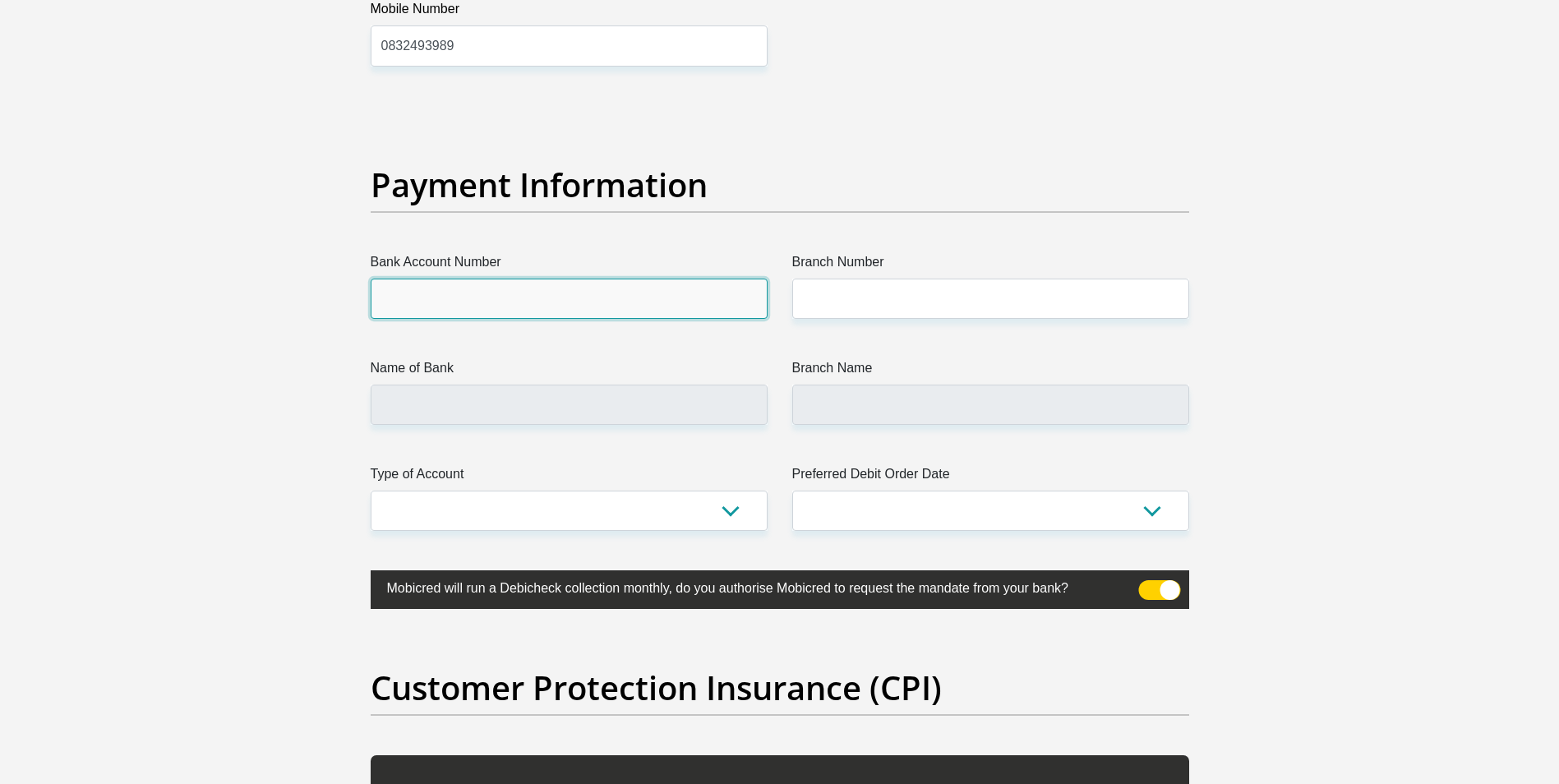
click at [562, 295] on input "Bank Account Number" at bounding box center [570, 298] width 397 height 40
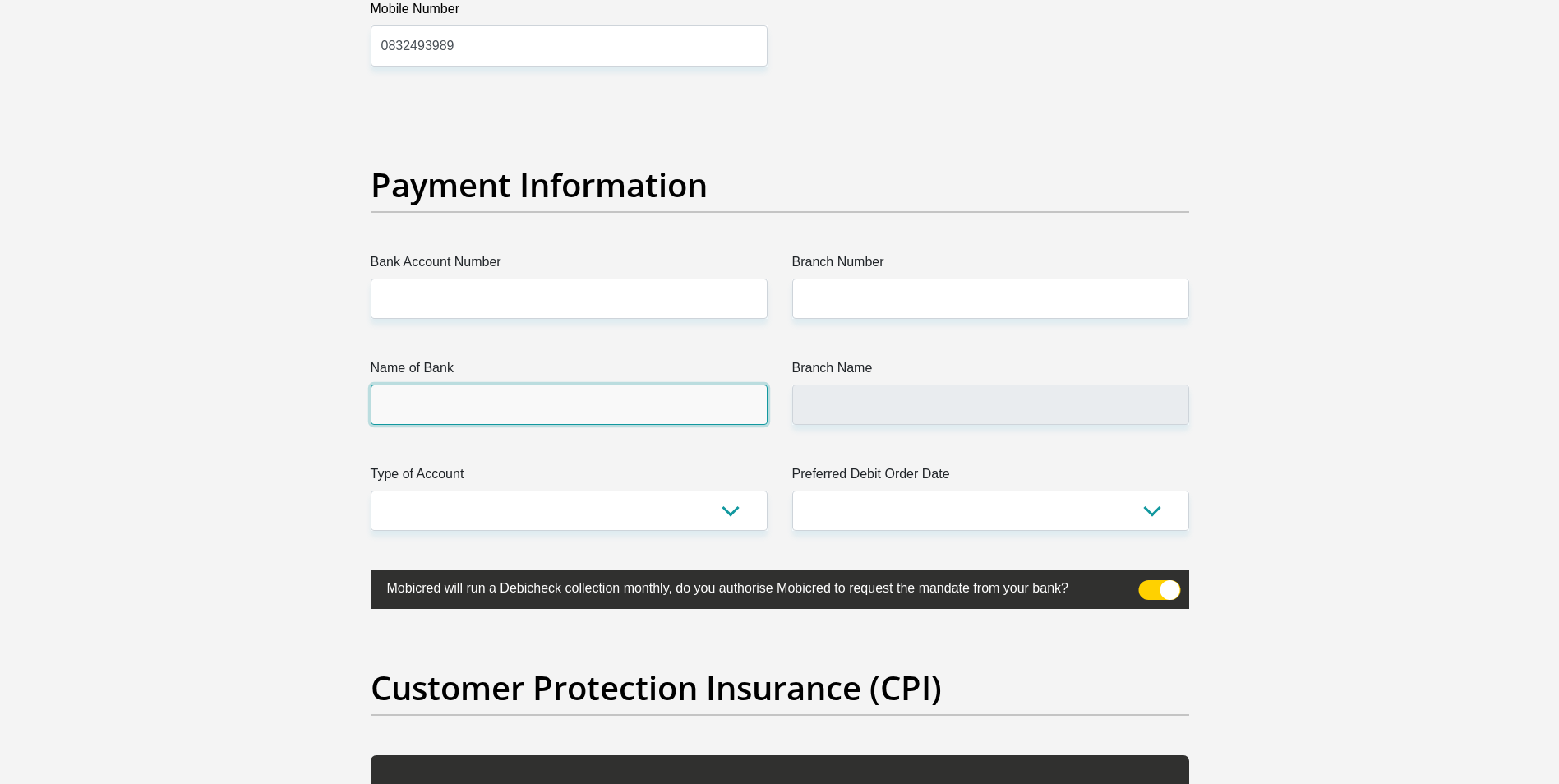
click at [551, 414] on input "Name of Bank" at bounding box center [570, 404] width 397 height 40
click at [564, 408] on input "Name of Bank" at bounding box center [570, 404] width 397 height 40
click at [518, 286] on input "Bank Account Number" at bounding box center [570, 298] width 397 height 40
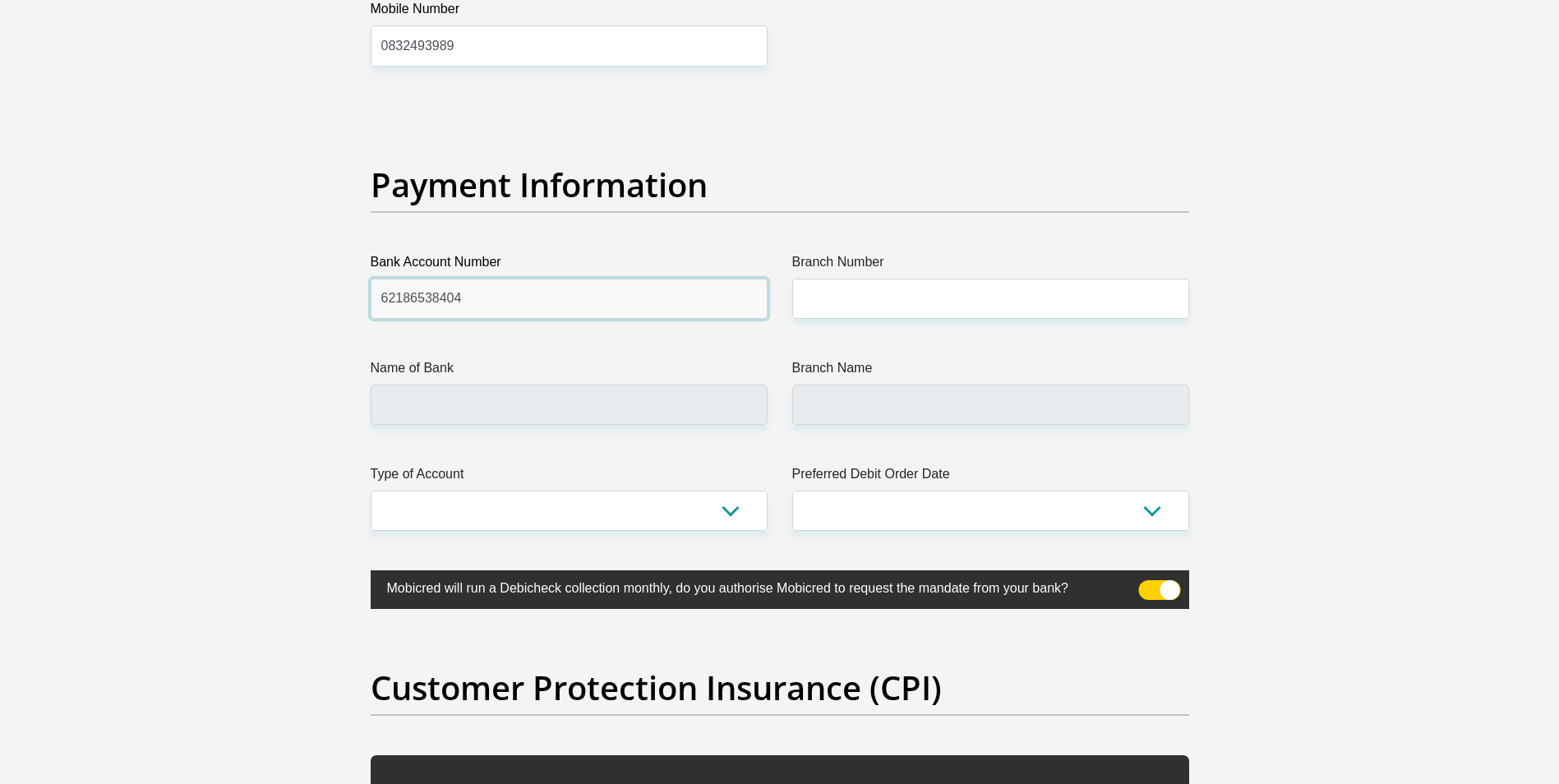
type input "62186538404"
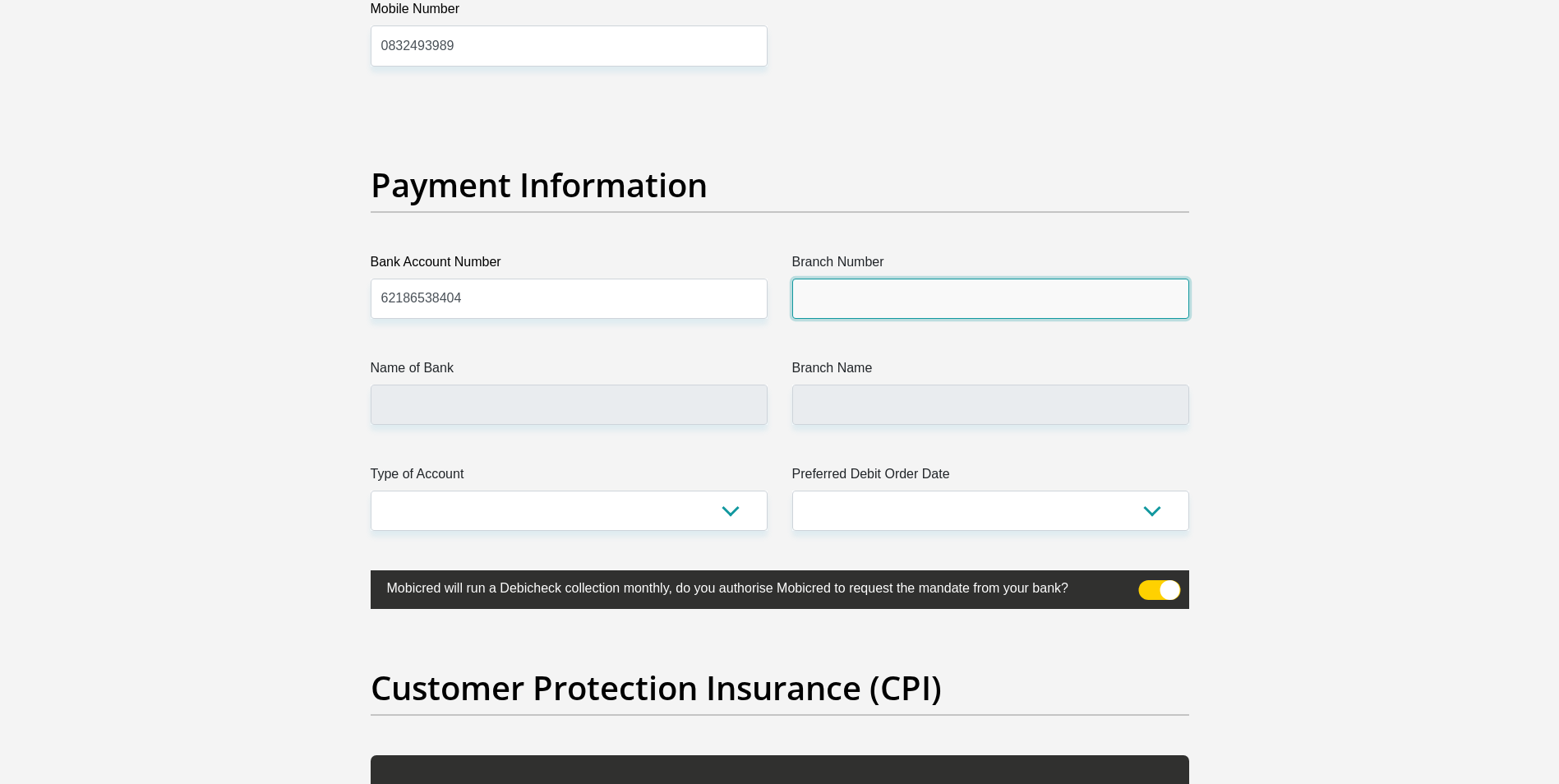
click at [854, 288] on input "Branch Number" at bounding box center [990, 298] width 397 height 40
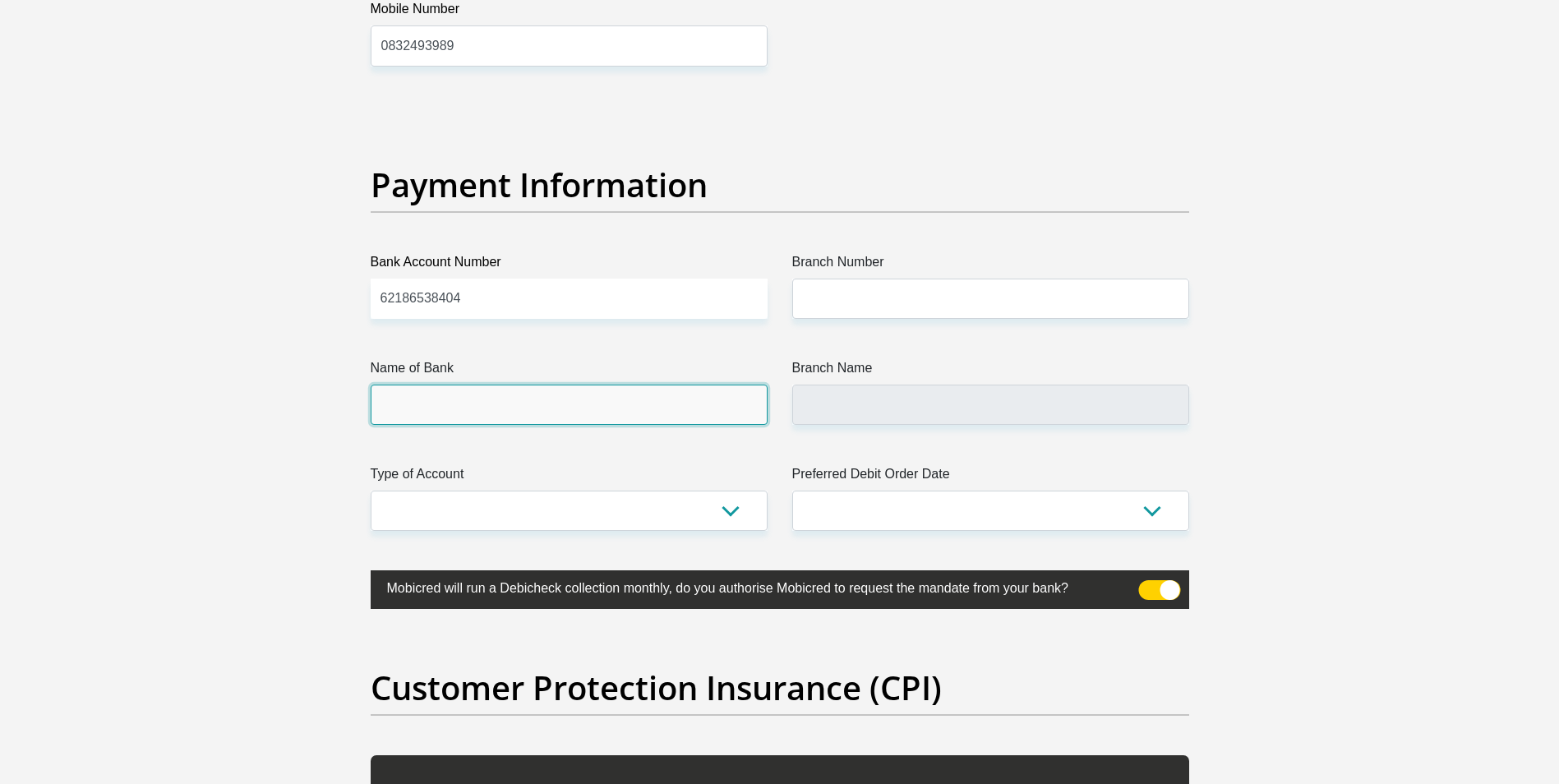
click at [641, 391] on input "Name of Bank" at bounding box center [570, 404] width 397 height 40
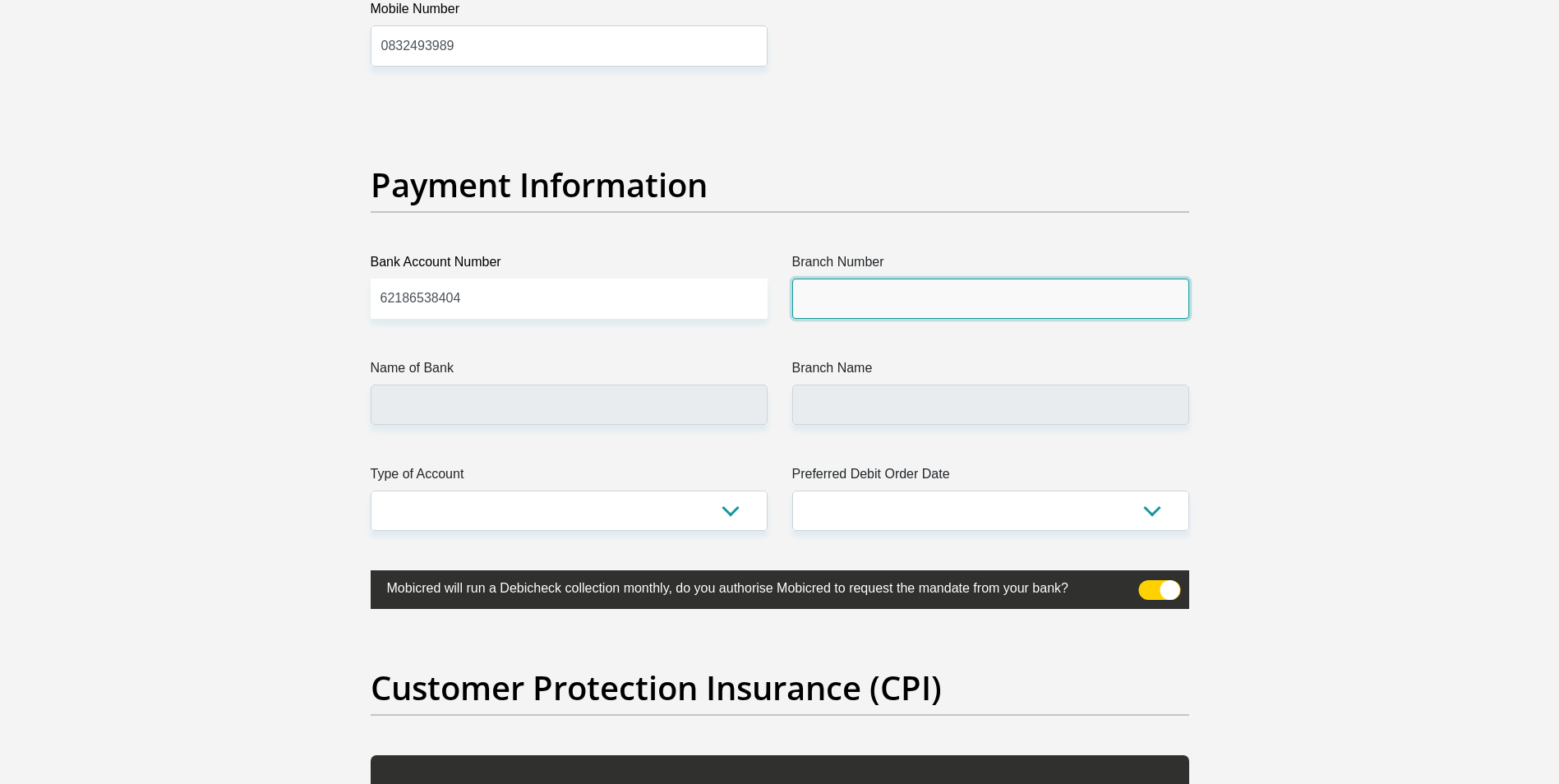
click at [841, 297] on input "Branch Number" at bounding box center [990, 298] width 397 height 40
type input "200110"
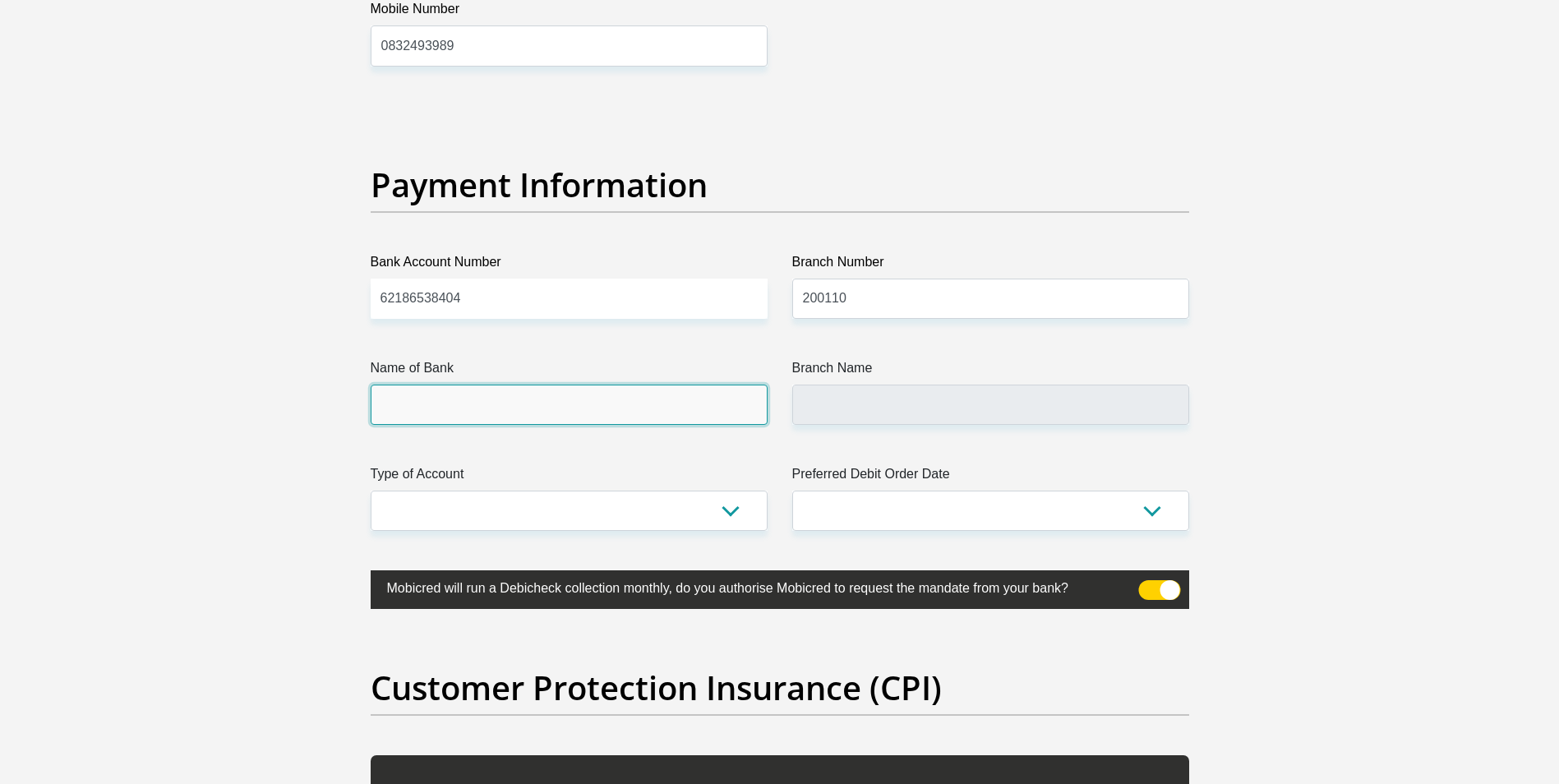
click at [538, 396] on input "Name of Bank" at bounding box center [570, 404] width 397 height 40
type input "FIRSTRAND BANK"
type input "PAARL, C.T. 325"
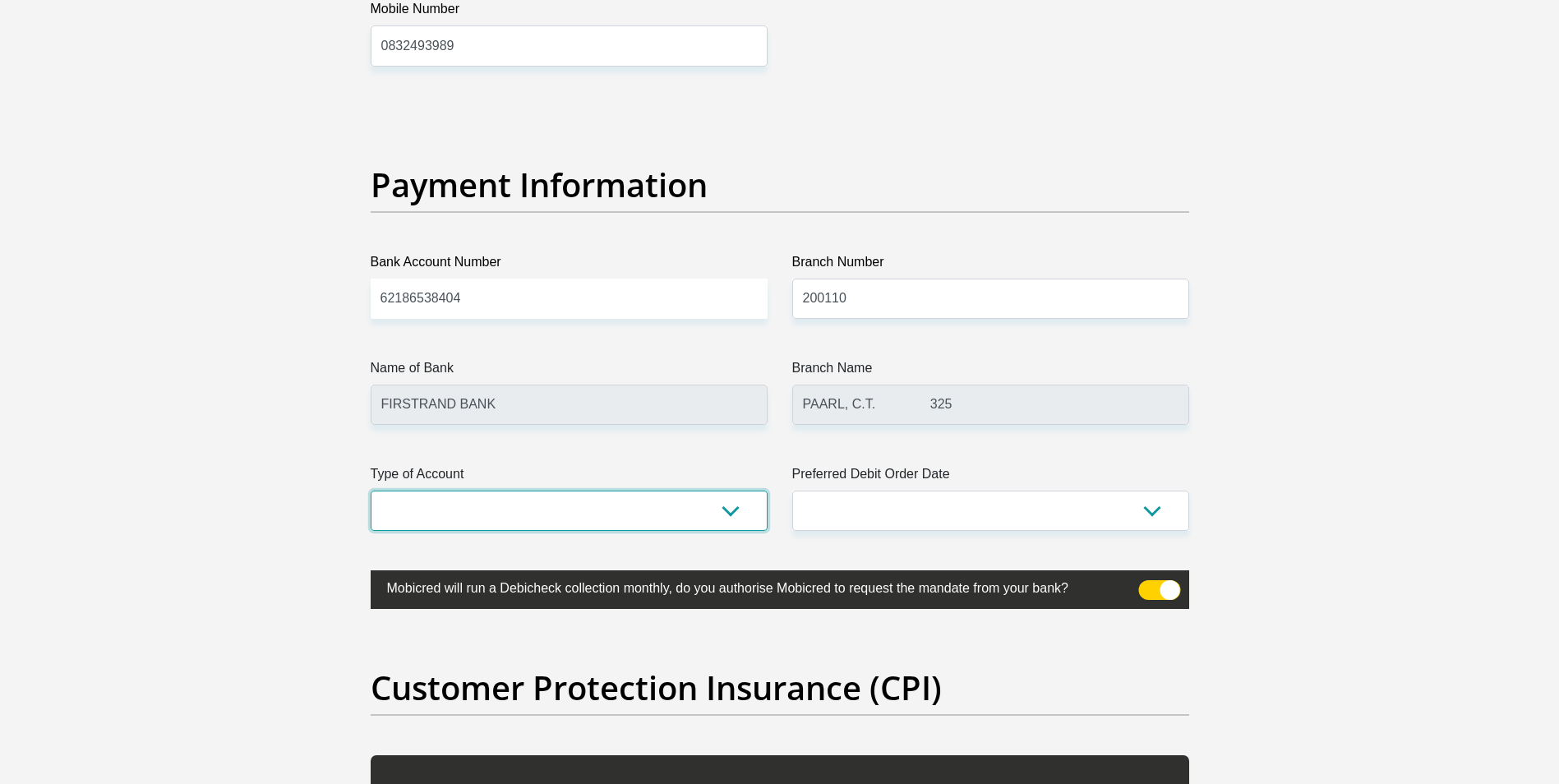
click at [732, 511] on select "Cheque Savings" at bounding box center [570, 510] width 397 height 40
select select "CUR"
click at [371, 491] on select "Cheque Savings" at bounding box center [570, 510] width 397 height 40
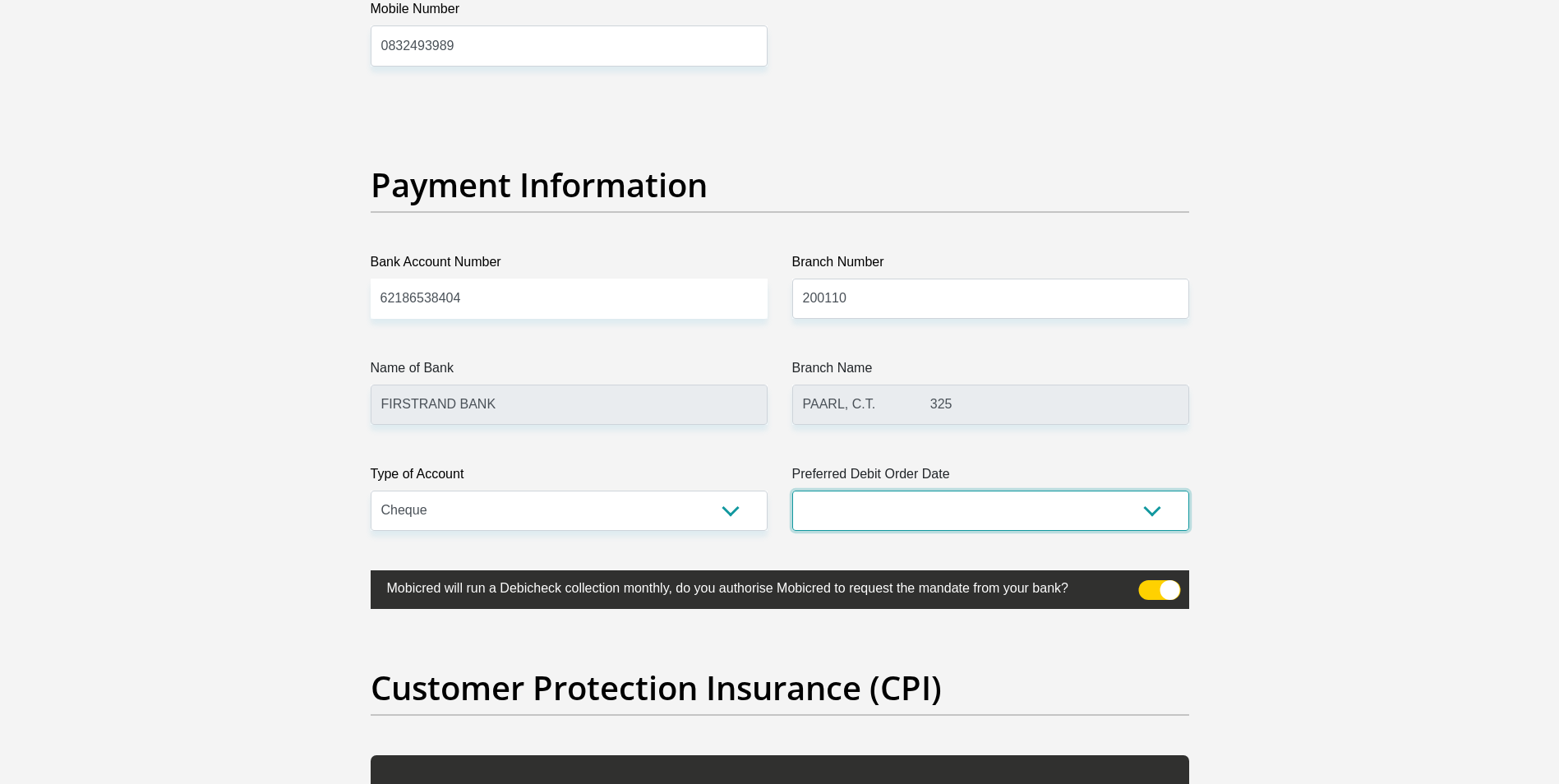
click at [1148, 510] on select "1st 2nd 3rd 4th 5th 7th 18th 19th 20th 21st 22nd 23rd 24th 25th 26th 27th 28th …" at bounding box center [990, 510] width 397 height 40
select select "25"
click at [792, 491] on select "1st 2nd 3rd 4th 5th 7th 18th 19th 20th 21st 22nd 23rd 24th 25th 26th 27th 28th …" at bounding box center [990, 510] width 397 height 40
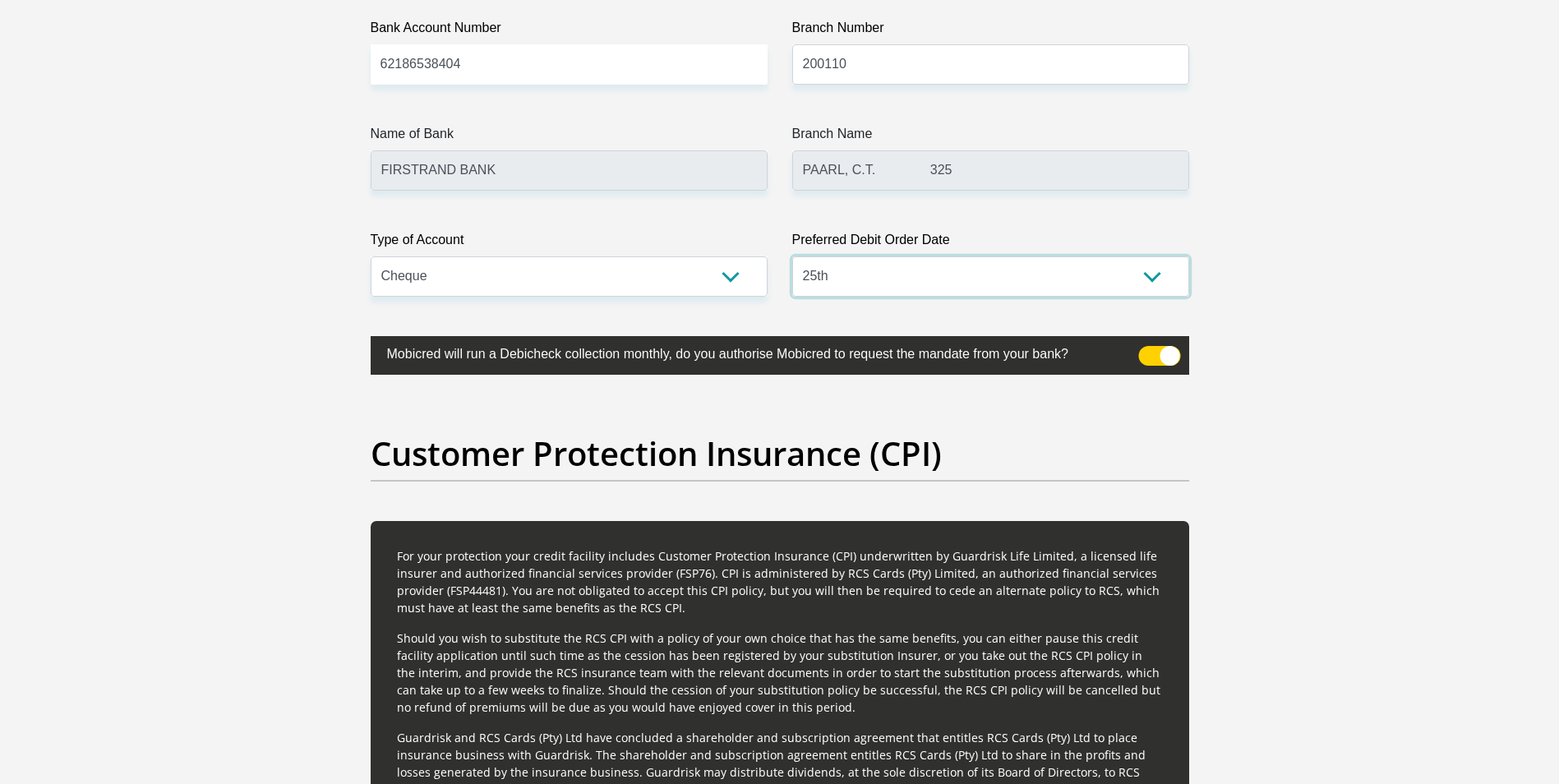
scroll to position [3916, 0]
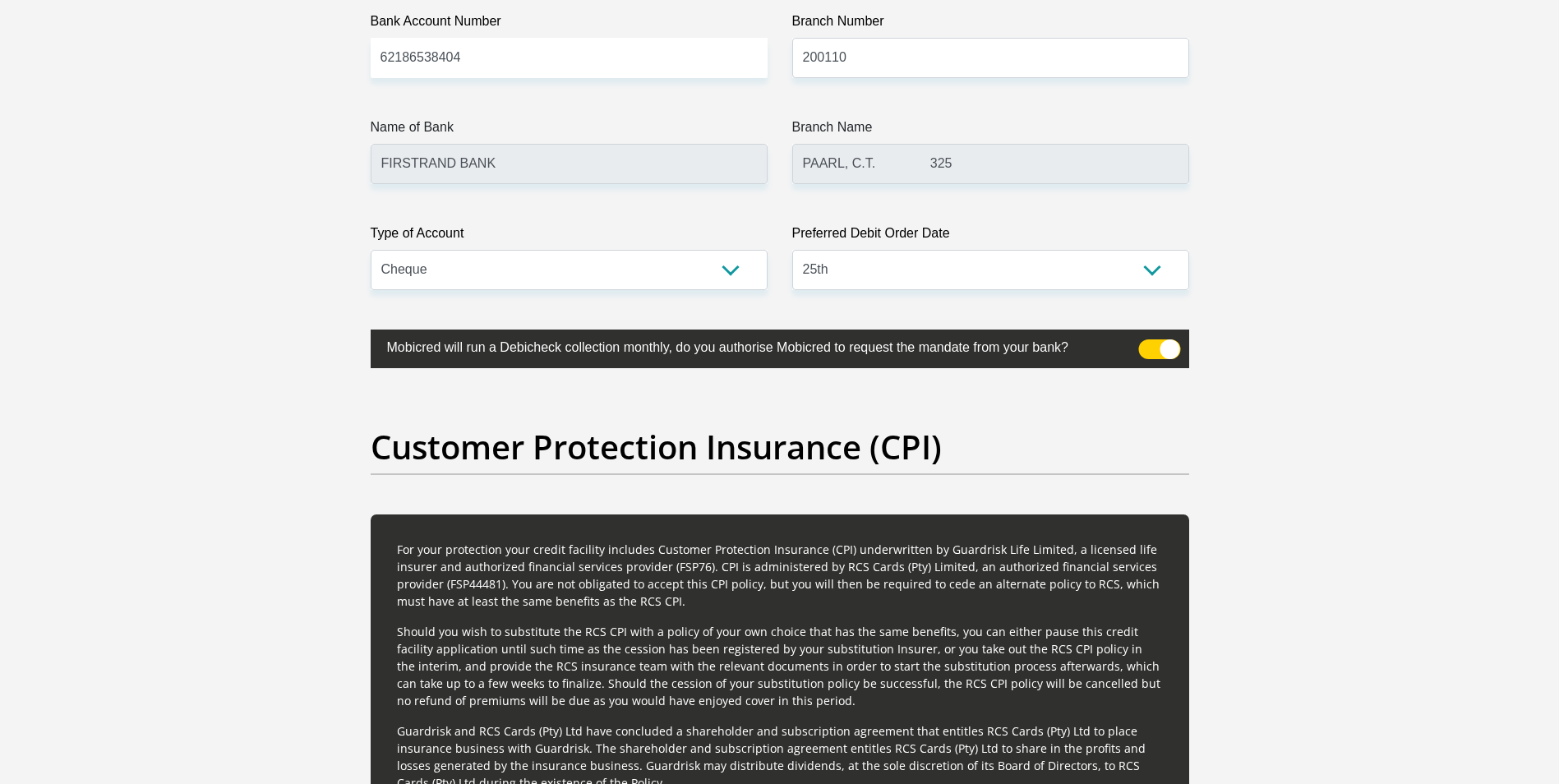
click at [1178, 351] on span at bounding box center [1159, 348] width 42 height 20
click at [1148, 344] on input "checkbox" at bounding box center [1148, 344] width 0 height 0
click at [1160, 349] on span at bounding box center [1159, 348] width 42 height 20
click at [1148, 344] on input "checkbox" at bounding box center [1148, 344] width 0 height 0
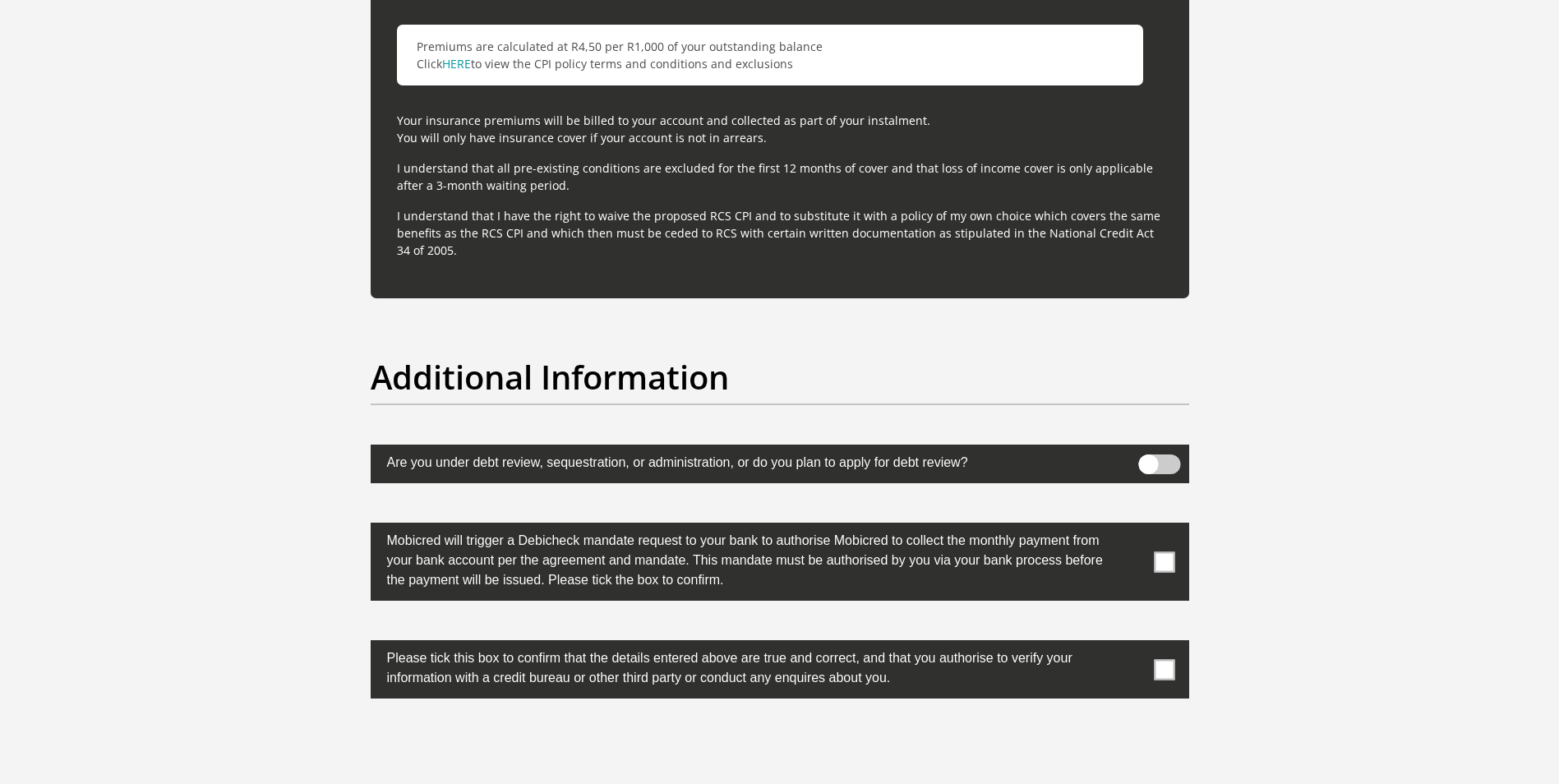
scroll to position [4846, 0]
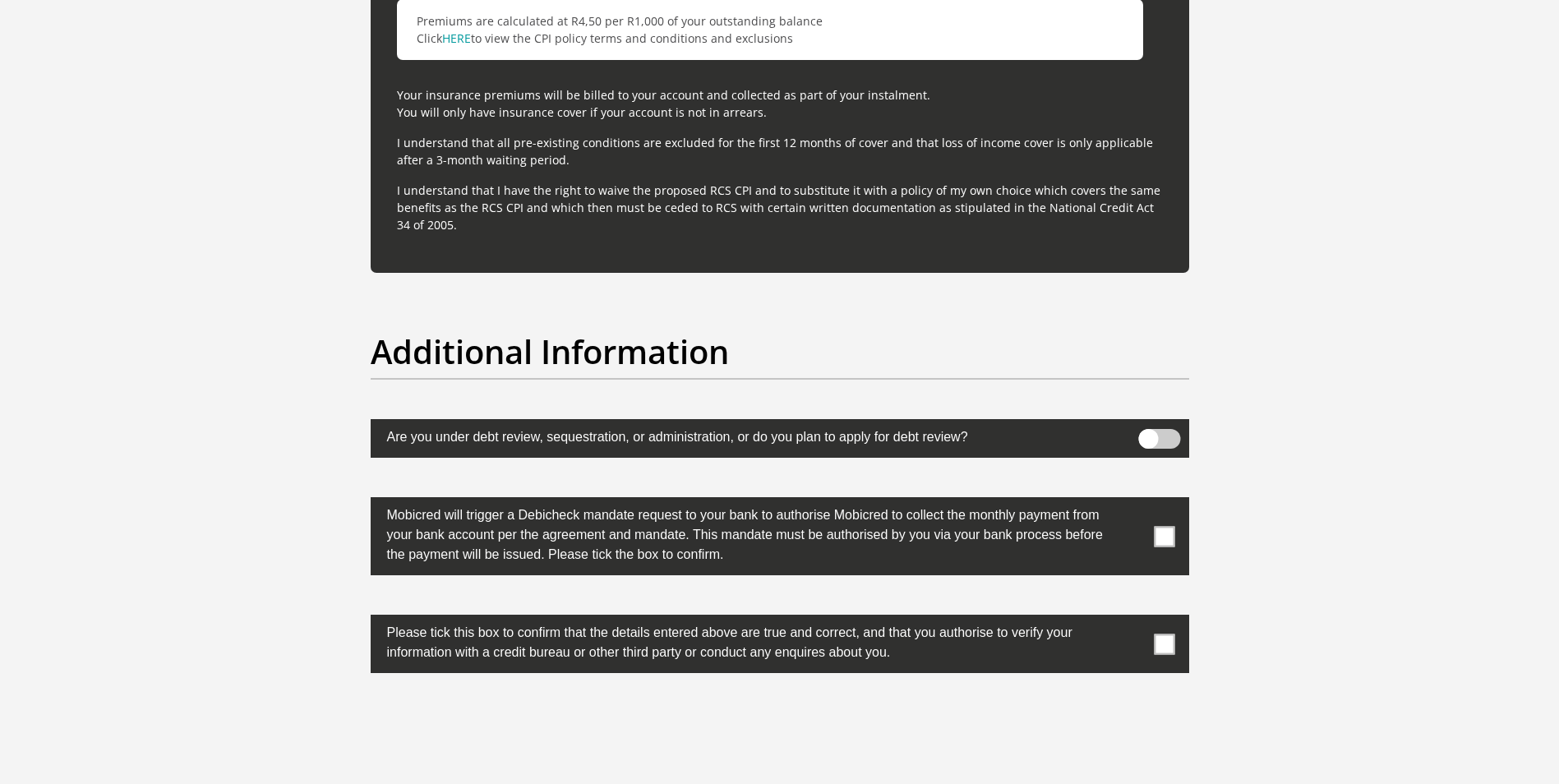
click at [1150, 437] on span at bounding box center [1159, 438] width 42 height 20
click at [1148, 433] on input "checkbox" at bounding box center [1148, 433] width 0 height 0
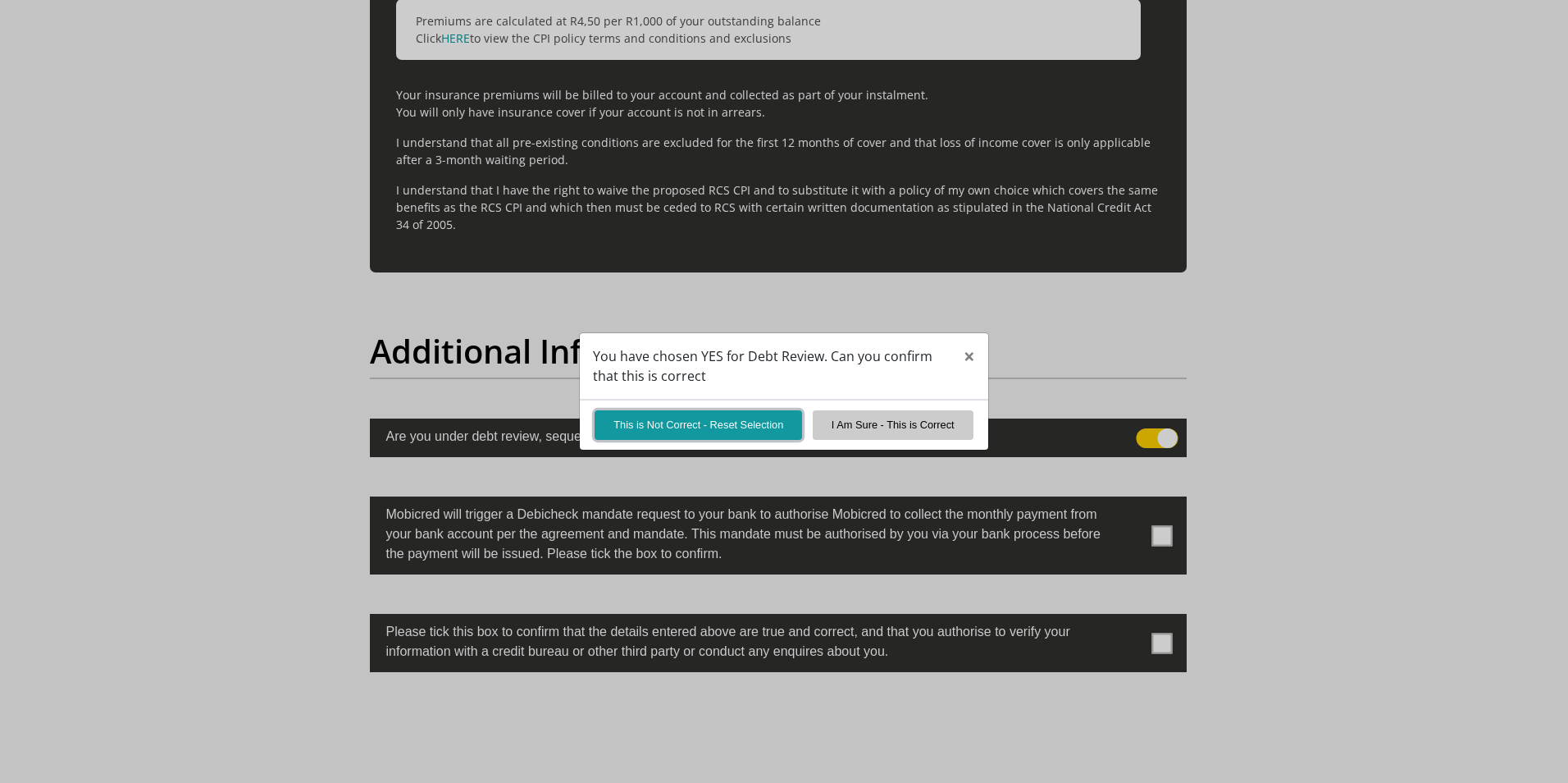
click at [722, 422] on button "This is Not Correct - Reset Selection" at bounding box center [698, 424] width 208 height 29
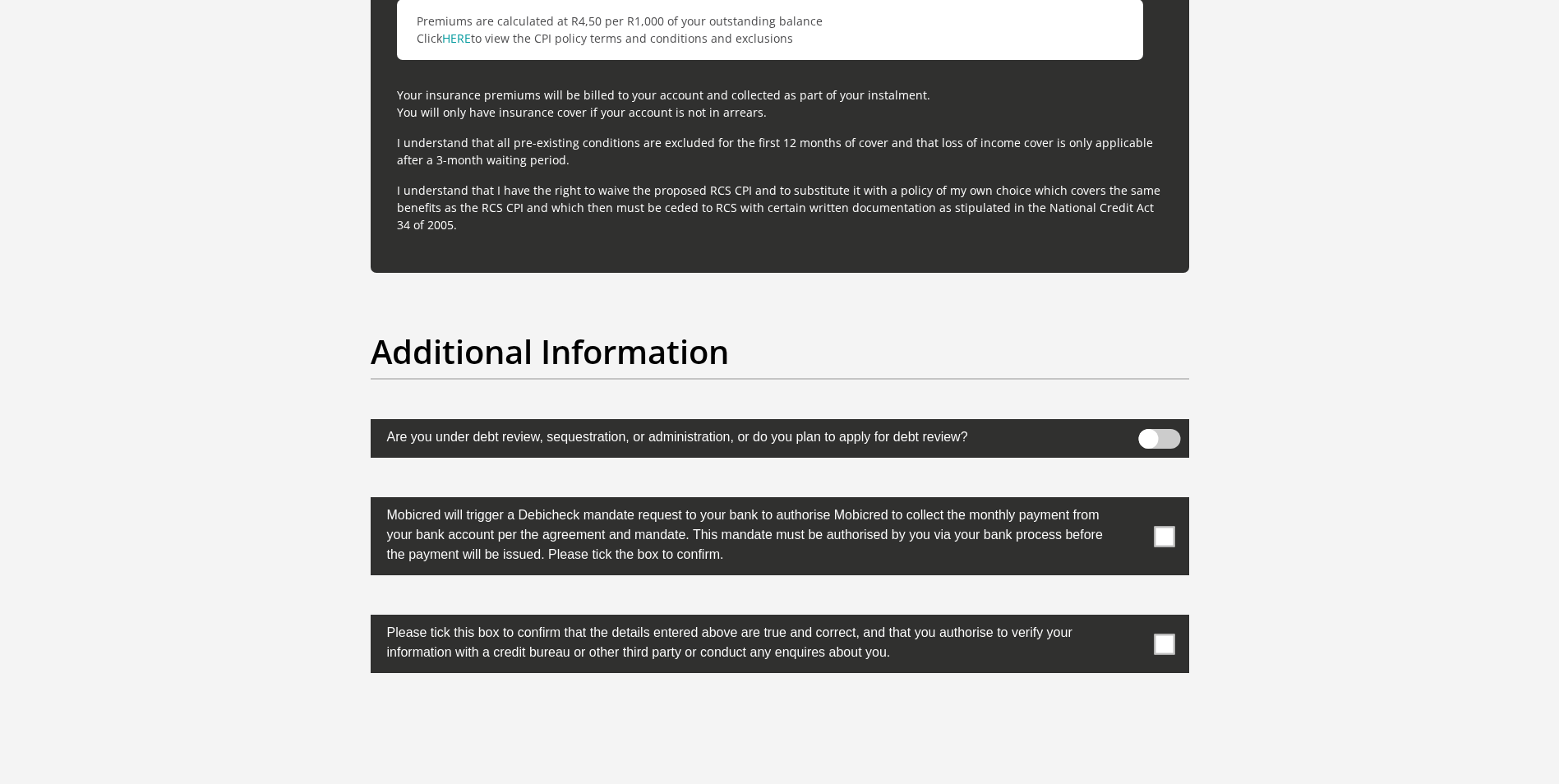
click at [1170, 538] on span at bounding box center [1164, 536] width 21 height 21
click at [1132, 501] on input "checkbox" at bounding box center [1132, 501] width 0 height 0
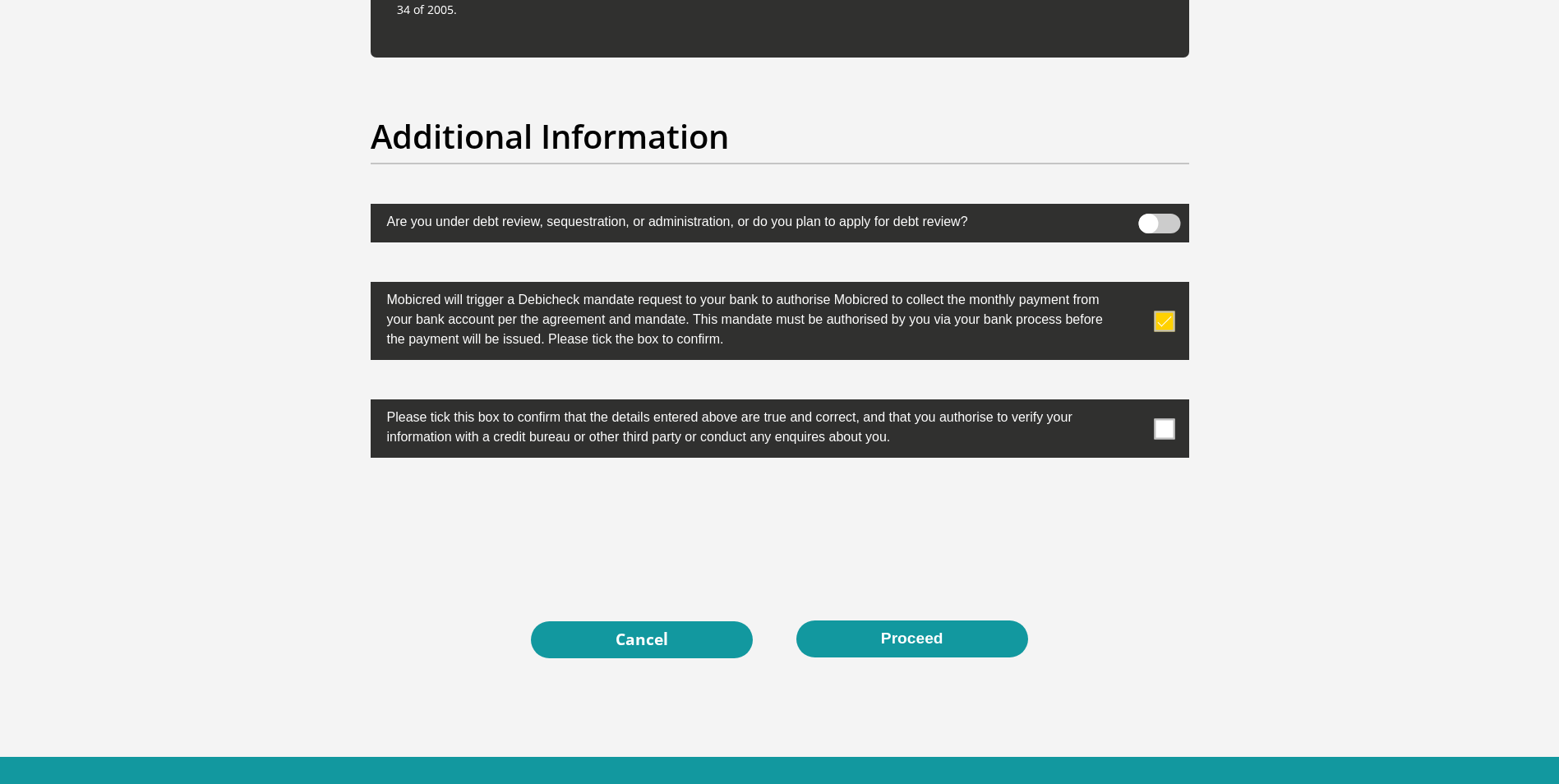
scroll to position [5120, 0]
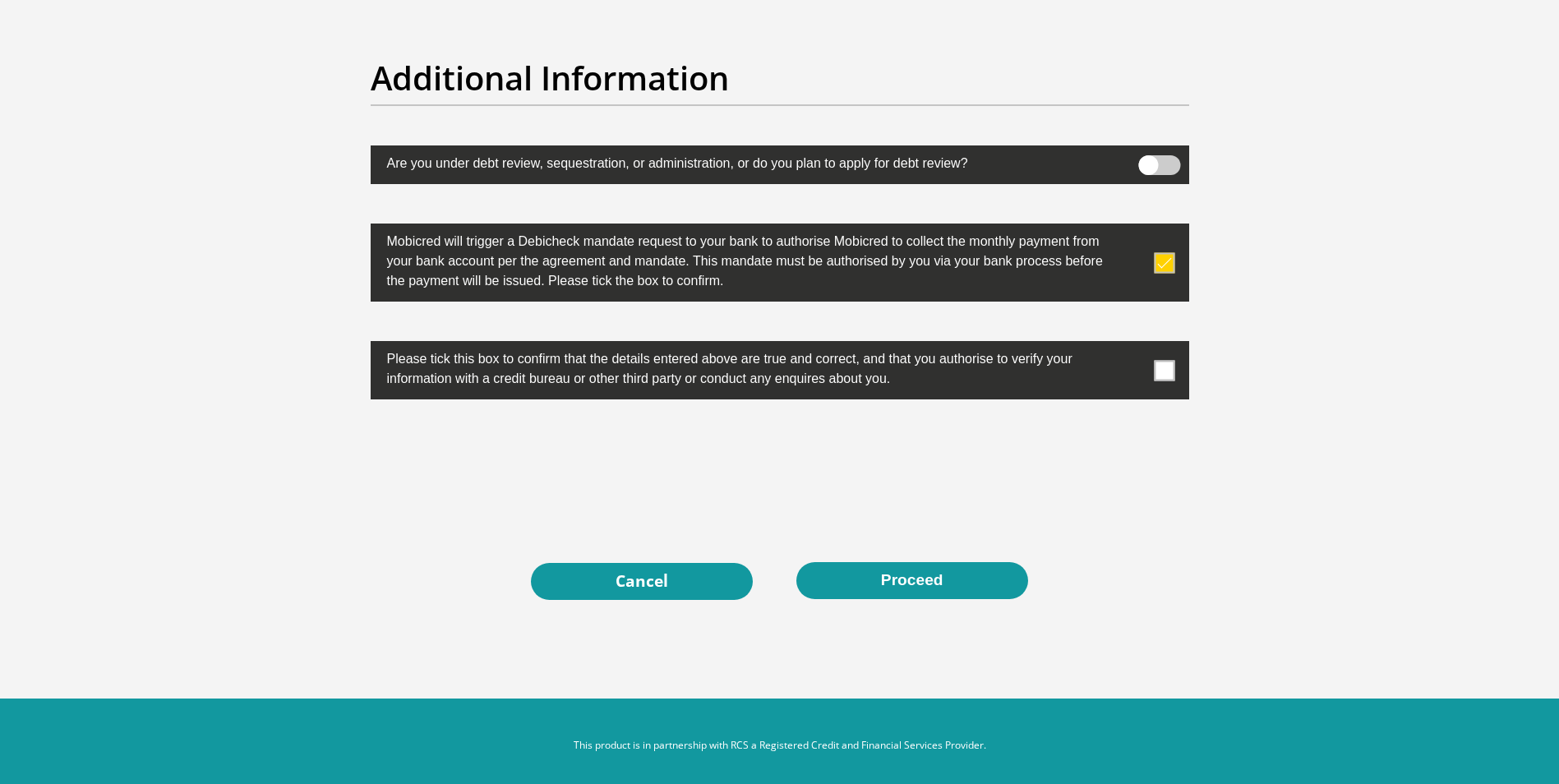
click at [1166, 367] on span at bounding box center [1164, 370] width 21 height 21
click at [1132, 345] on input "checkbox" at bounding box center [1132, 345] width 0 height 0
click at [909, 578] on button "Proceed" at bounding box center [912, 580] width 231 height 37
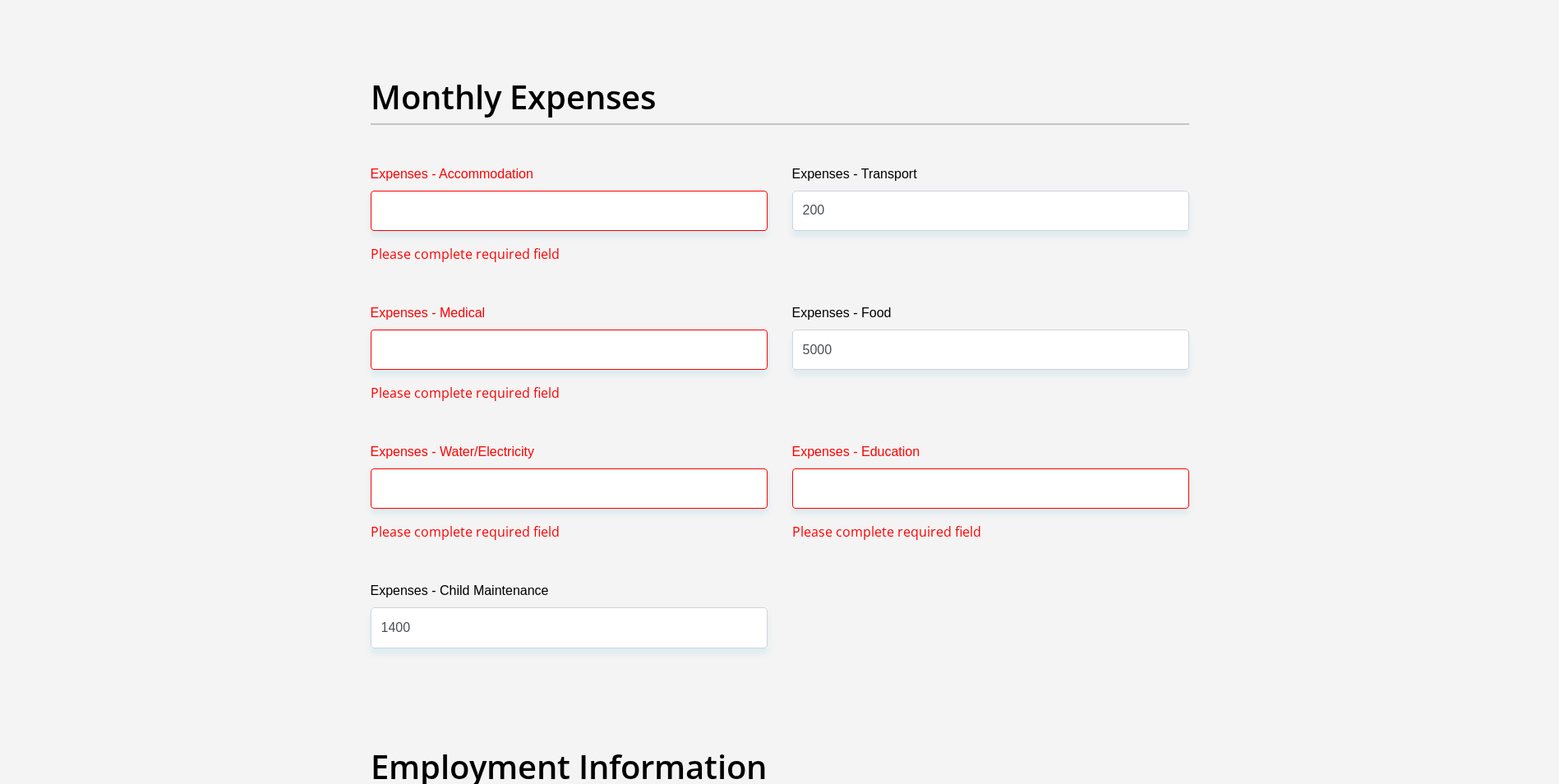
scroll to position [2307, 0]
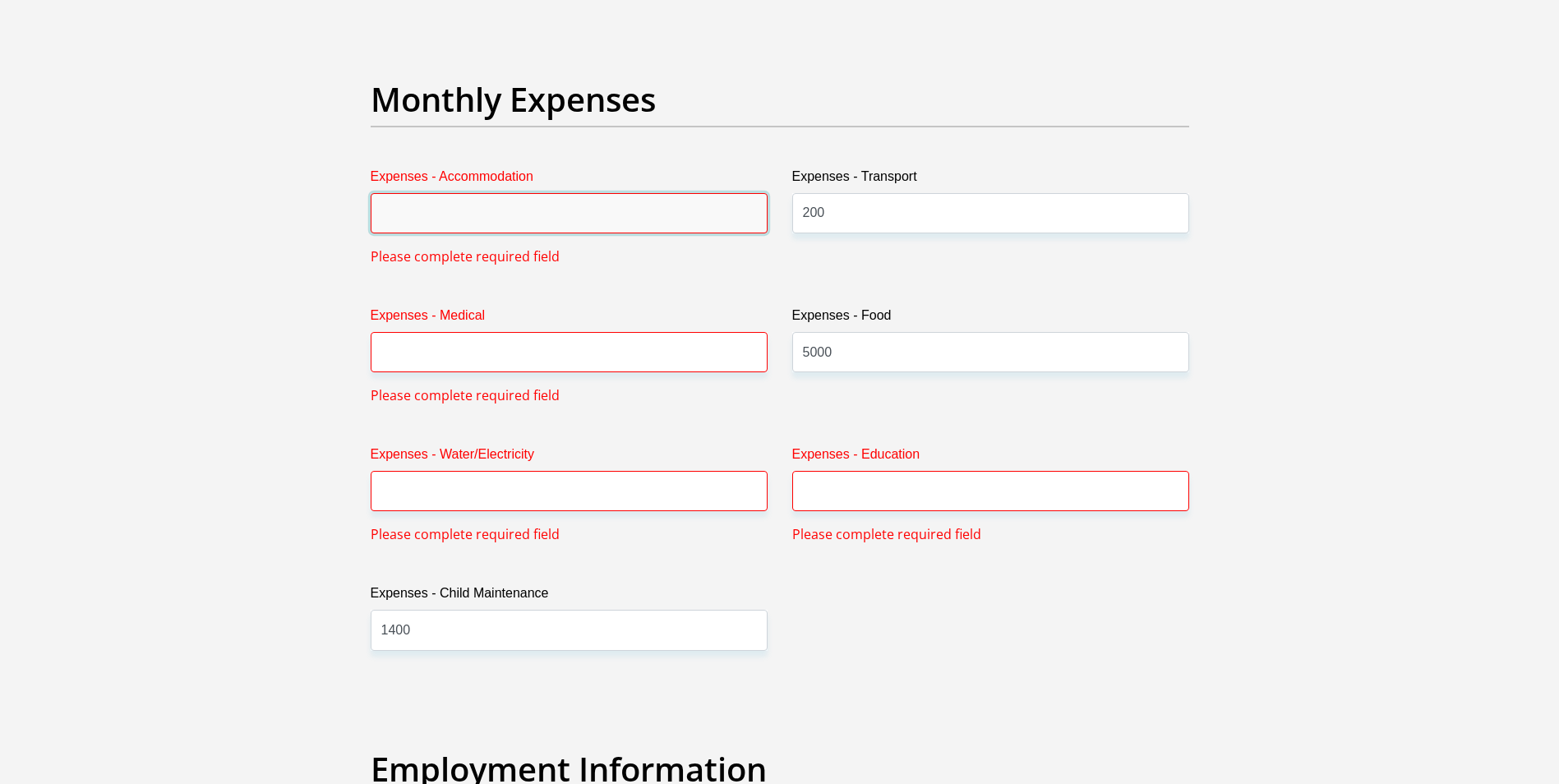
click at [426, 215] on input "Expenses - Accommodation" at bounding box center [570, 213] width 397 height 40
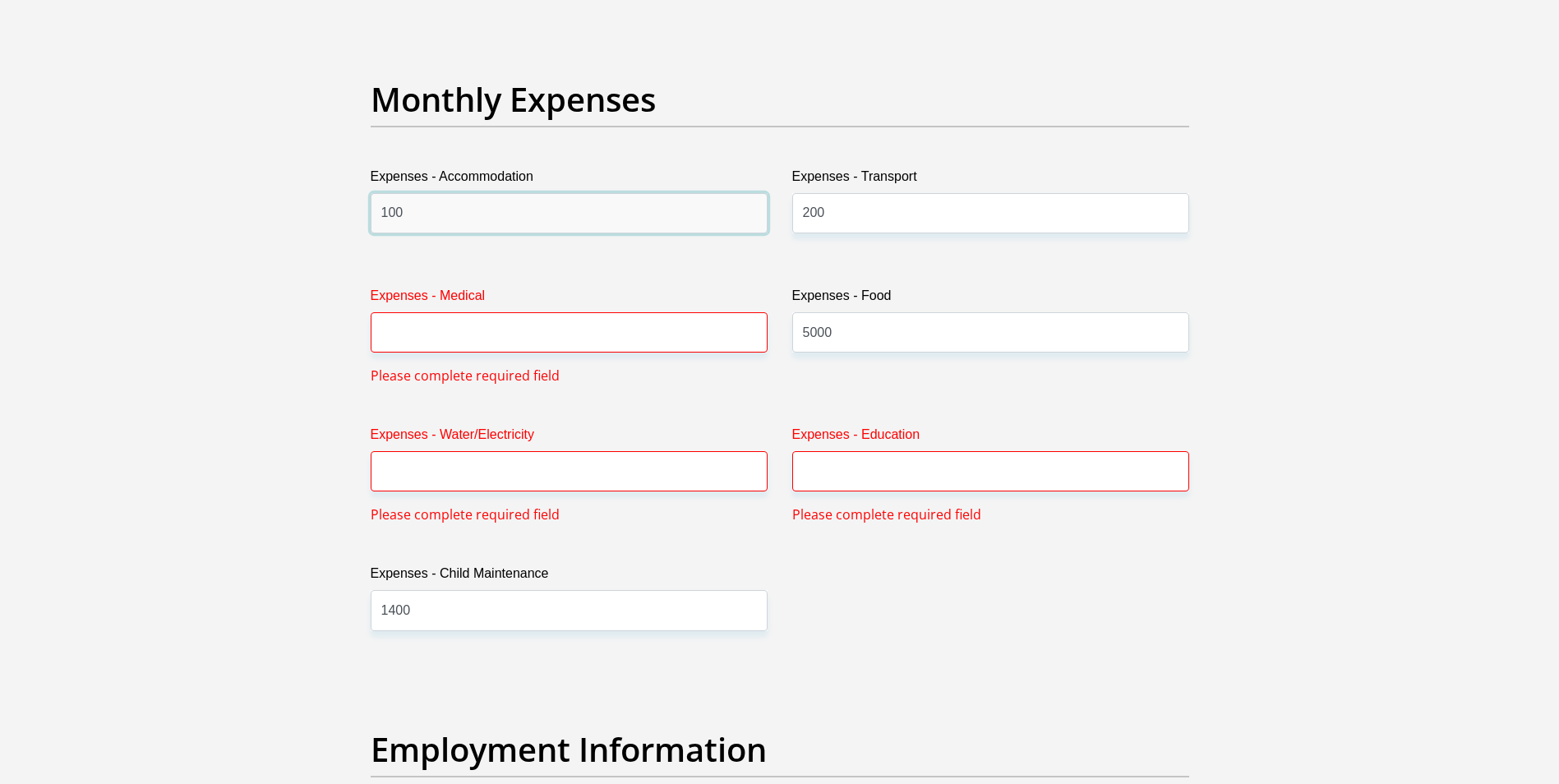
type input "100"
click at [452, 325] on input "Expenses - Medical" at bounding box center [570, 332] width 397 height 40
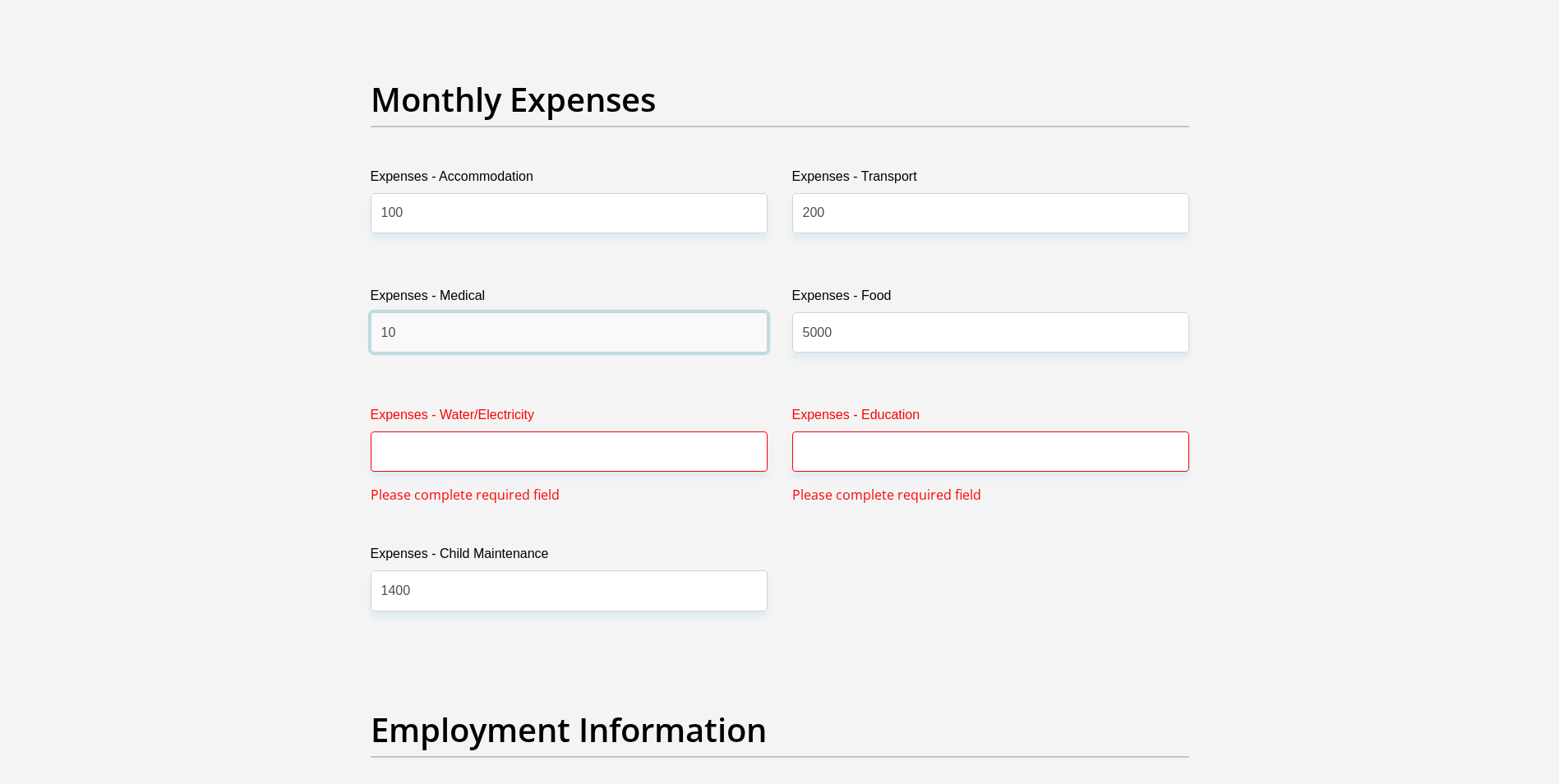
type input "1"
type input "500"
click at [410, 211] on input "100" at bounding box center [570, 213] width 397 height 40
type input "1000"
click at [473, 451] on input "Expenses - Water/Electricity" at bounding box center [570, 451] width 397 height 40
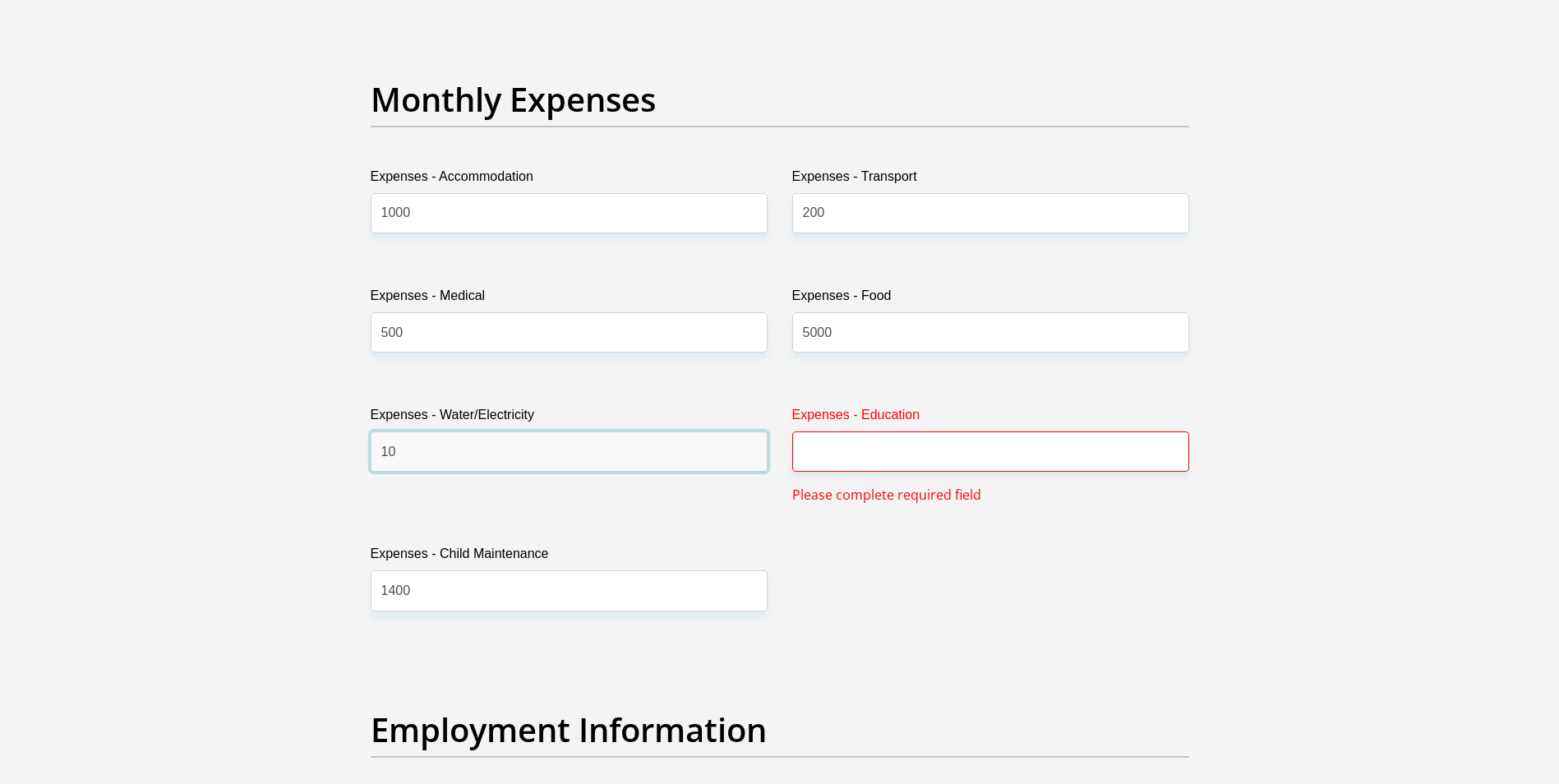
type input "1"
type input "1000"
click at [886, 449] on input "Expenses - Education" at bounding box center [990, 451] width 397 height 40
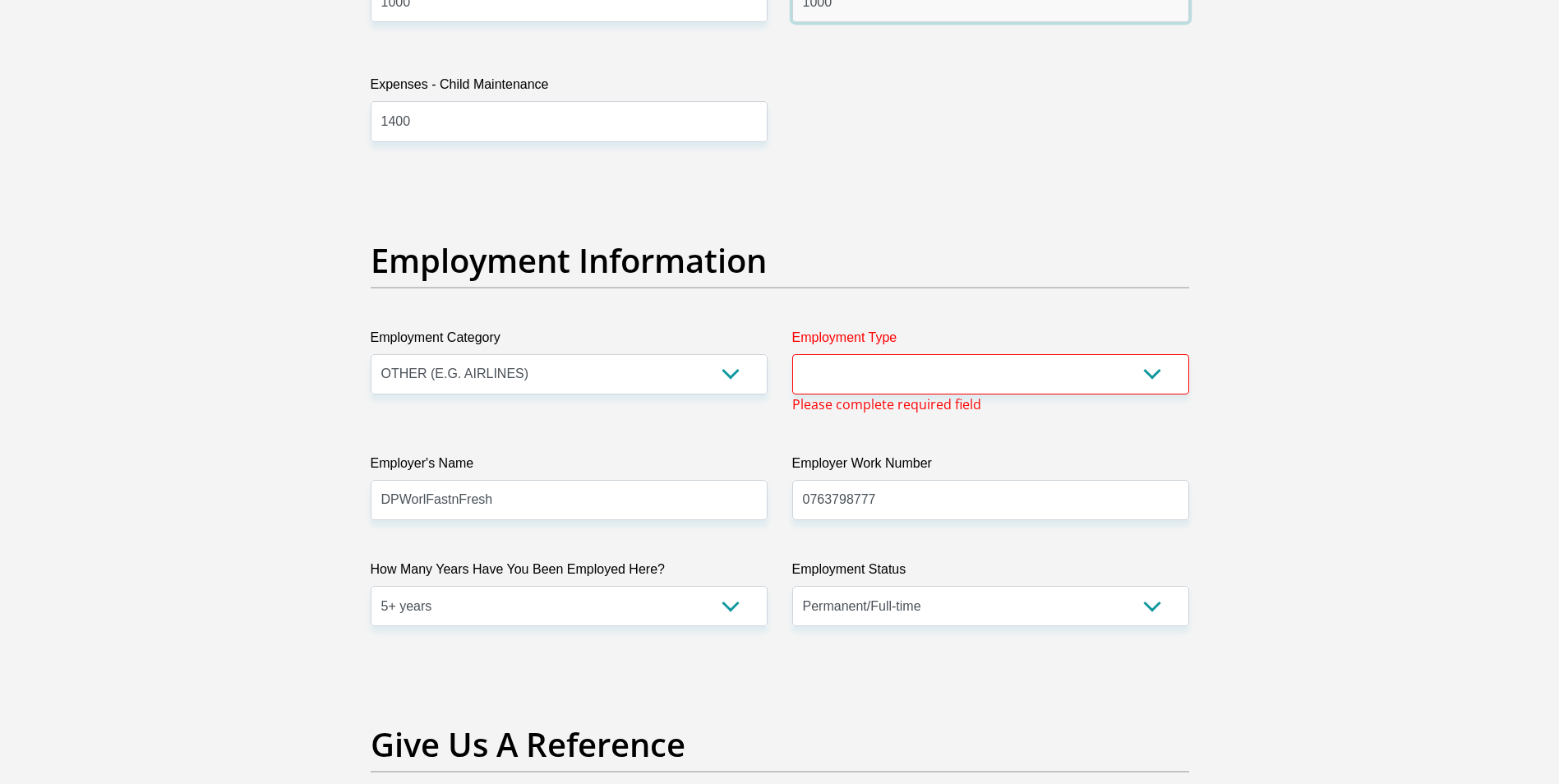
scroll to position [2770, 0]
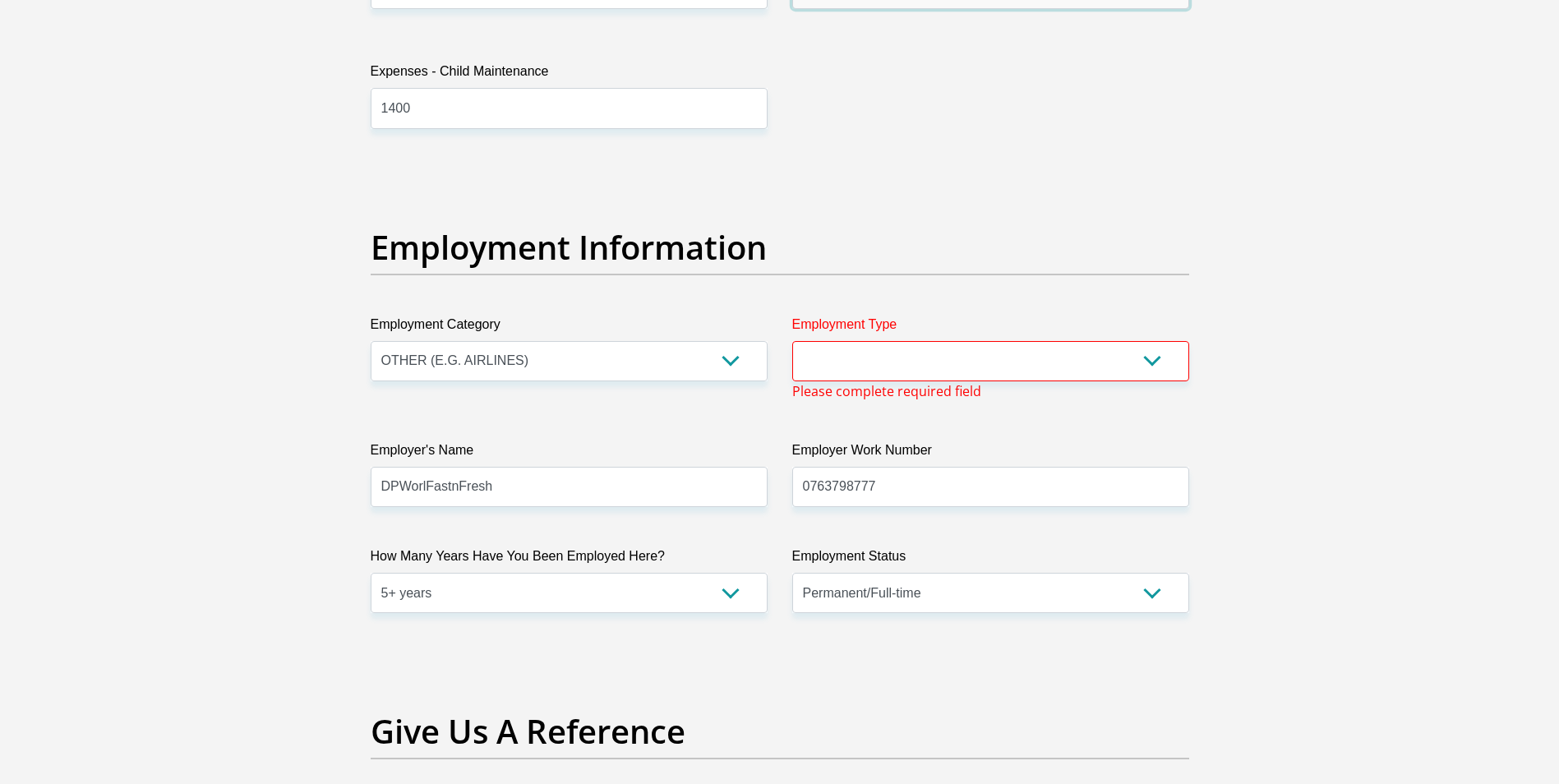
type input "1000"
click at [1152, 361] on select "College/Lecturer Craft Seller Creative Driver Executive Farmer Forces - Non Com…" at bounding box center [990, 361] width 397 height 40
select select "Manager"
click at [792, 341] on select "College/Lecturer Craft Seller Creative Driver Executive Farmer Forces - Non Com…" at bounding box center [990, 361] width 397 height 40
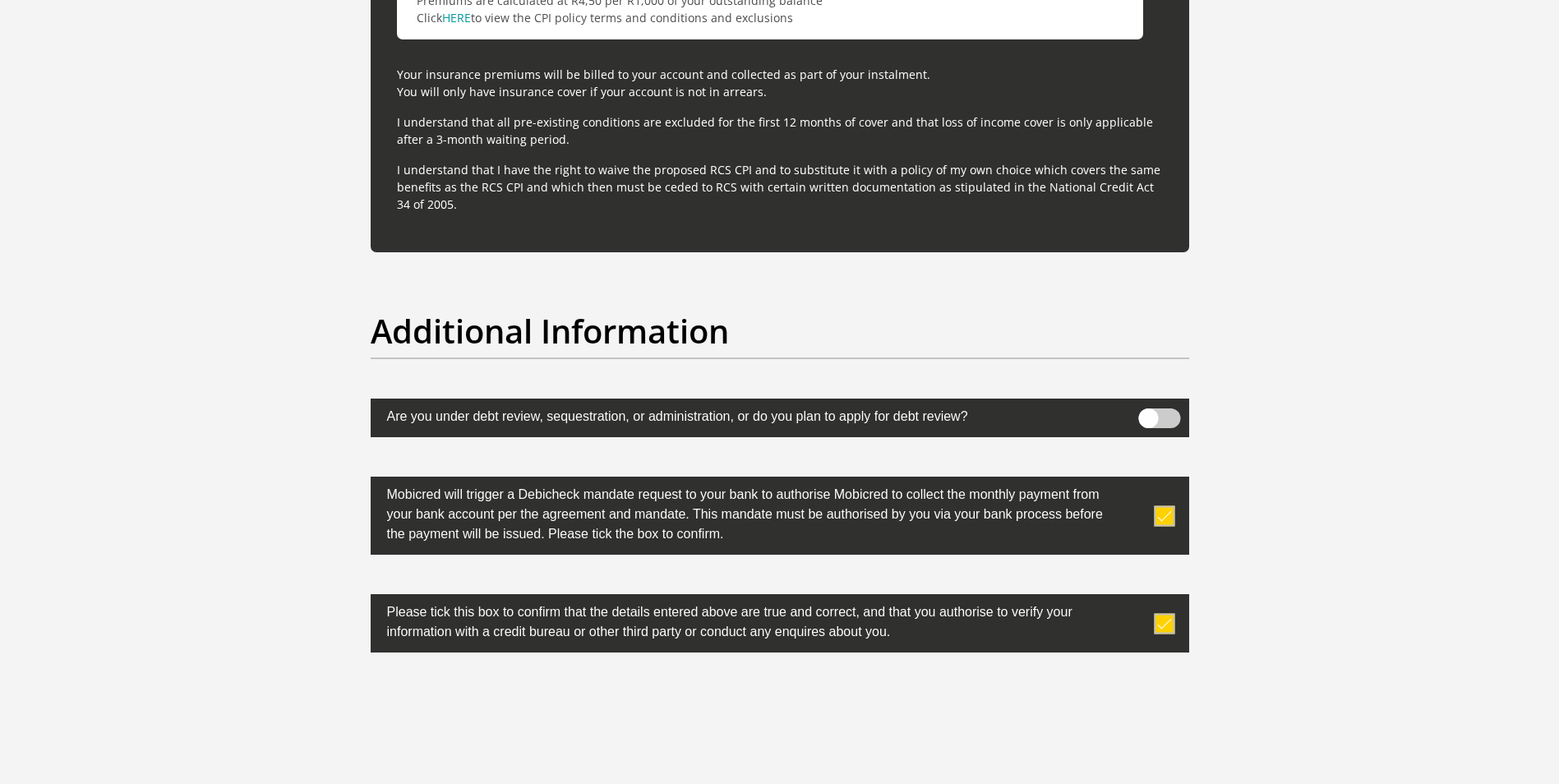
scroll to position [5111, 0]
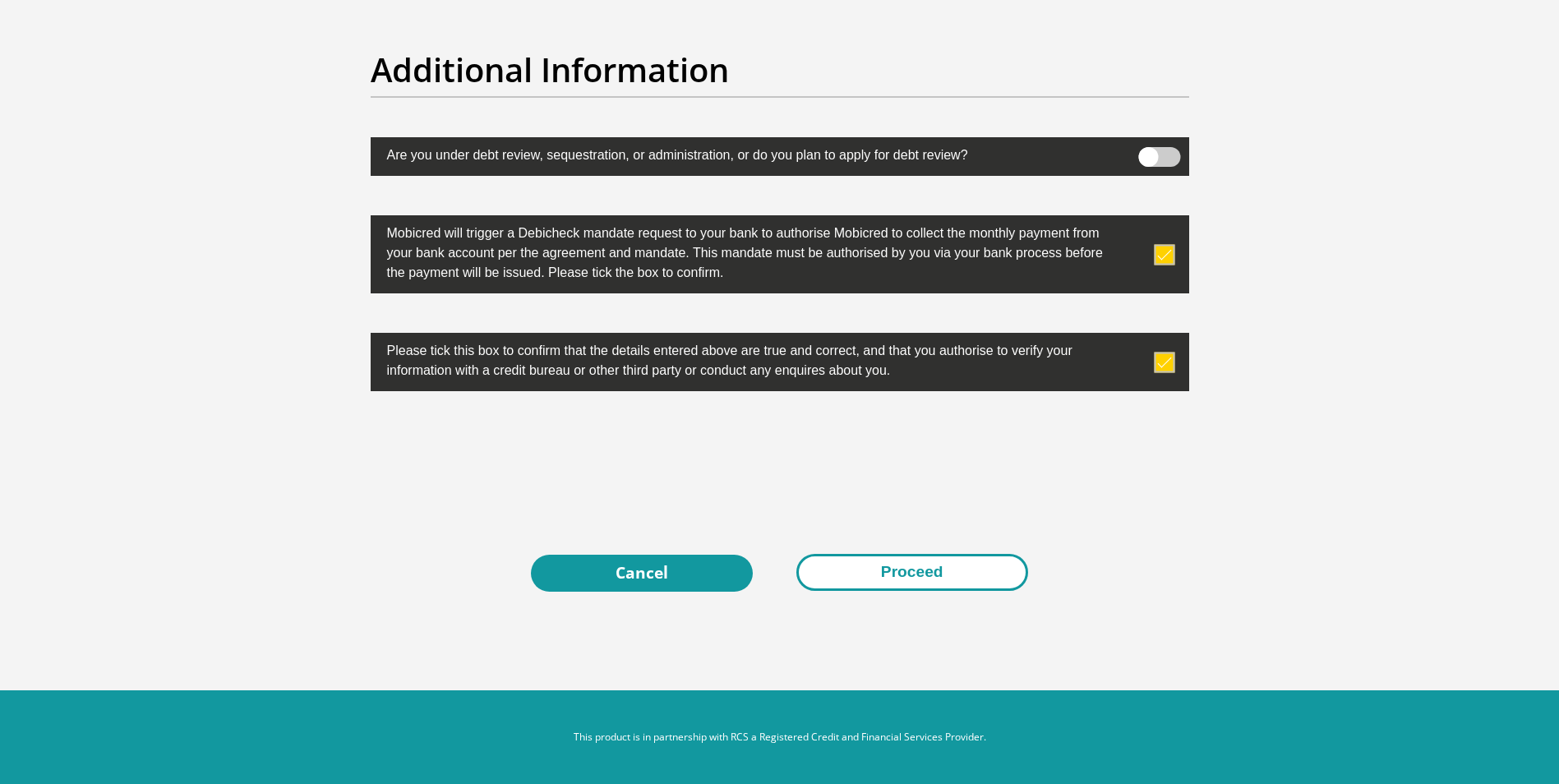
click at [919, 573] on button "Proceed" at bounding box center [912, 571] width 231 height 37
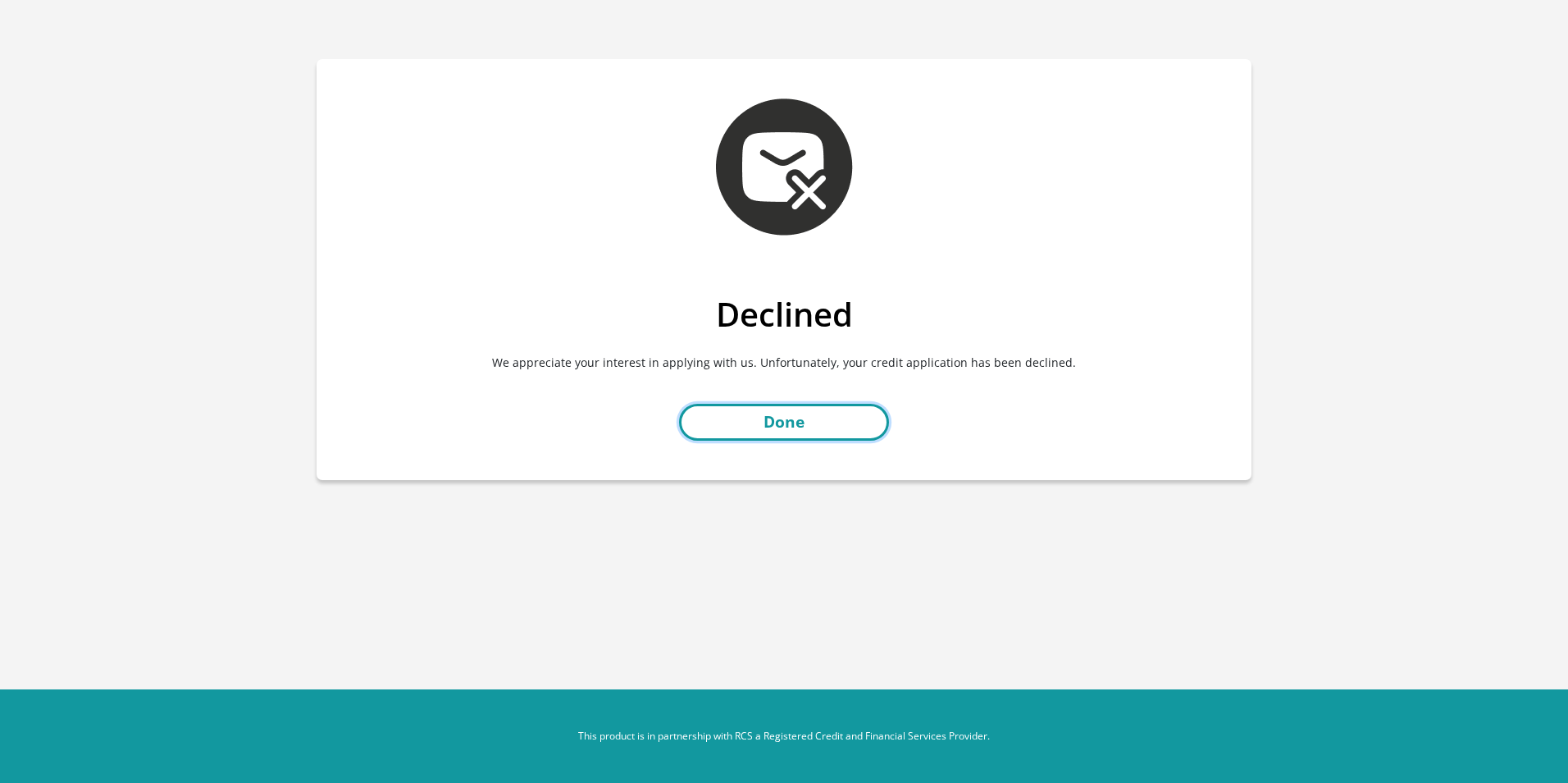
click at [803, 420] on link "Done" at bounding box center [784, 421] width 210 height 36
